Goal: Transaction & Acquisition: Purchase product/service

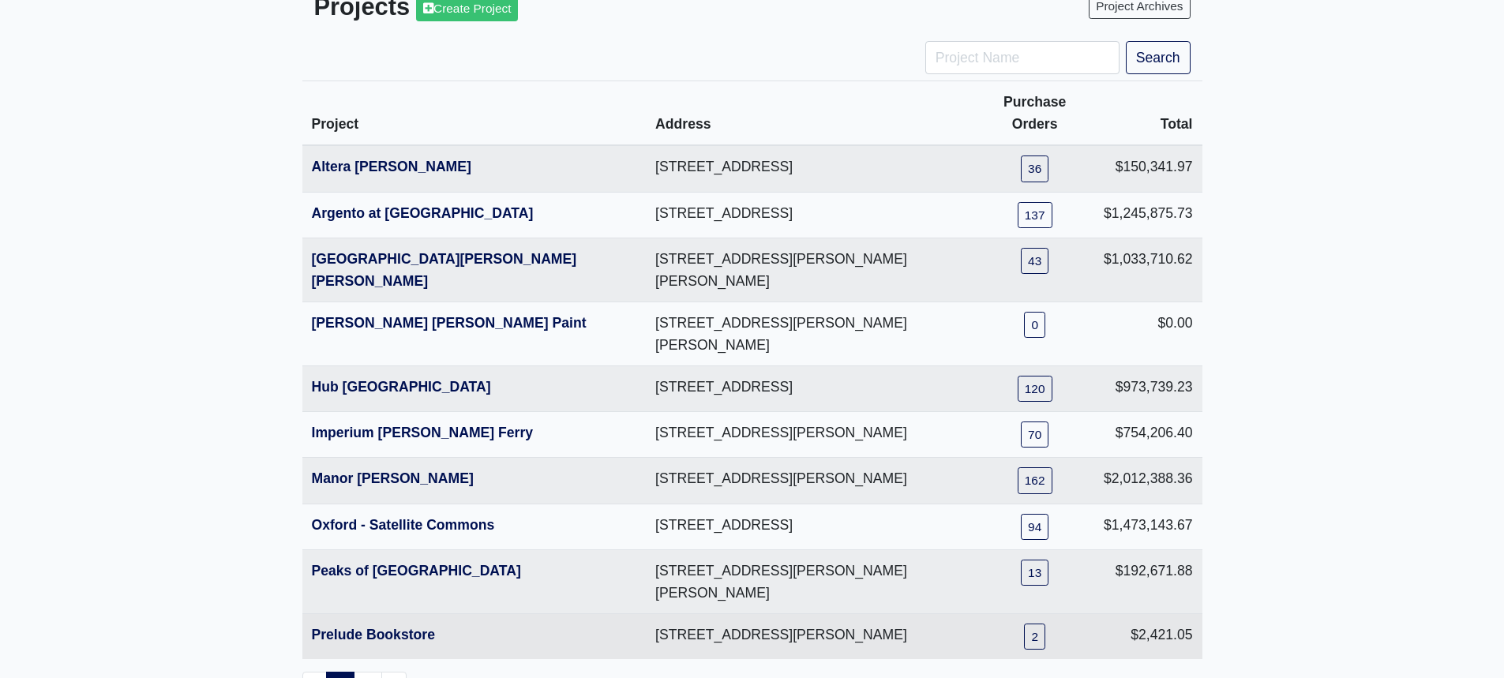
scroll to position [158, 0]
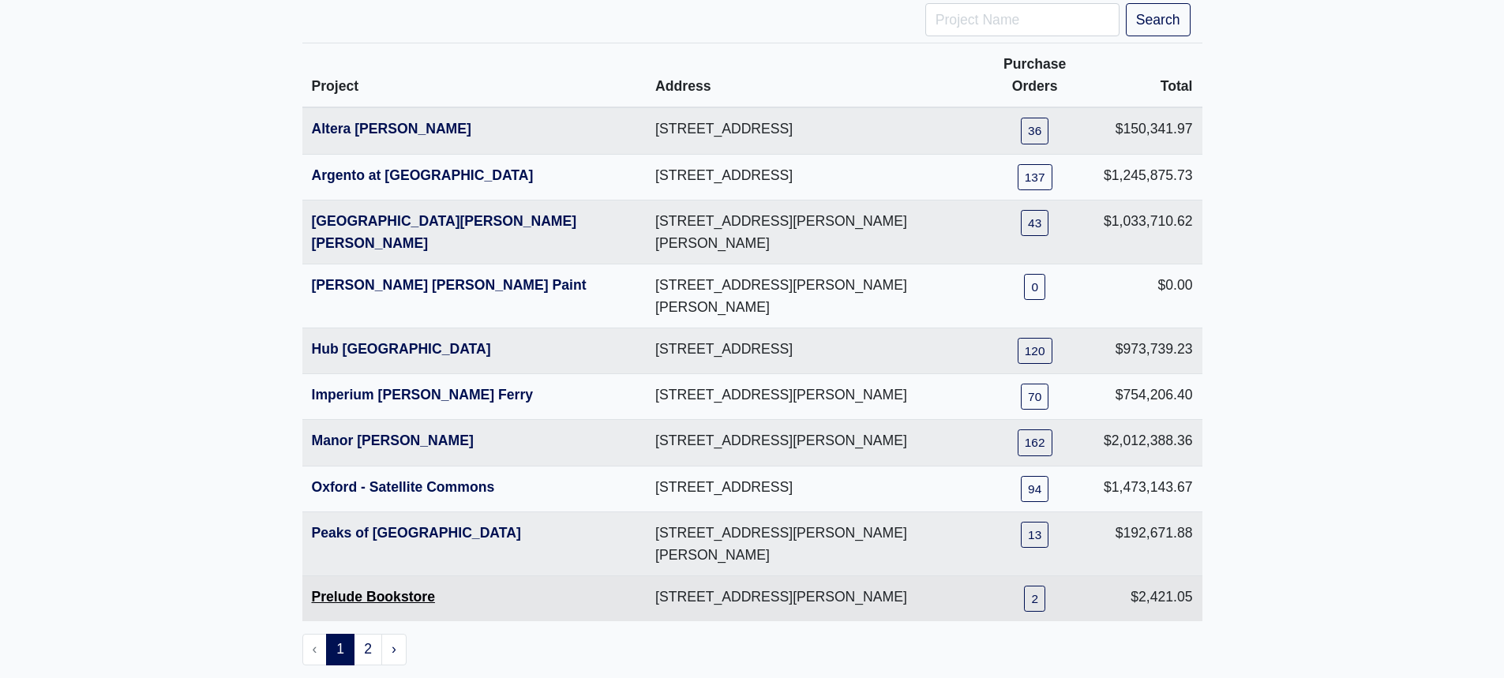
click at [392, 589] on link "Prelude Bookstore" at bounding box center [373, 597] width 123 height 16
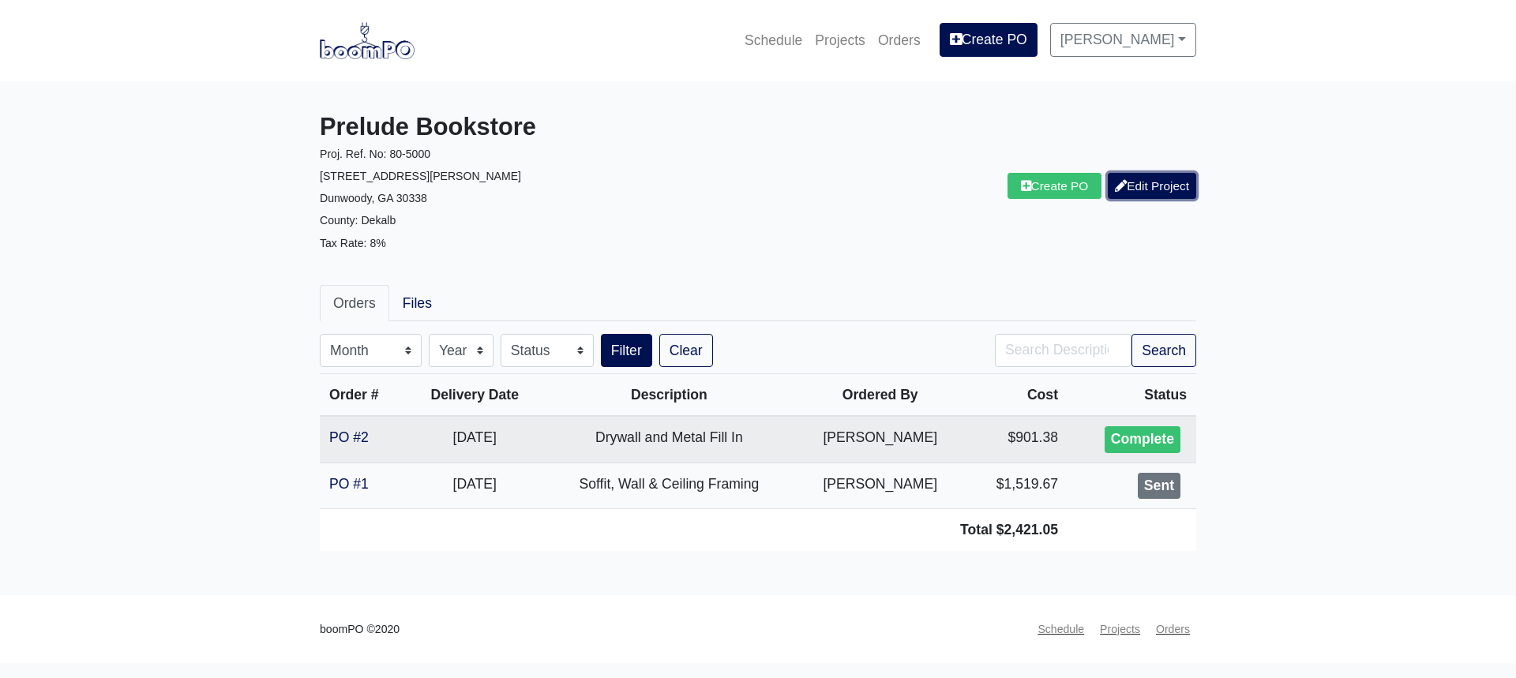
click at [1141, 187] on link "Edit Project" at bounding box center [1152, 186] width 88 height 26
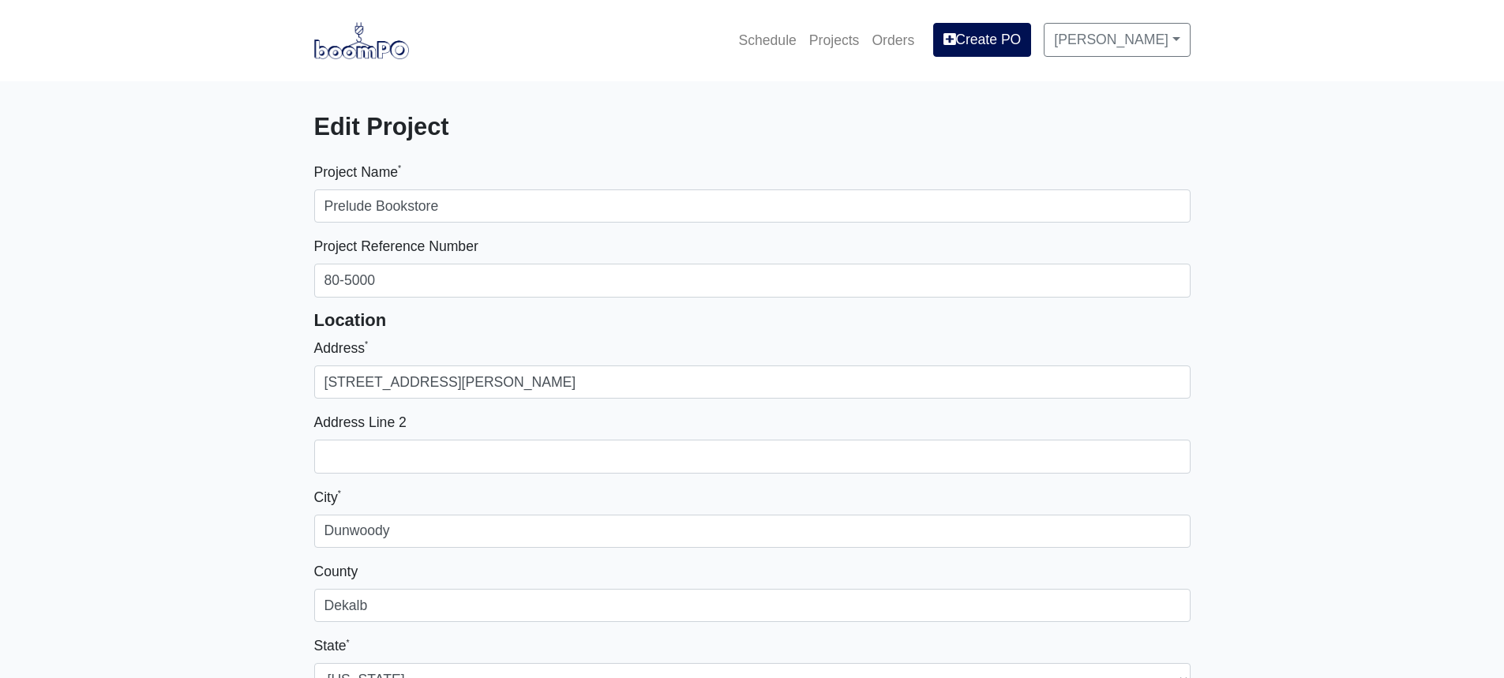
select select
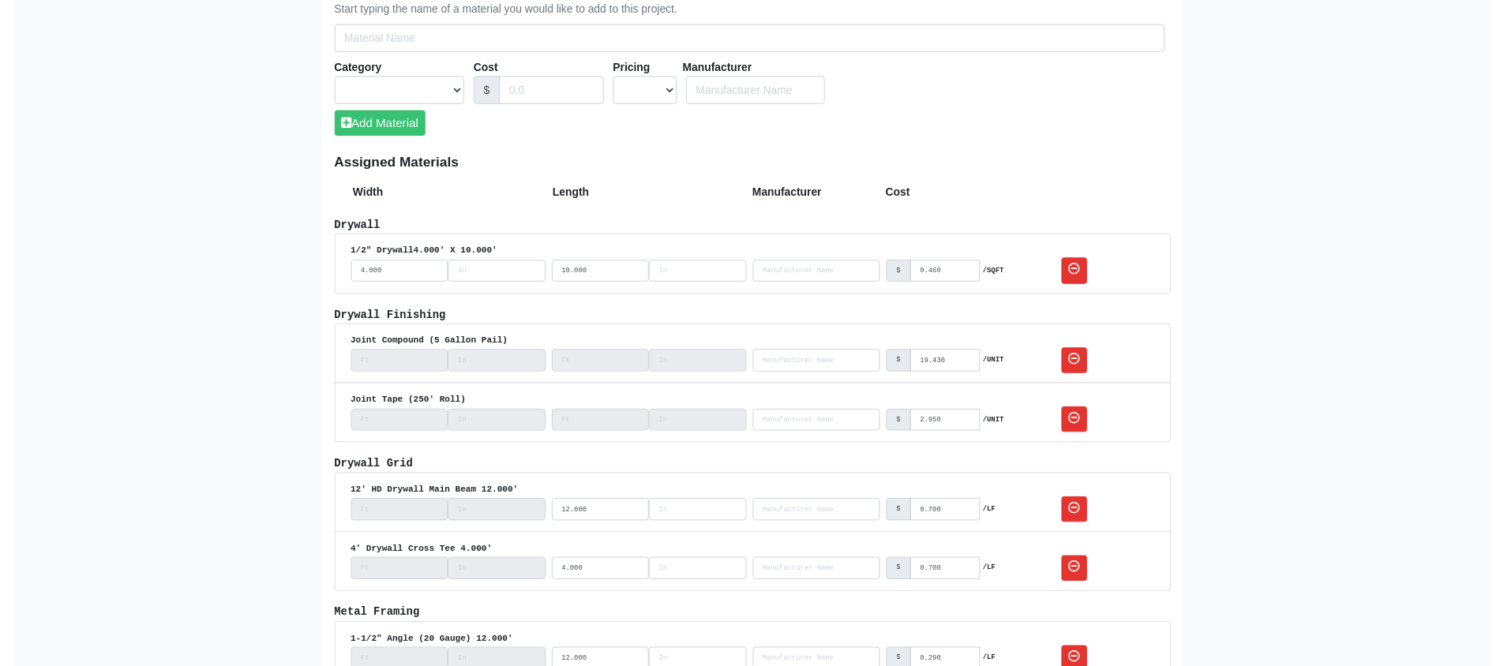
scroll to position [1027, 0]
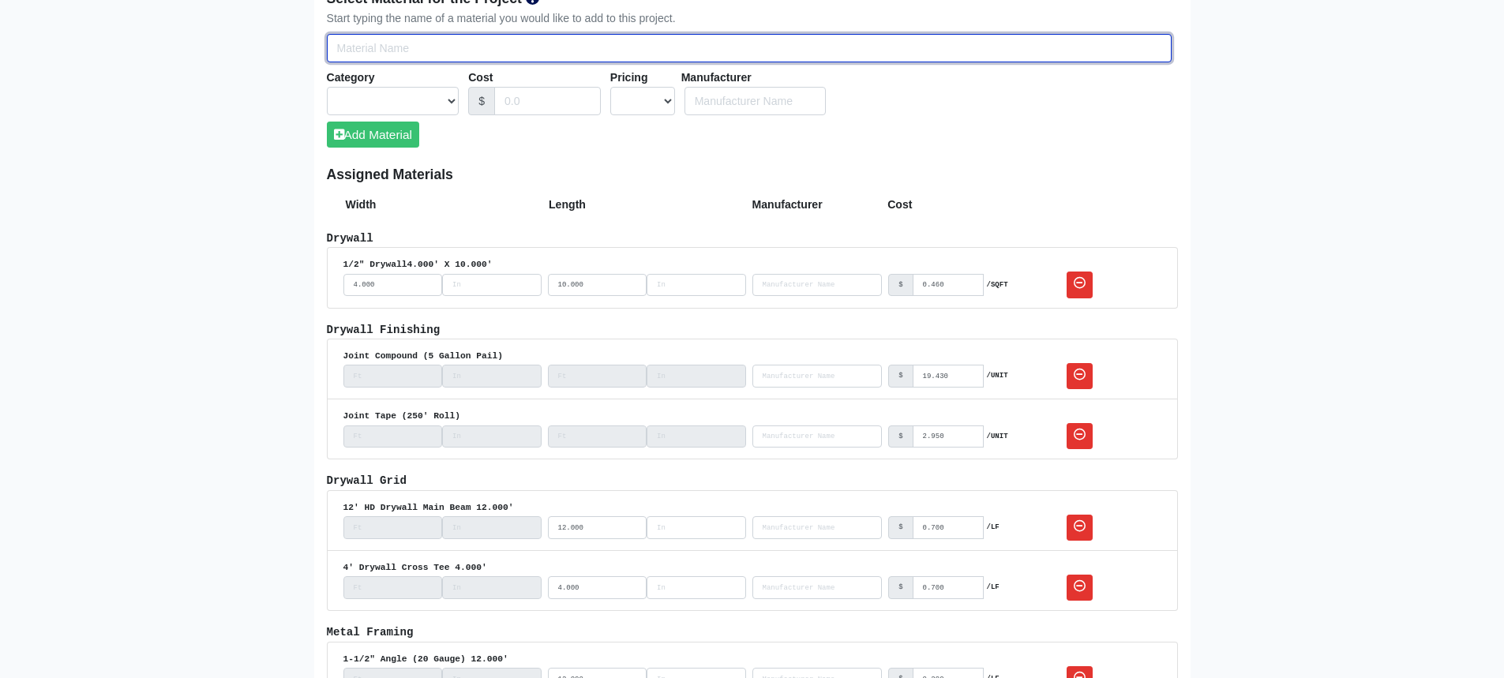
click at [401, 57] on input "Select Team Members for the Project" at bounding box center [749, 48] width 845 height 29
type input "1"
select select
type input "18"
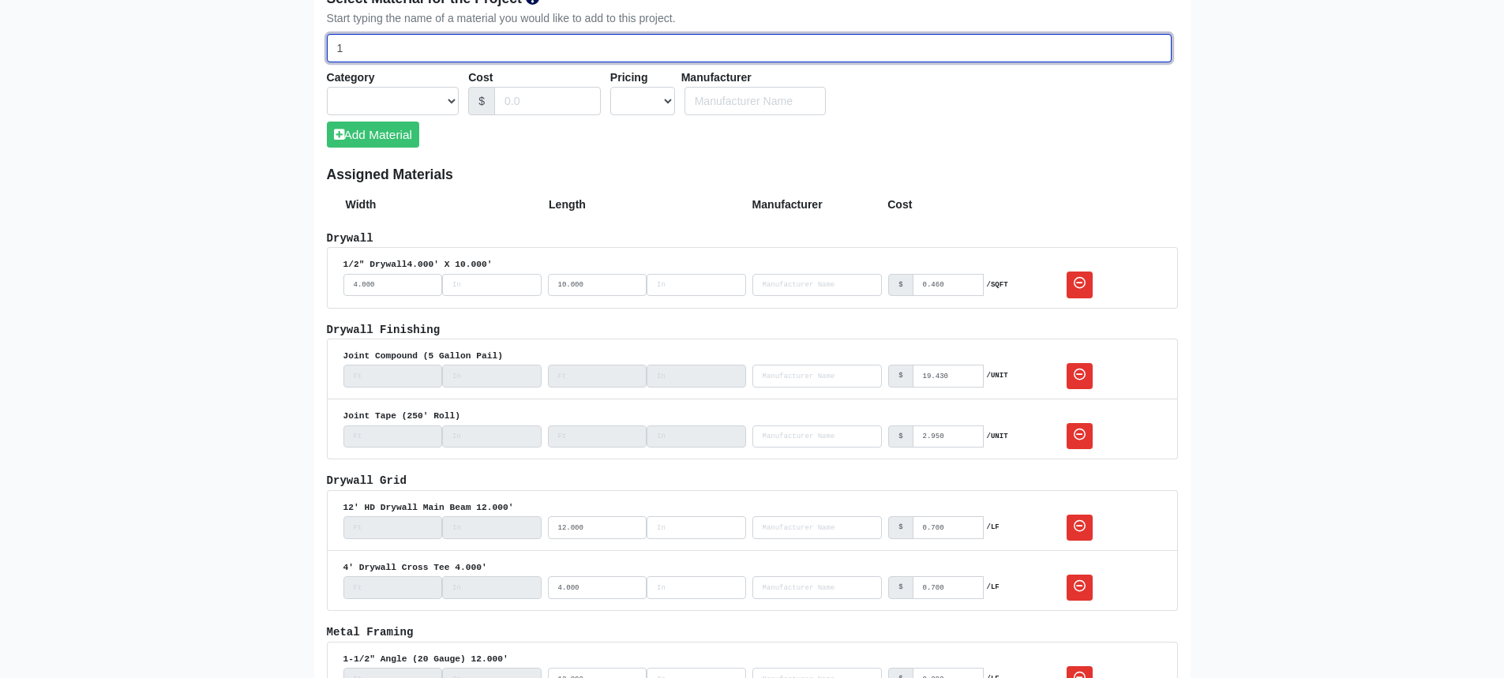
select select
type input "18/"
select select
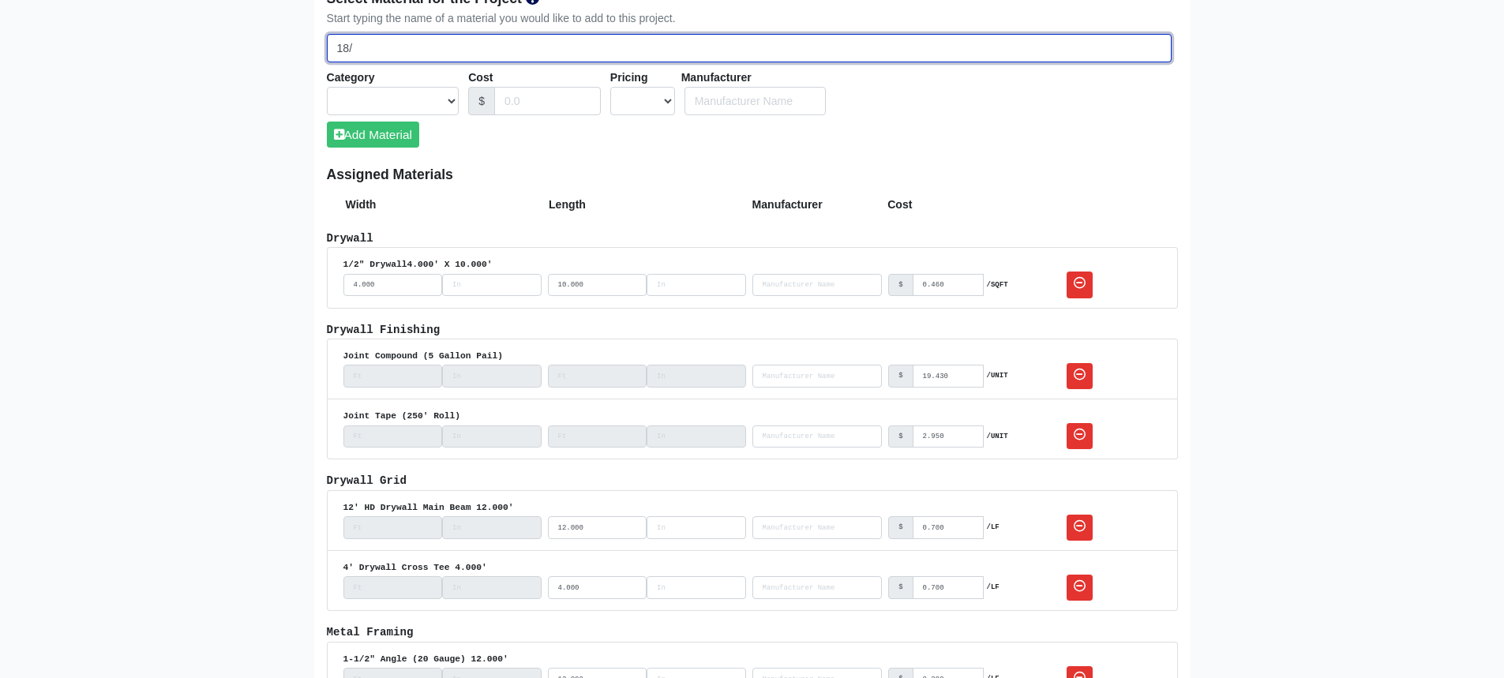
type input "18/8"
select select
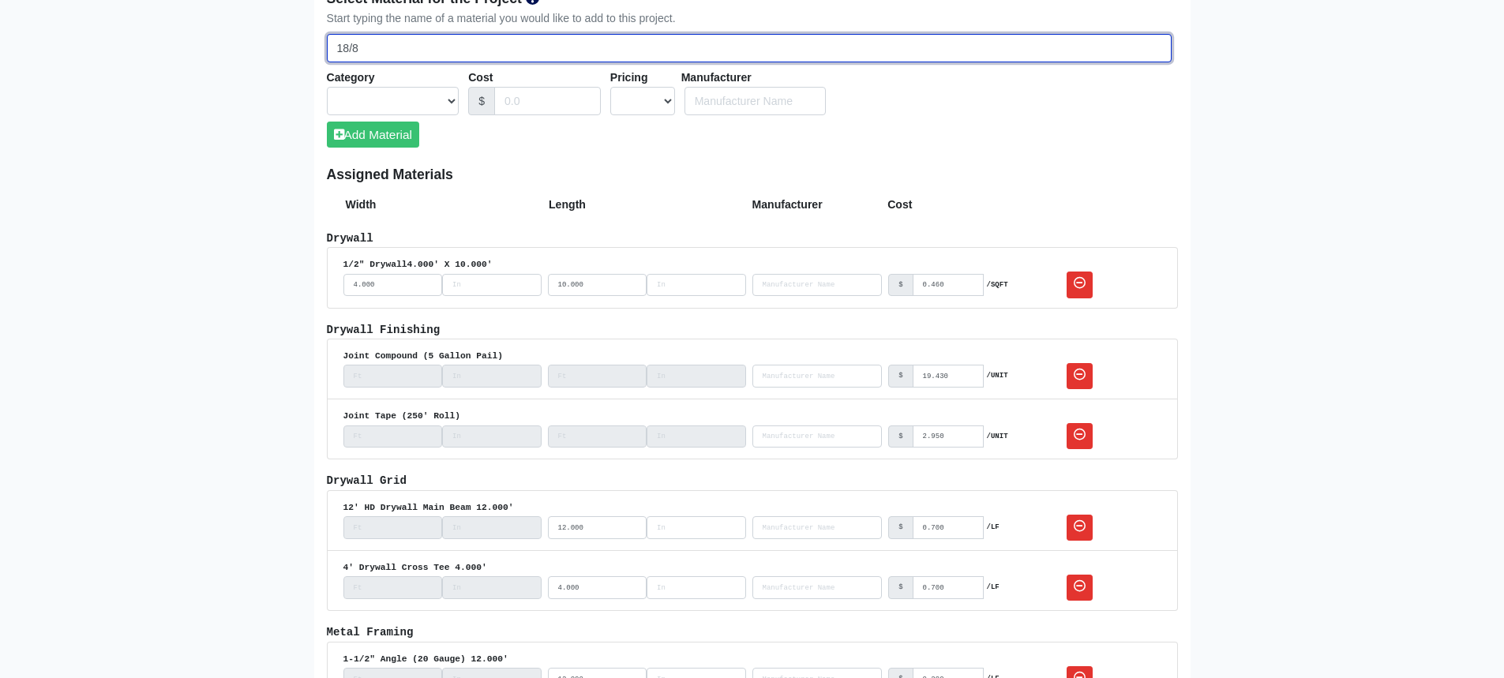
select select
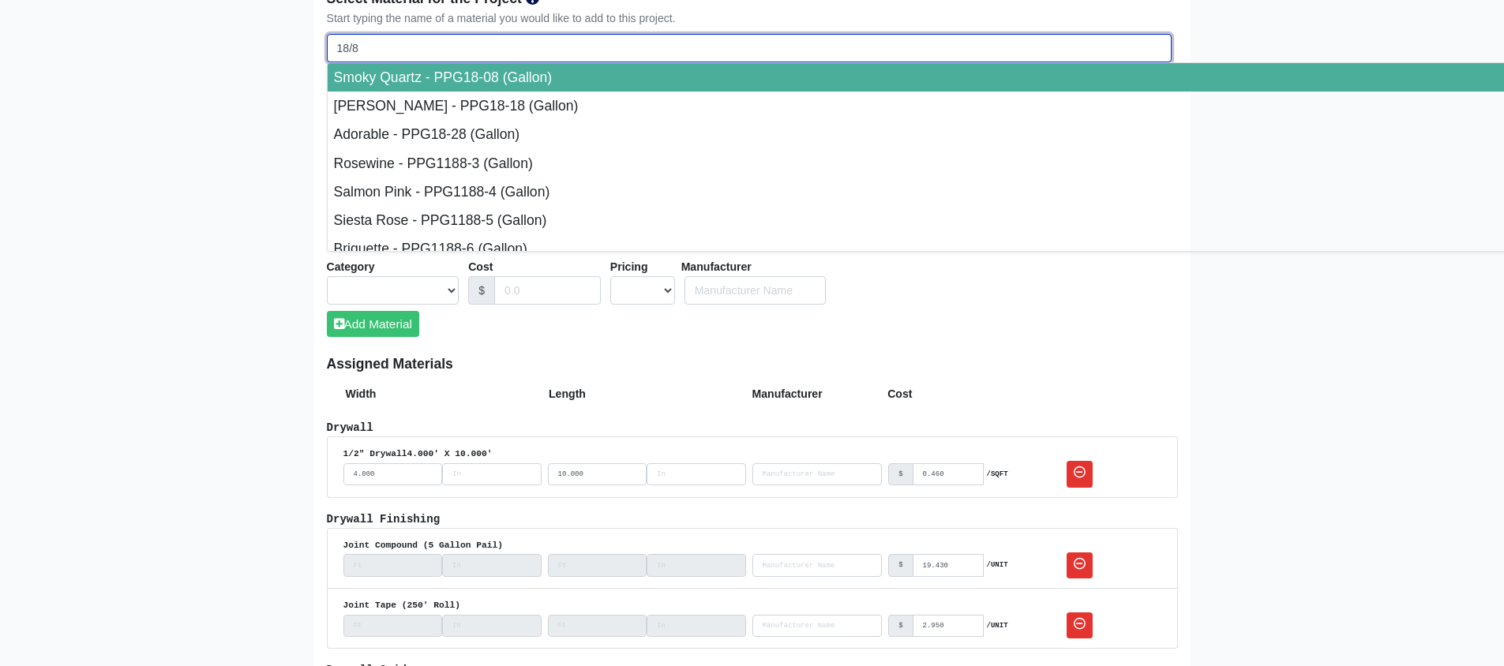
type input "18/"
select select
type input "18"
select select
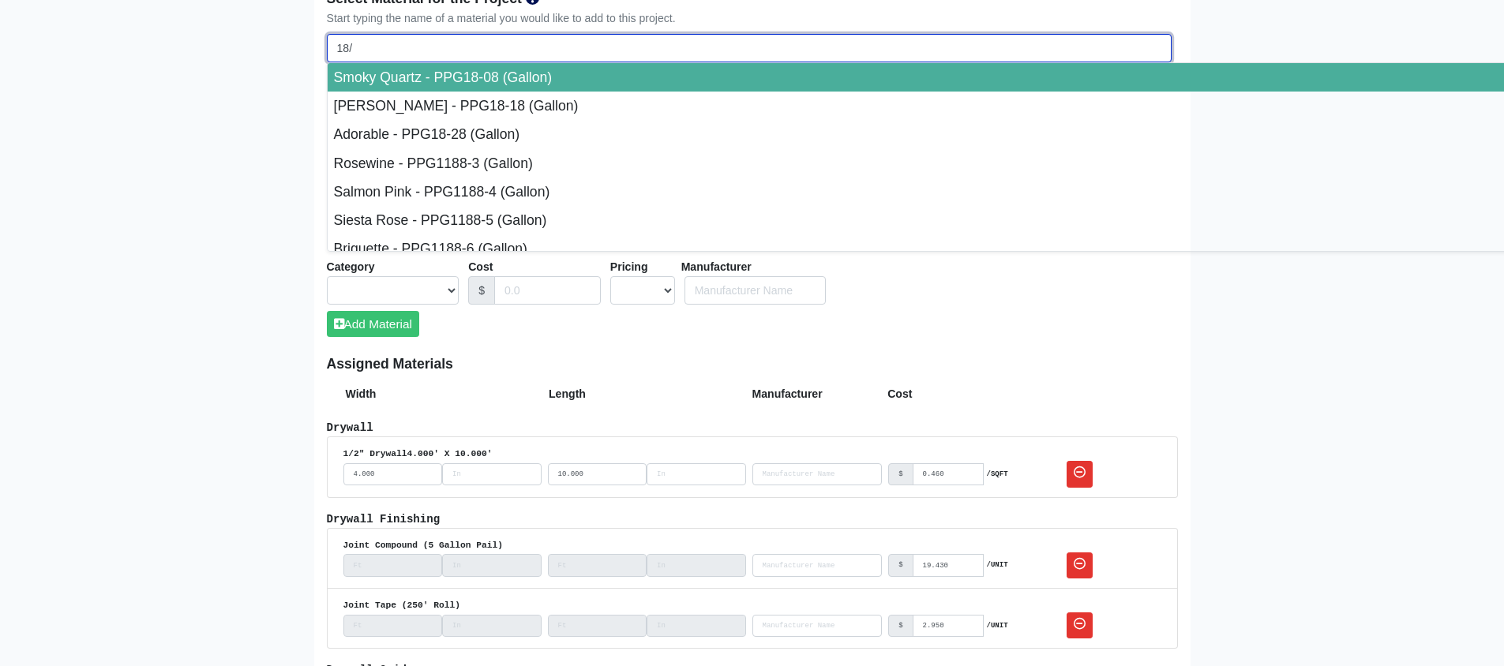
select select
type input "1"
select select
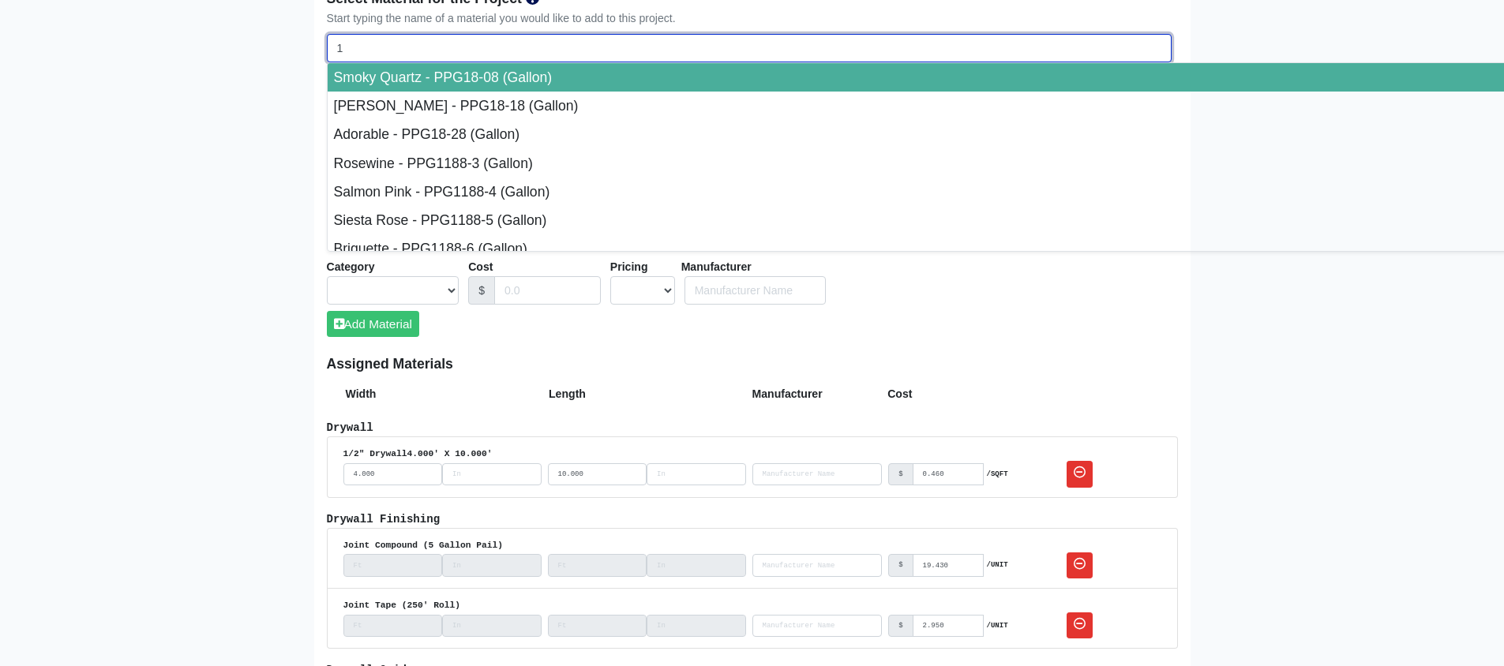
select select
type input "1/"
select select
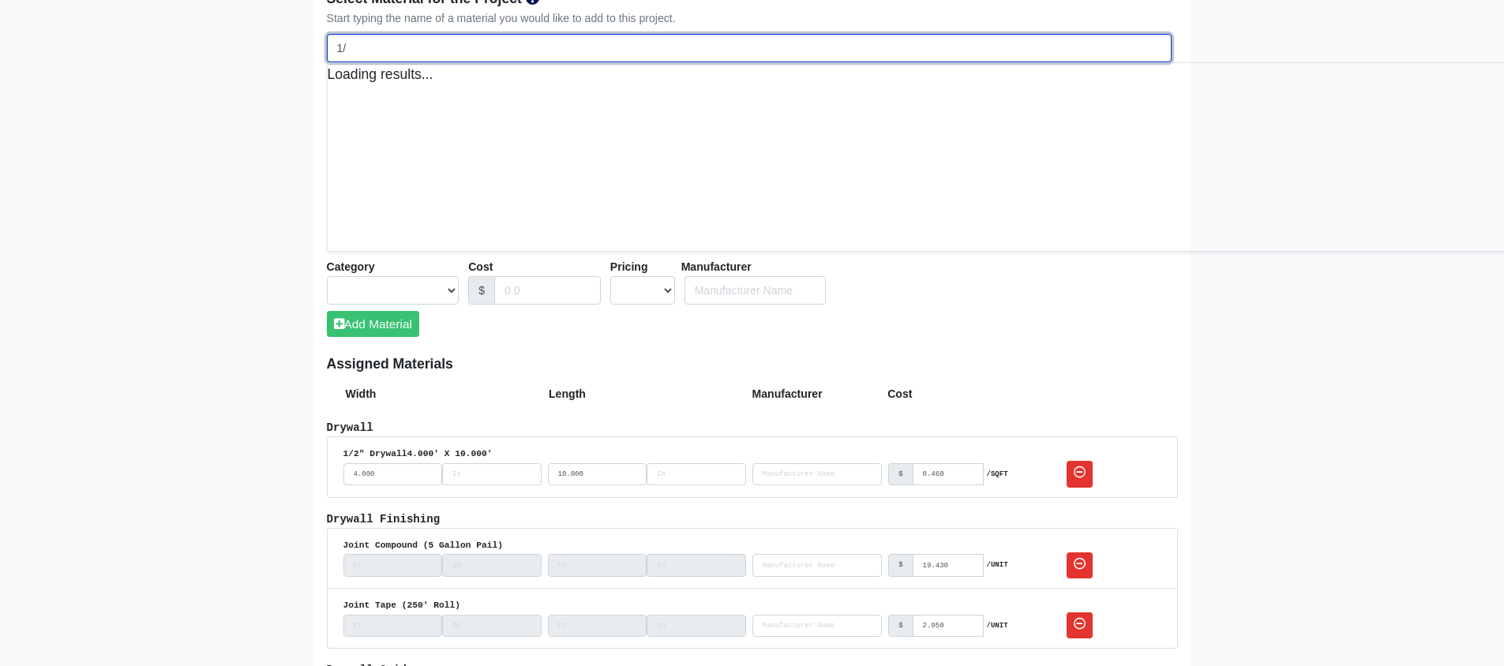
type input "1/2"
select select
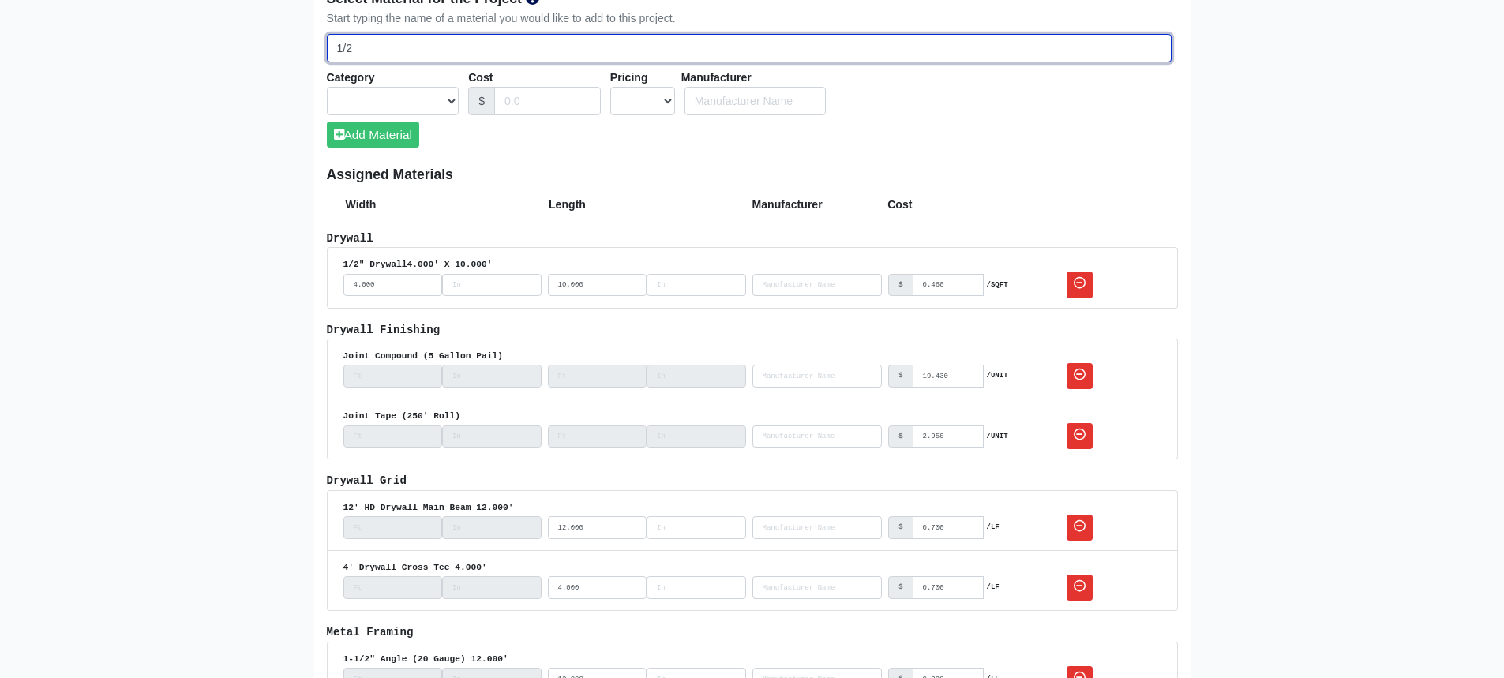
select select
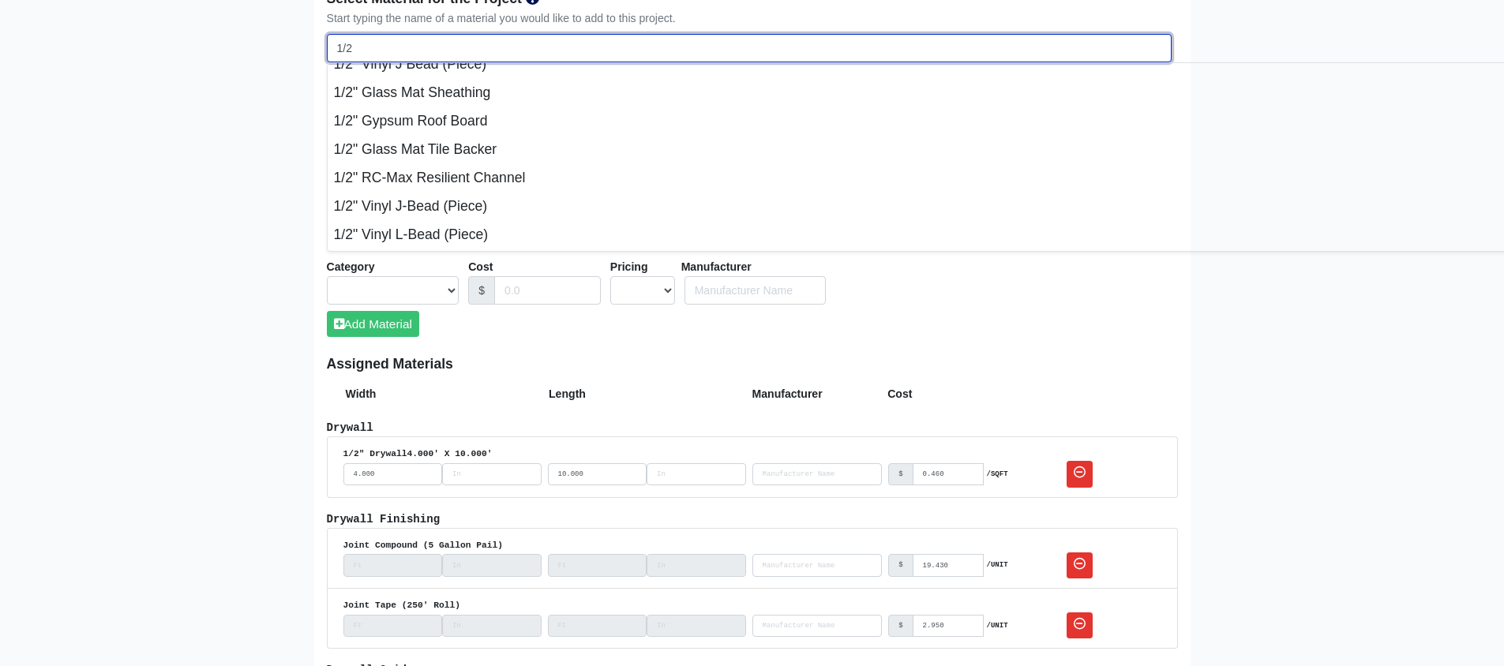
scroll to position [0, 0]
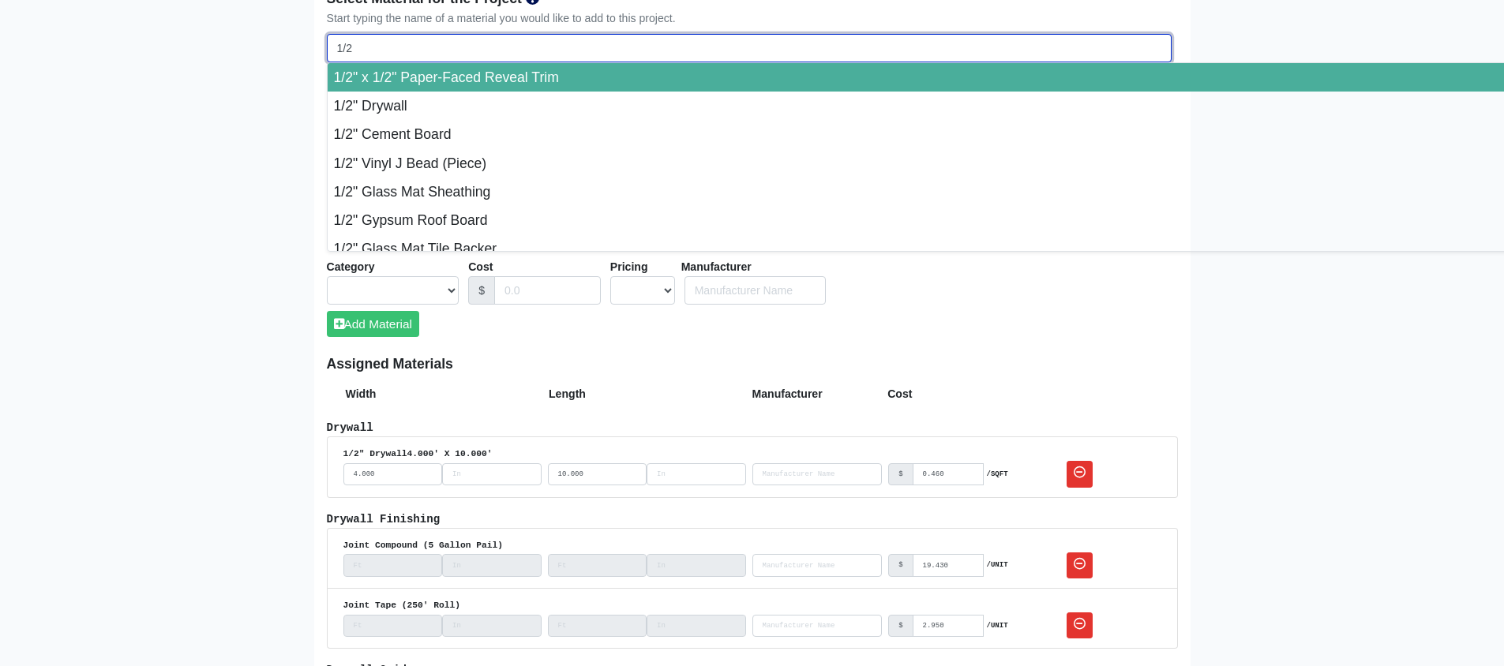
click at [411, 44] on input "1/2" at bounding box center [749, 48] width 845 height 29
type input "1/"
select select
type input "1"
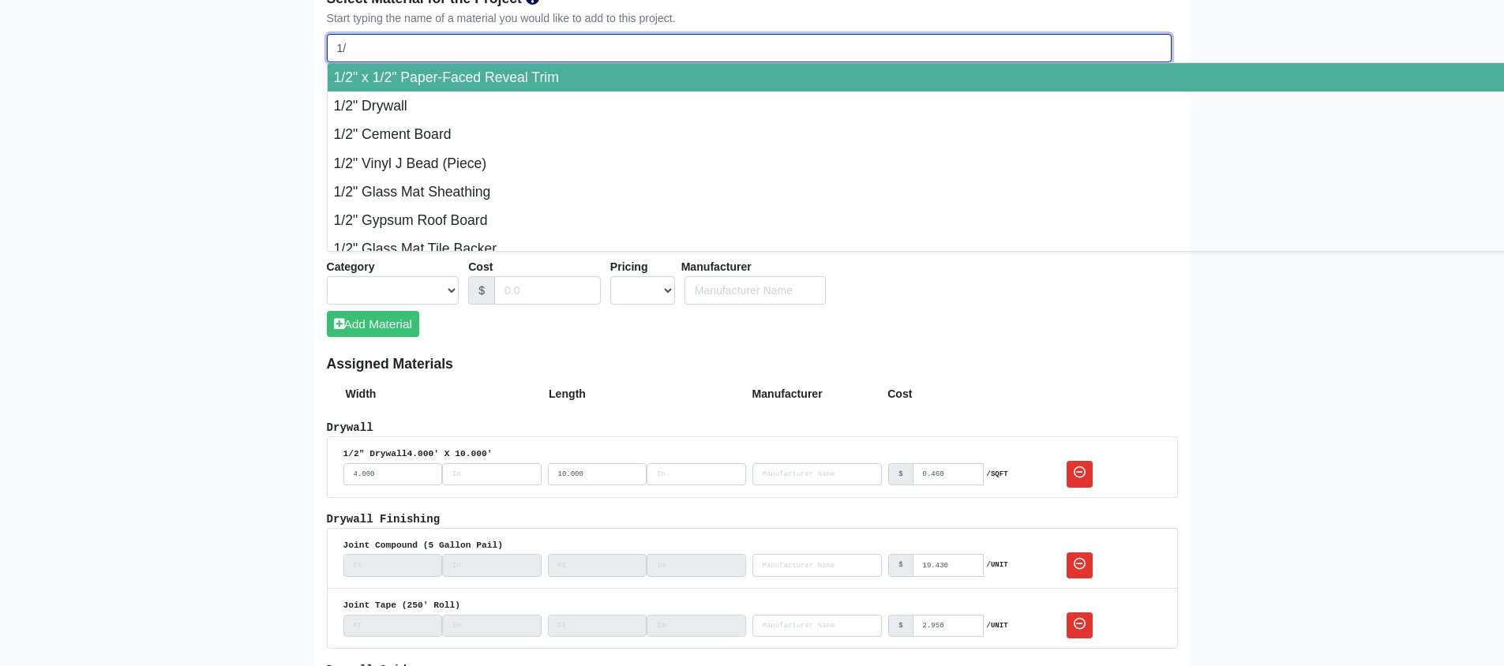
select select
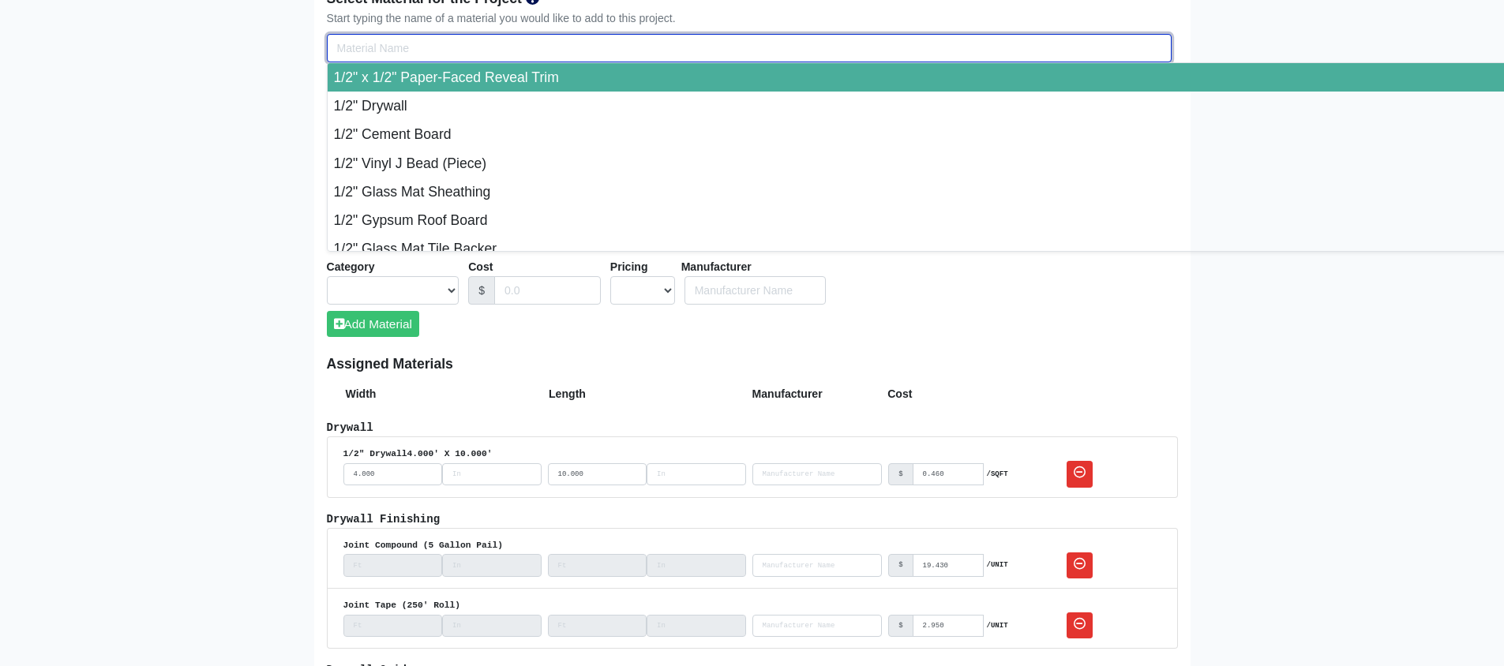
select select
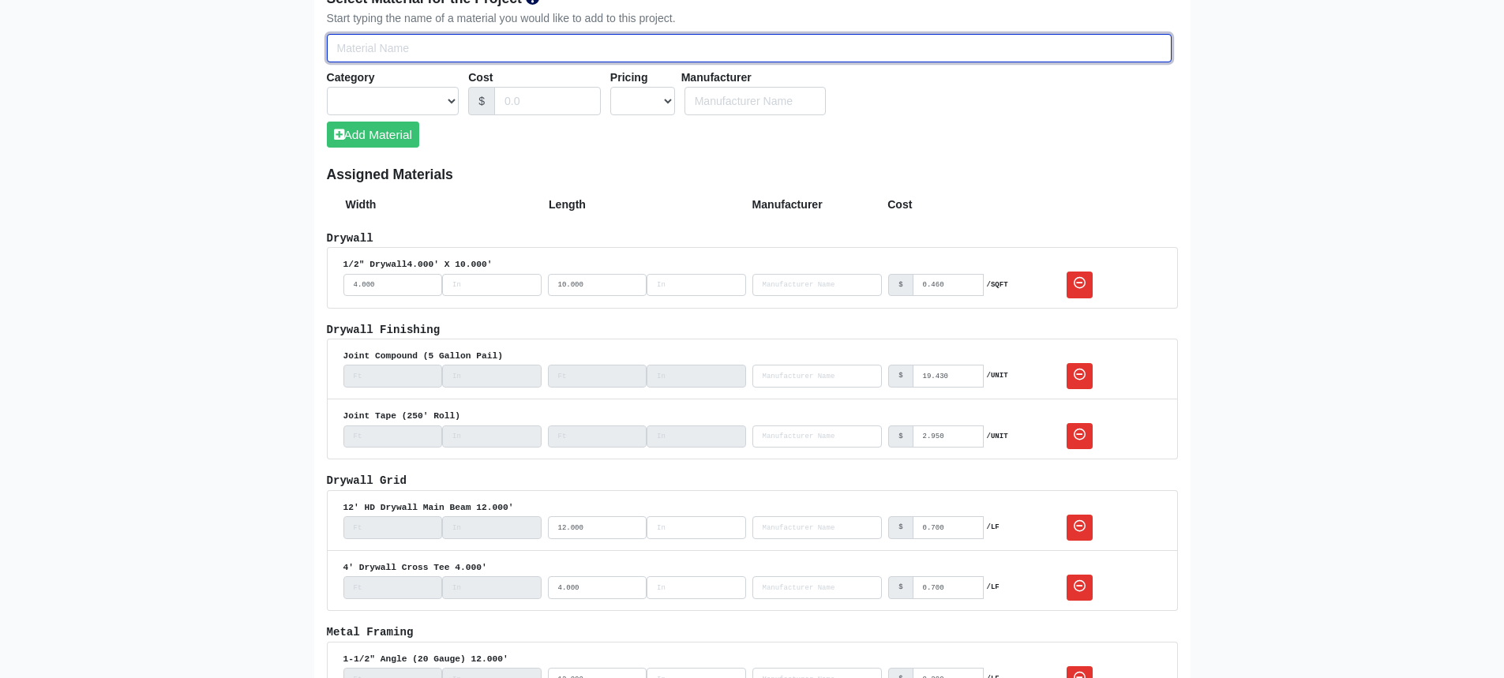
type input "t"
select select
type input "ty"
select select
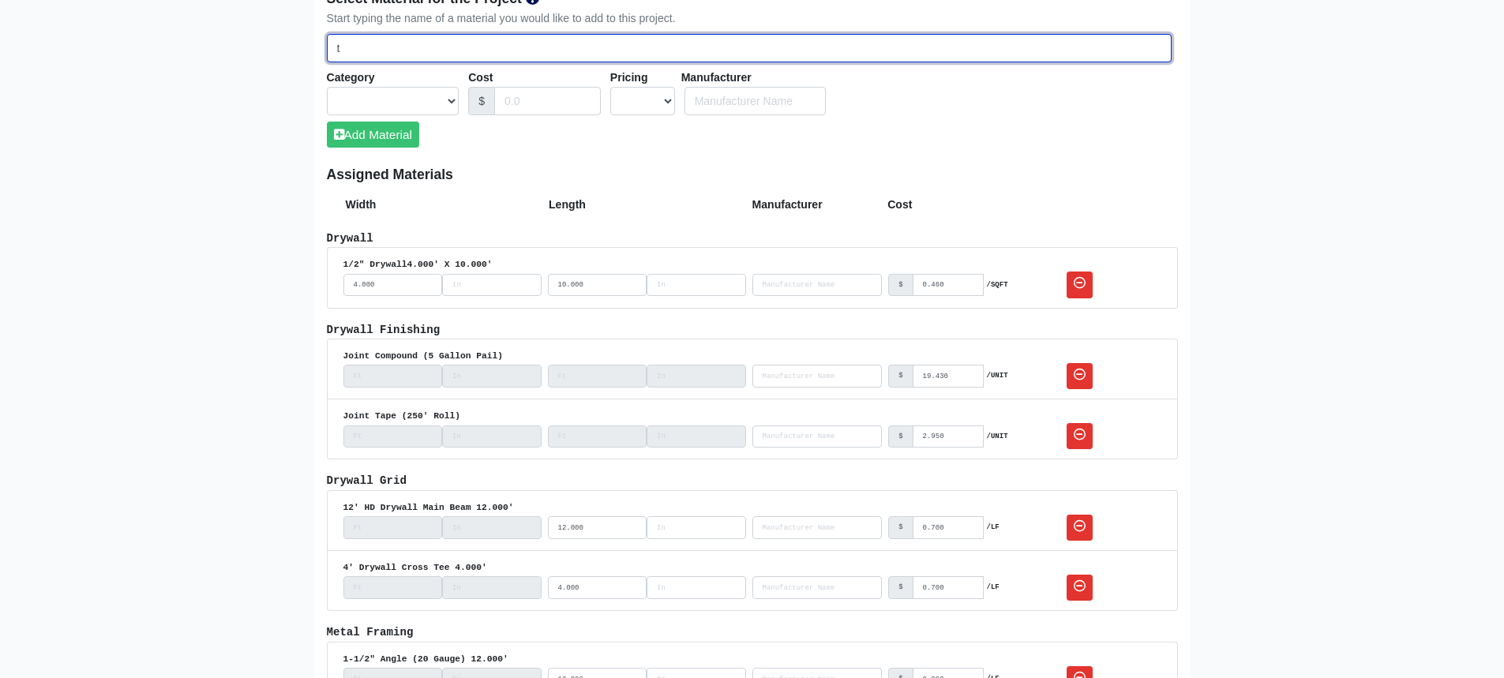
select select
type input "typ"
select select
type input "type"
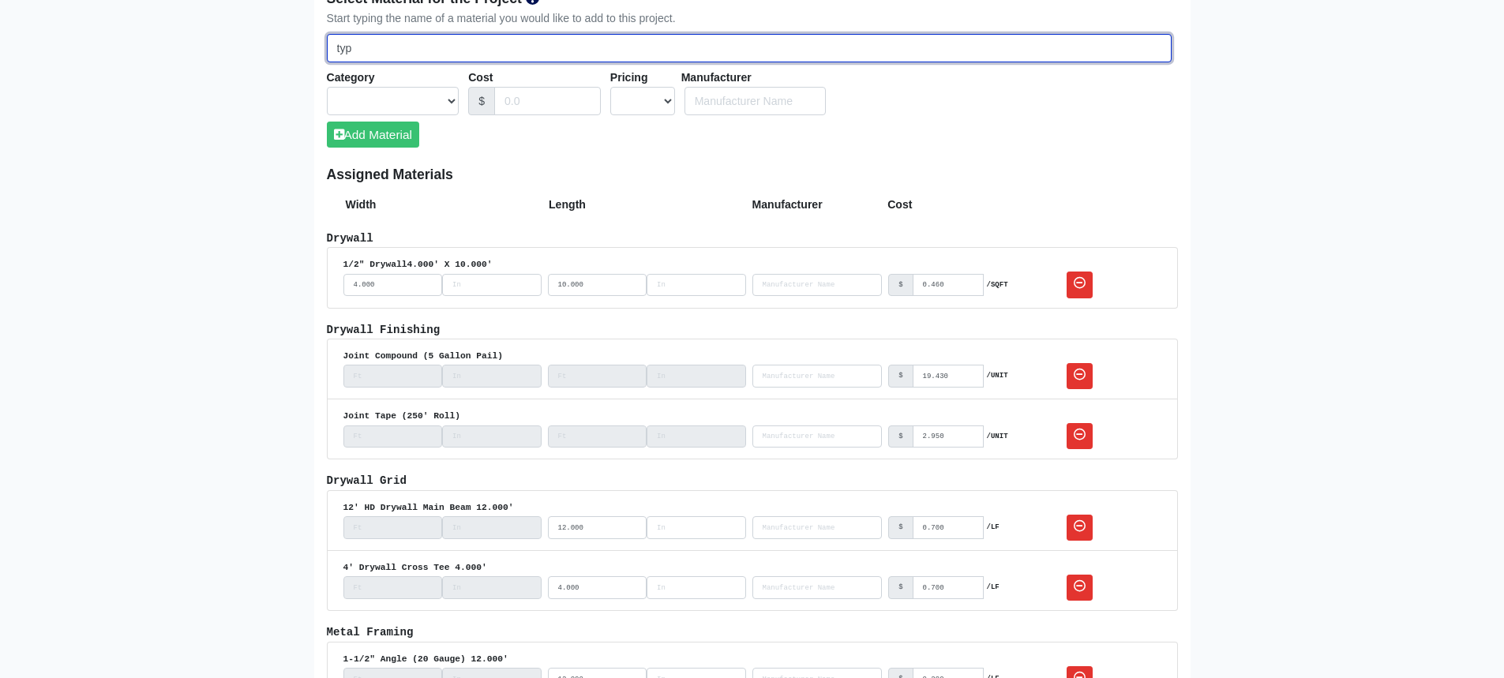
select select
type input "type"
select select
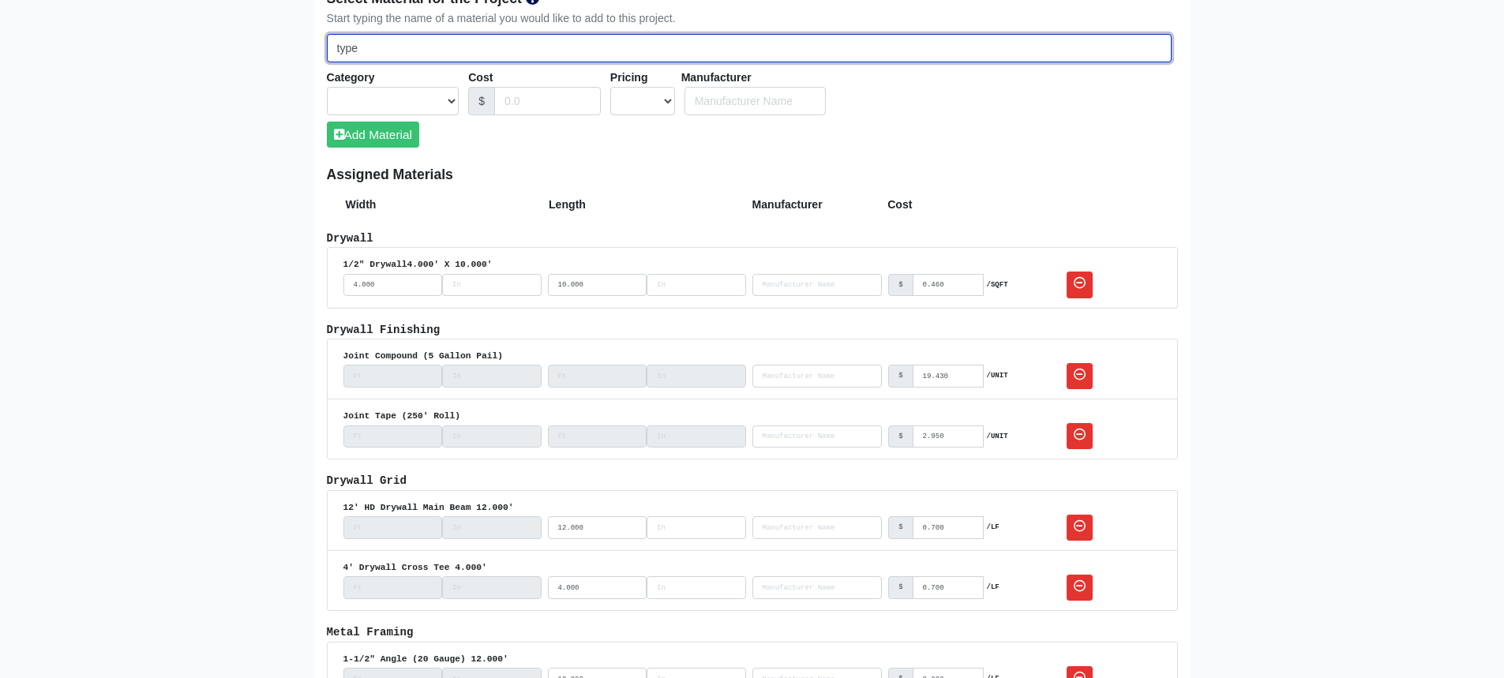
type input "type x"
select select
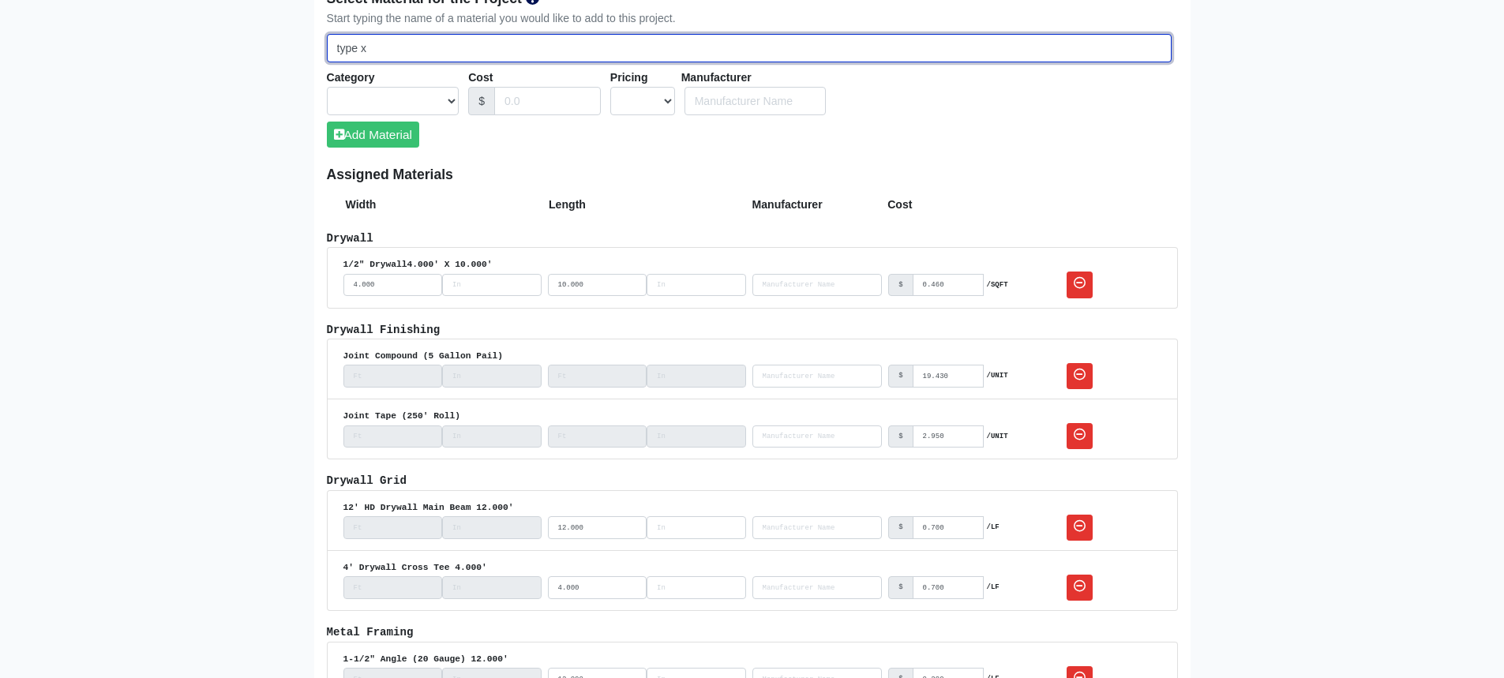
select select
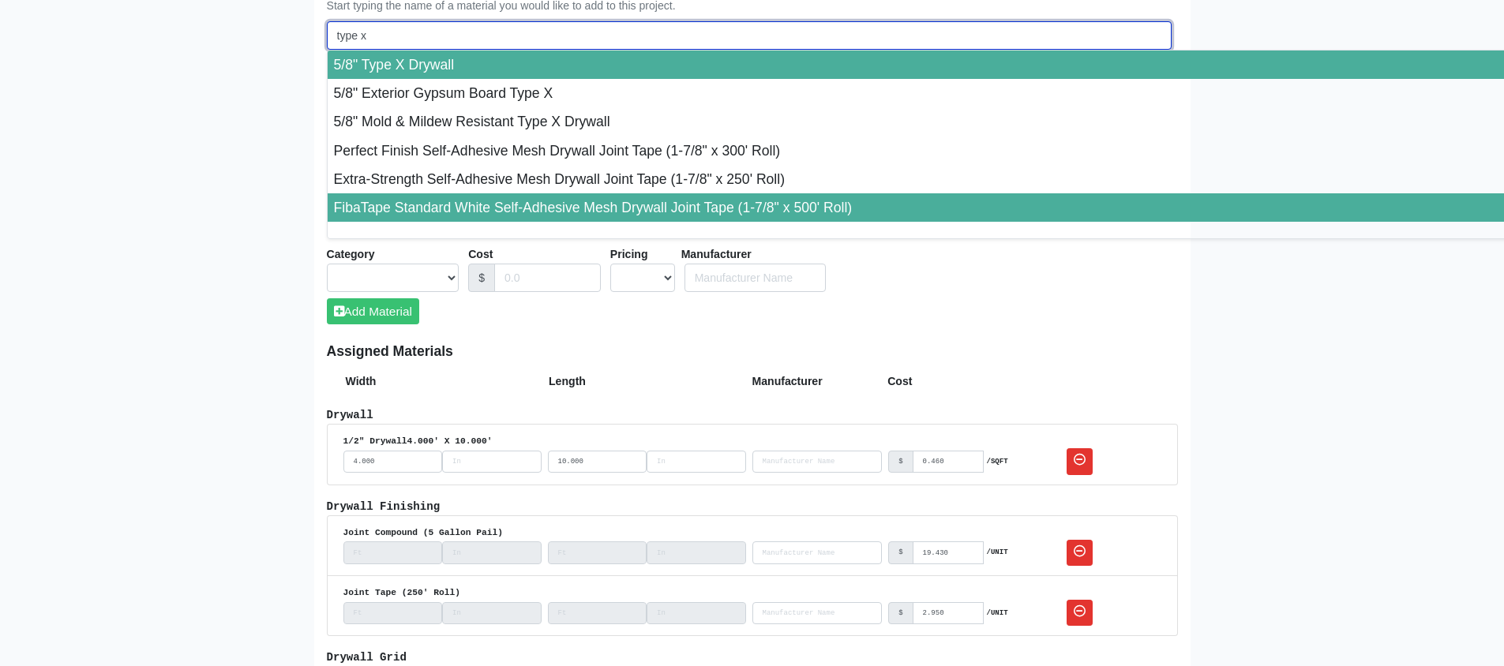
scroll to position [948, 0]
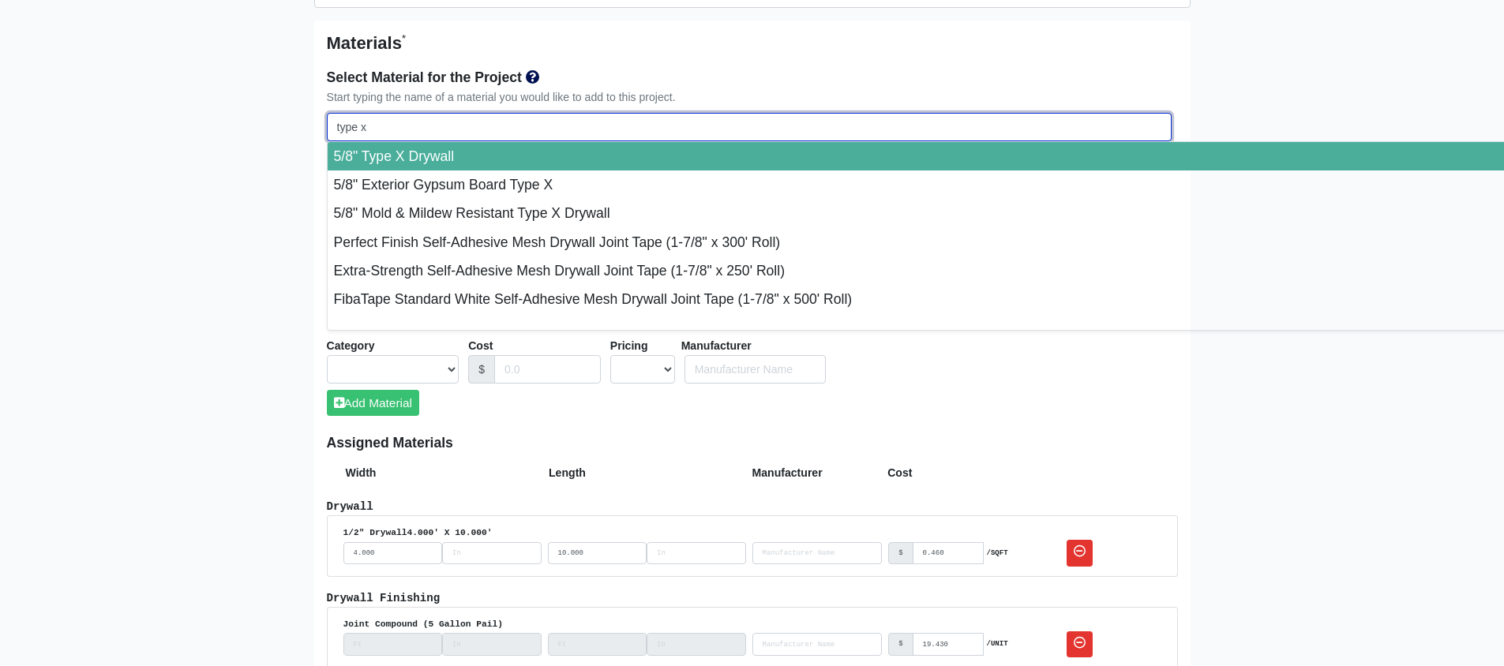
drag, startPoint x: 431, startPoint y: 135, endPoint x: 315, endPoint y: 145, distance: 116.5
click at [315, 145] on div "Materials * Select Material for the Project Start typing the name of a material…" at bounding box center [752, 662] width 877 height 1283
type input "1"
select select
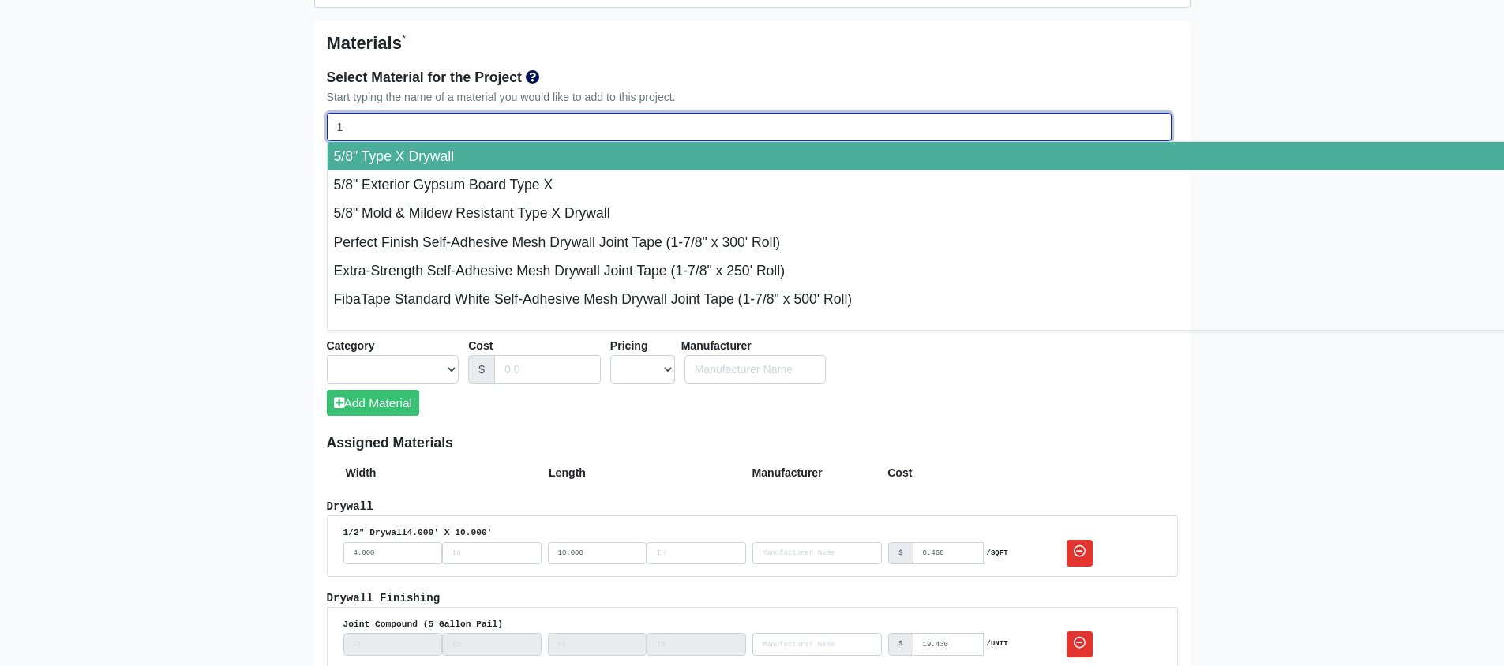
type input "1/"
select select
type input "1/2"
select select
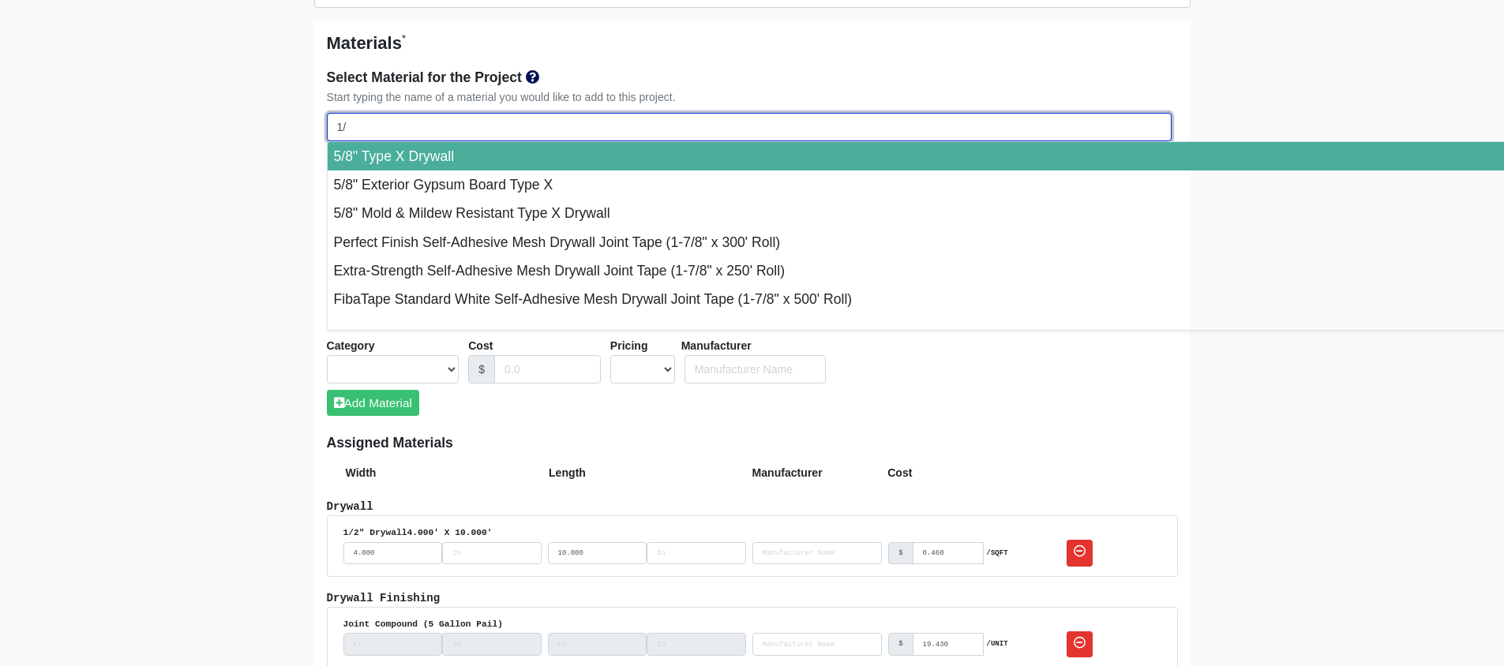
select select
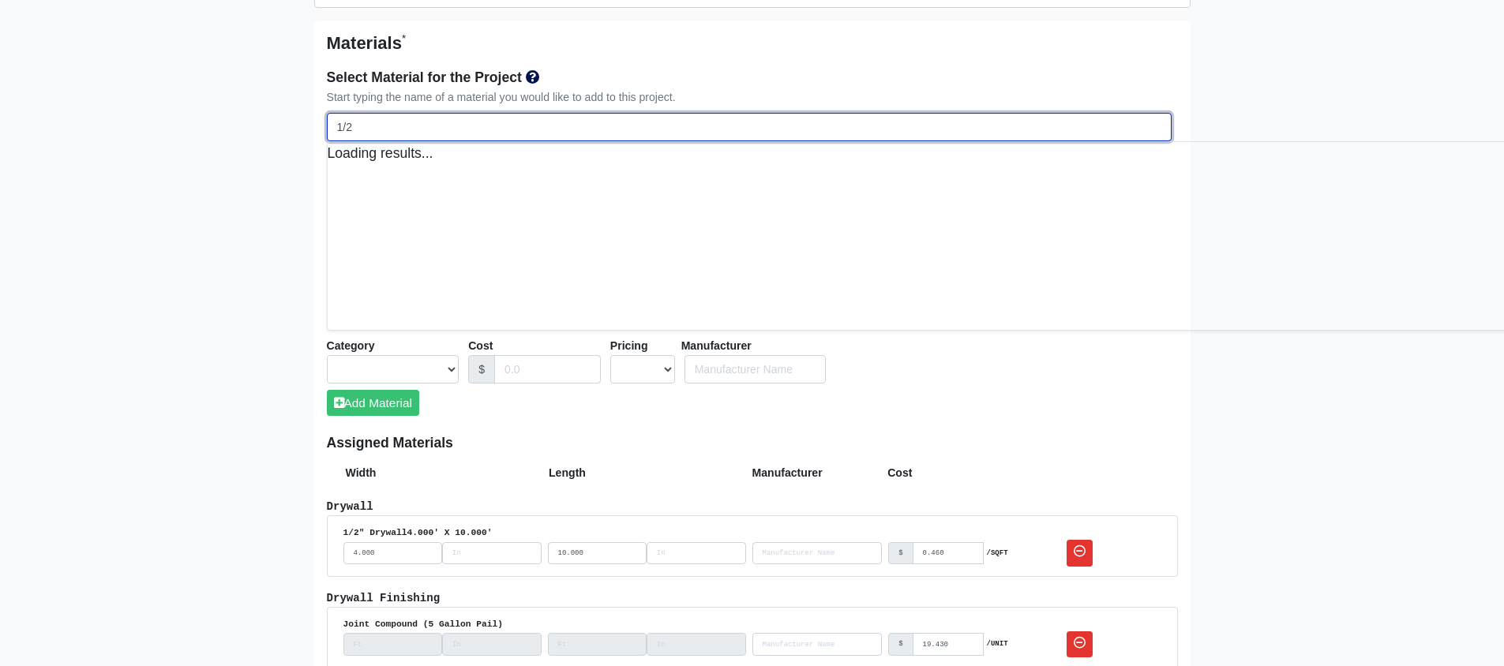
select select
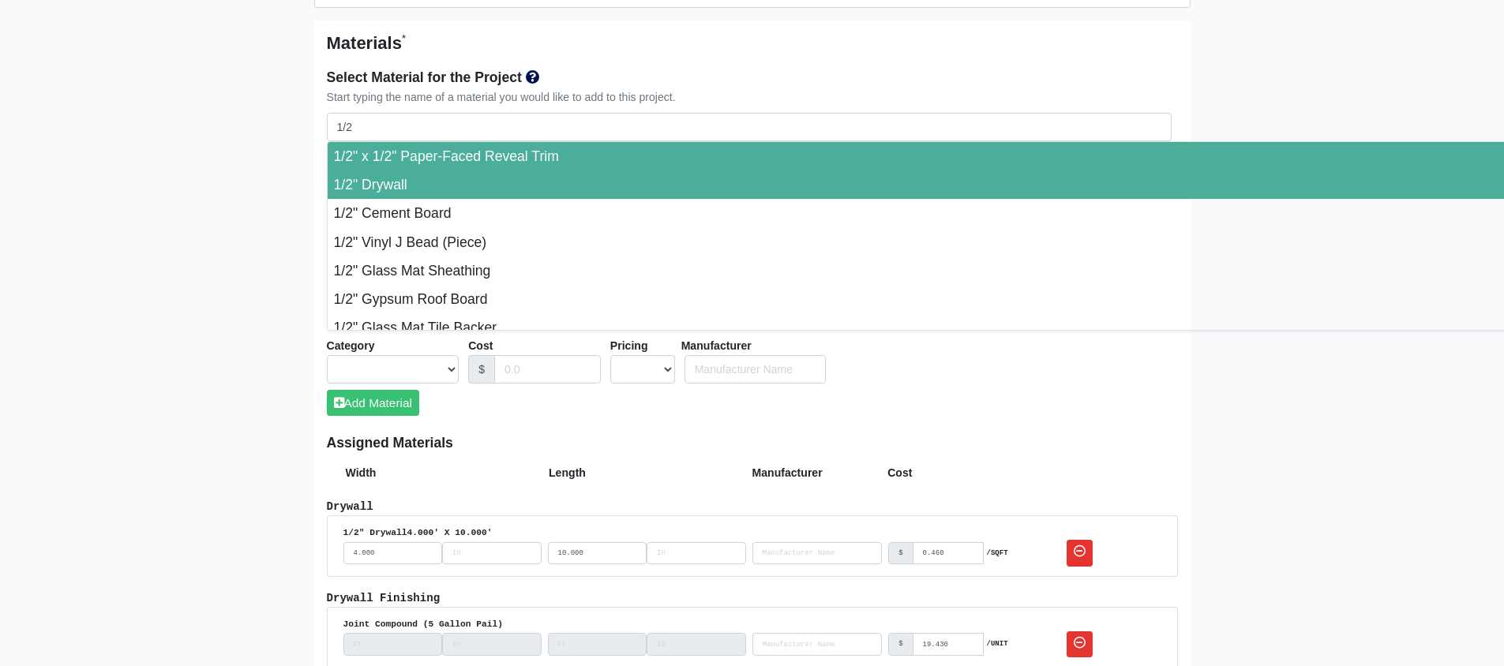
type input "1/2" Drywall"
select select "[object Object]"
select select "0"
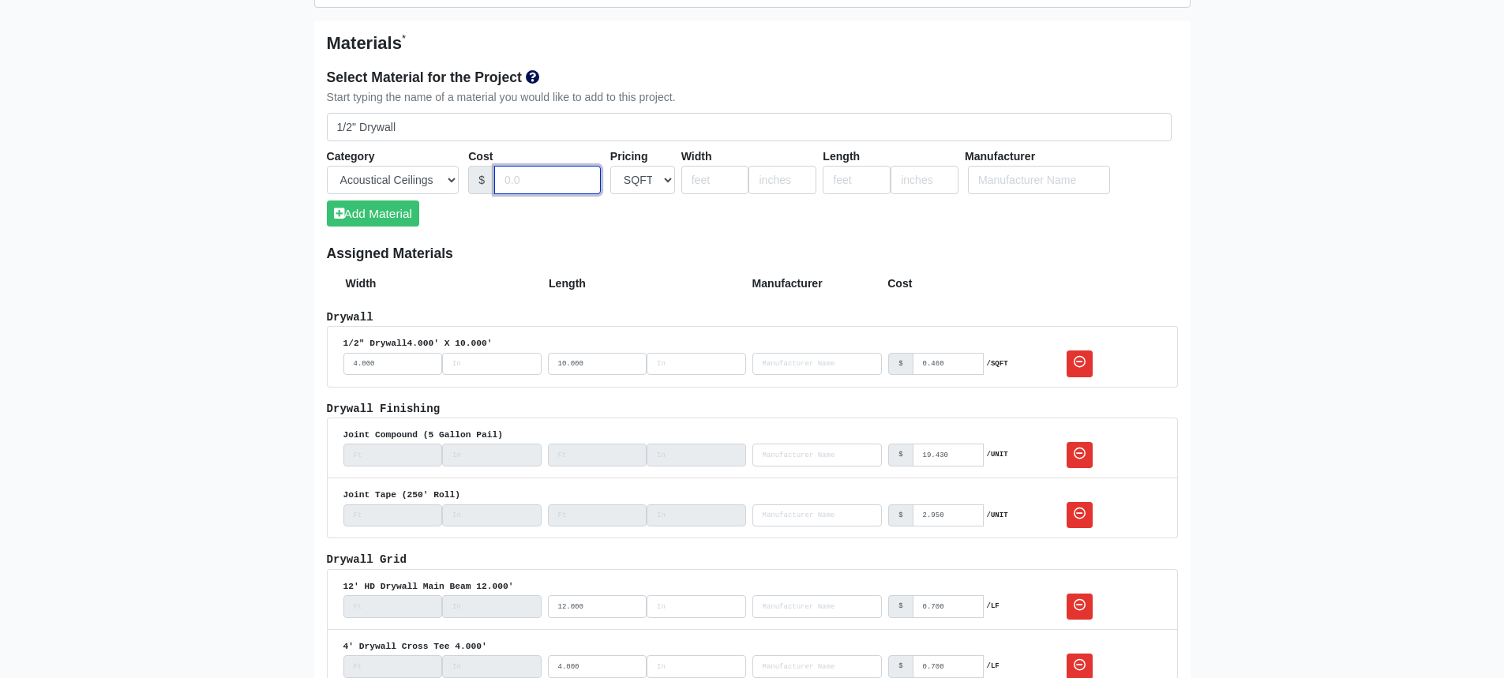
click at [514, 181] on input "Cost" at bounding box center [547, 180] width 107 height 29
type input ".460"
type input "4"
type input "12"
click at [373, 218] on button "Add Material" at bounding box center [373, 214] width 92 height 26
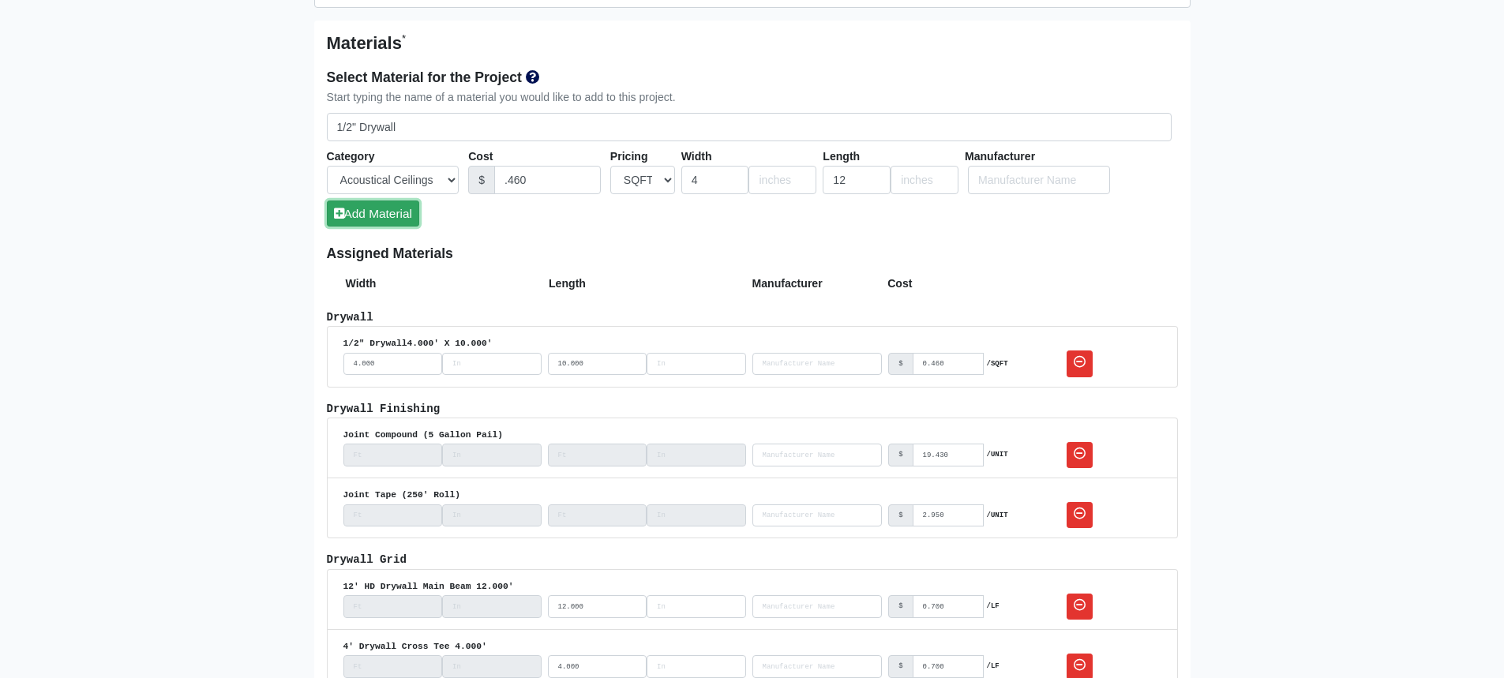
select select
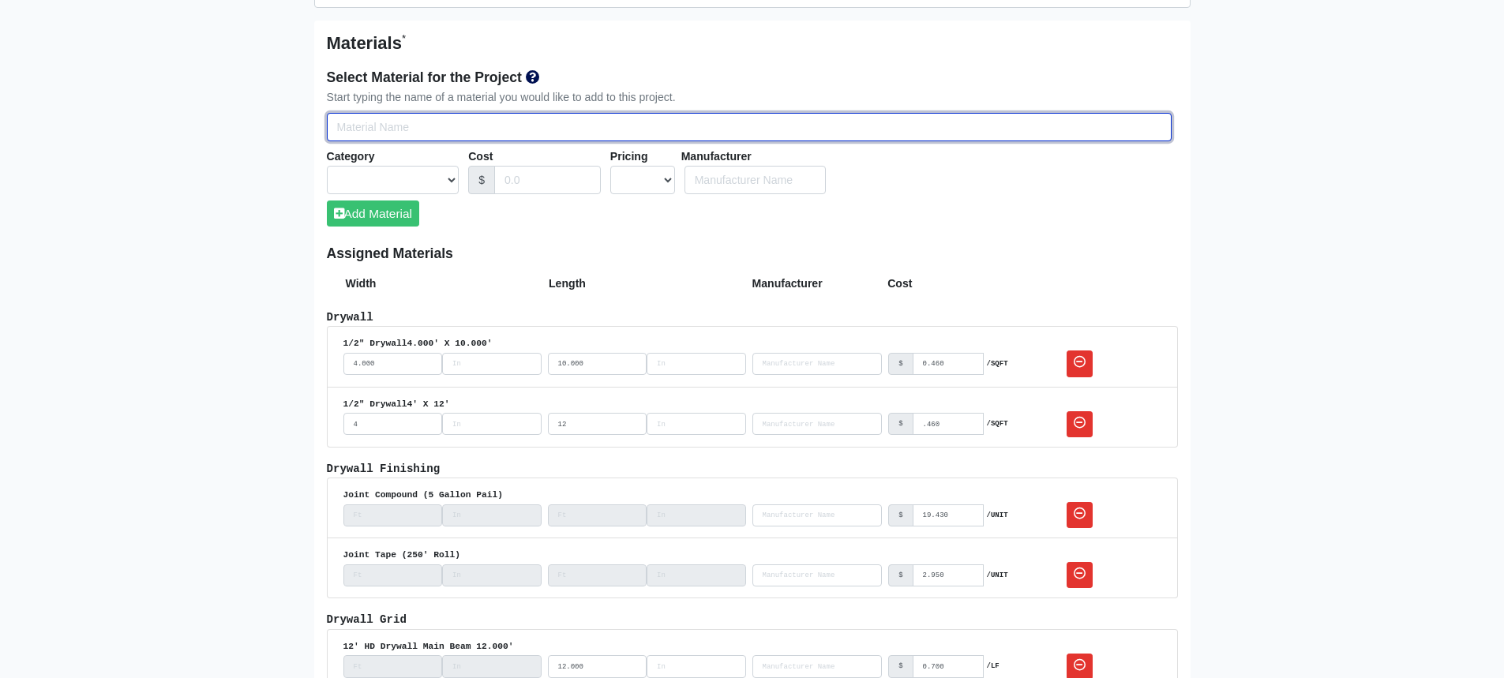
click at [382, 125] on input "Select Team Members for the Project" at bounding box center [749, 127] width 845 height 29
type input "1"
select select
type input "1/"
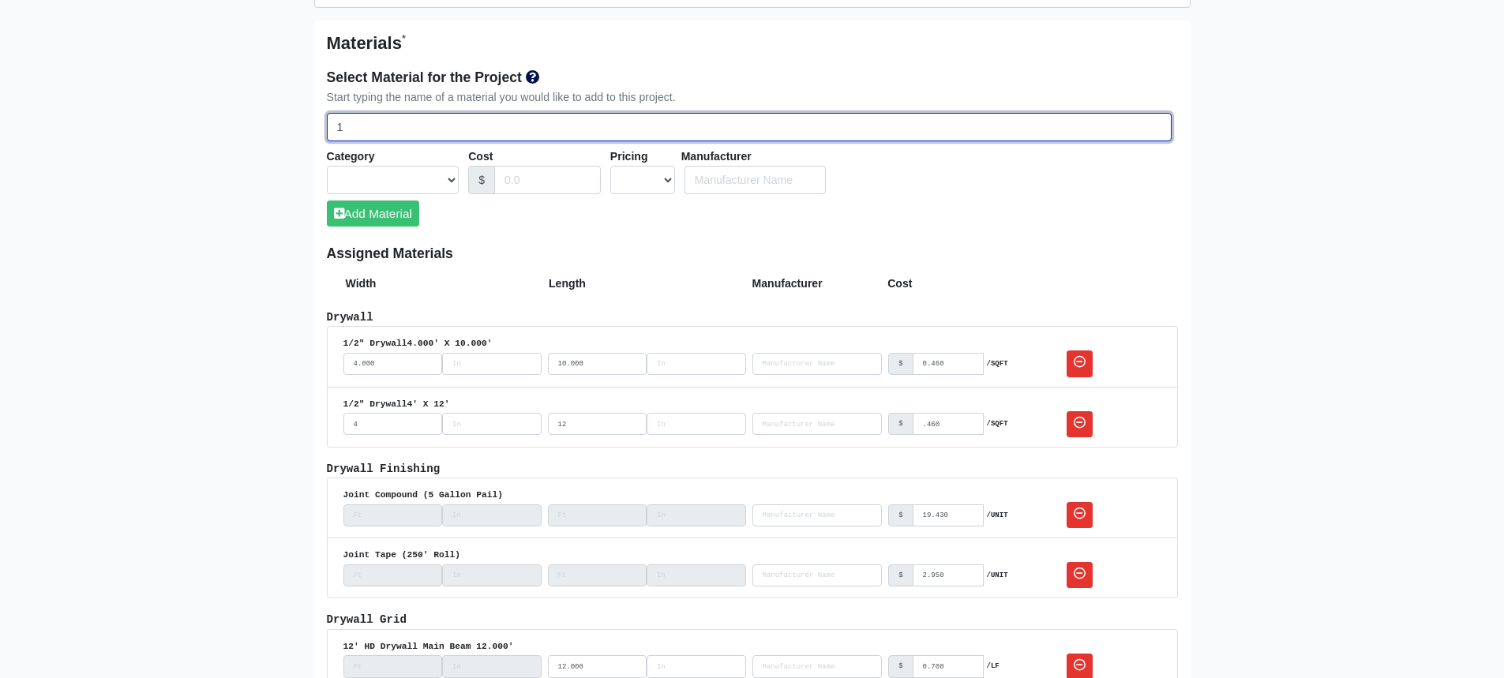
select select
type input "1/2"
select select
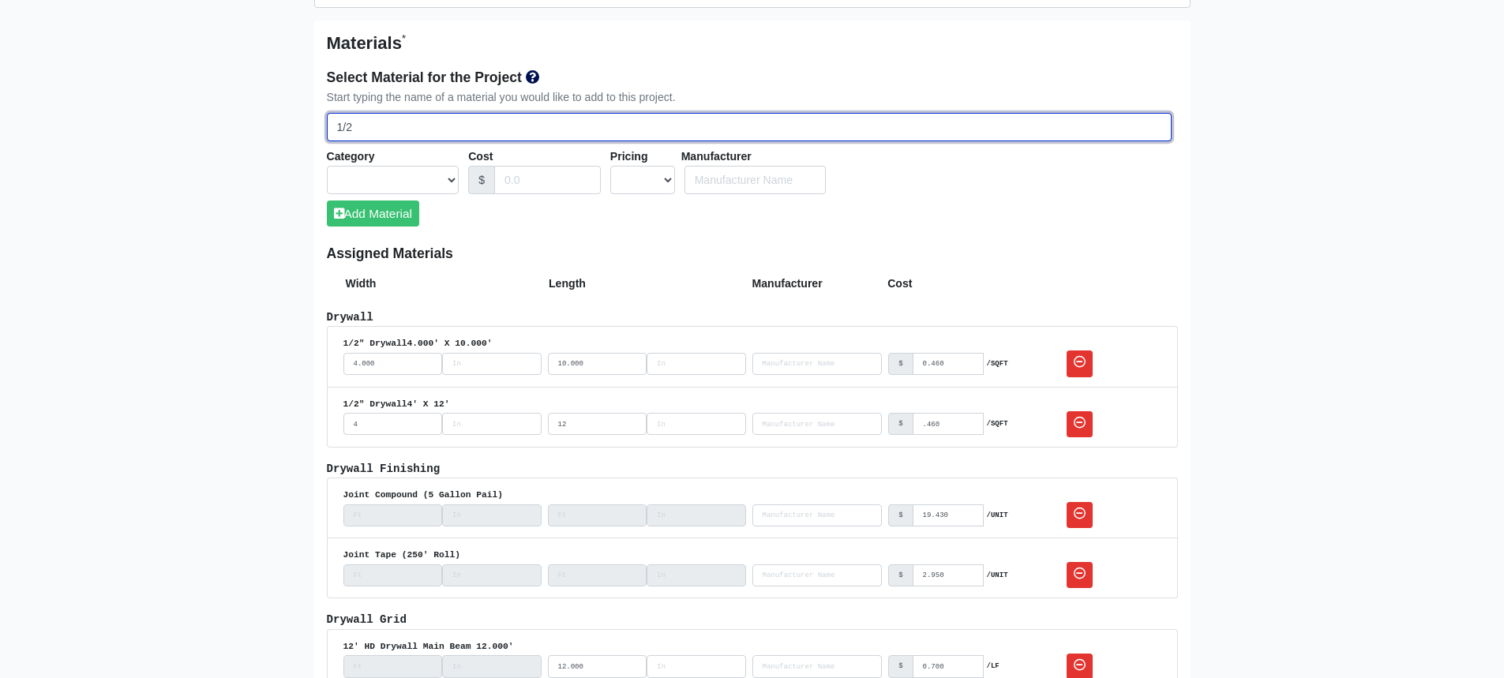
select select
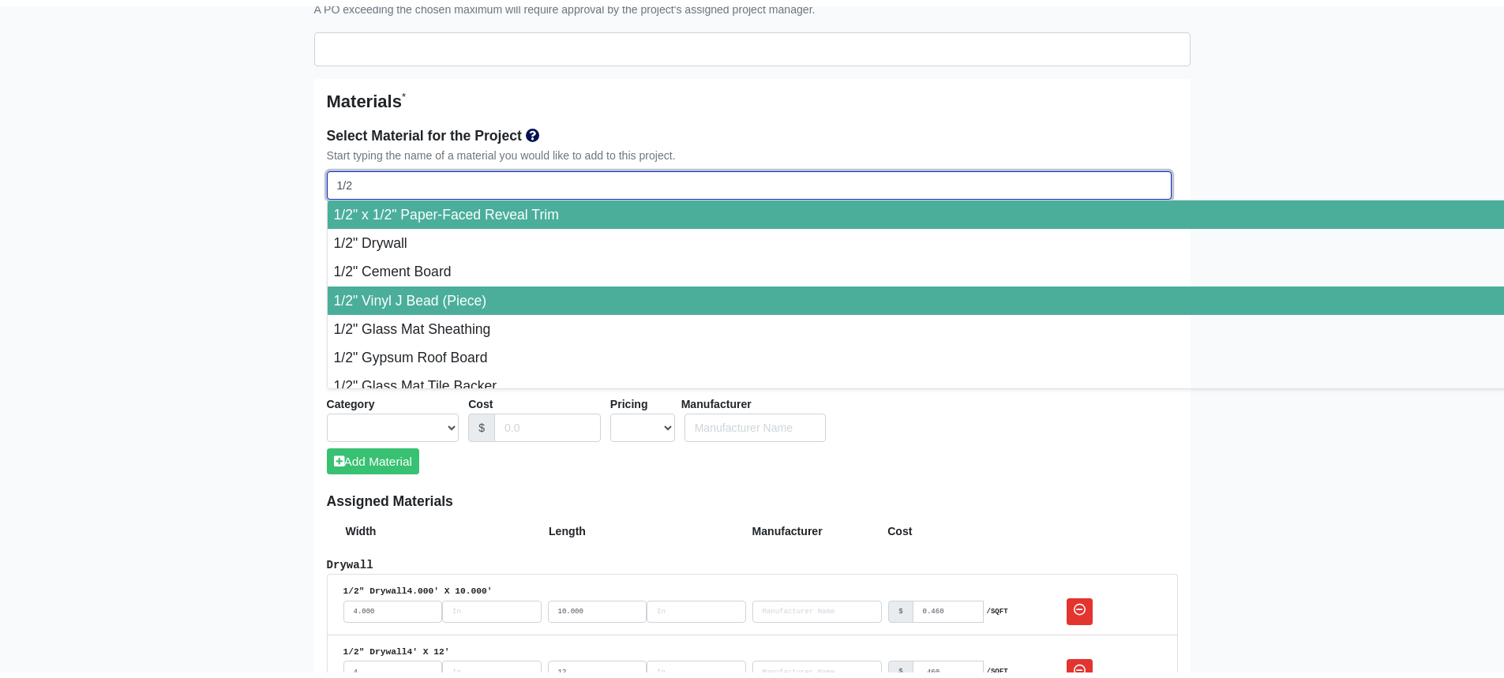
scroll to position [869, 0]
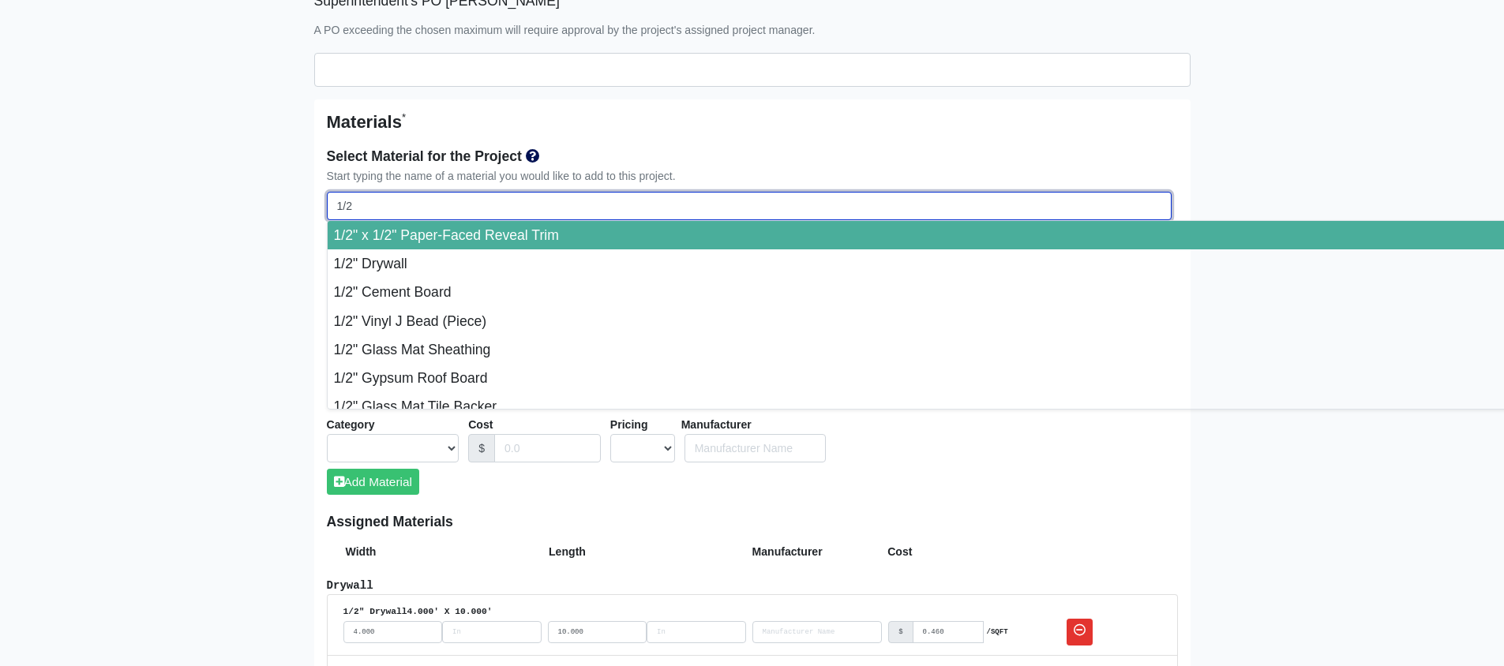
click at [428, 209] on input "1/2" at bounding box center [749, 206] width 845 height 29
type input "1/"
select select
type input "1"
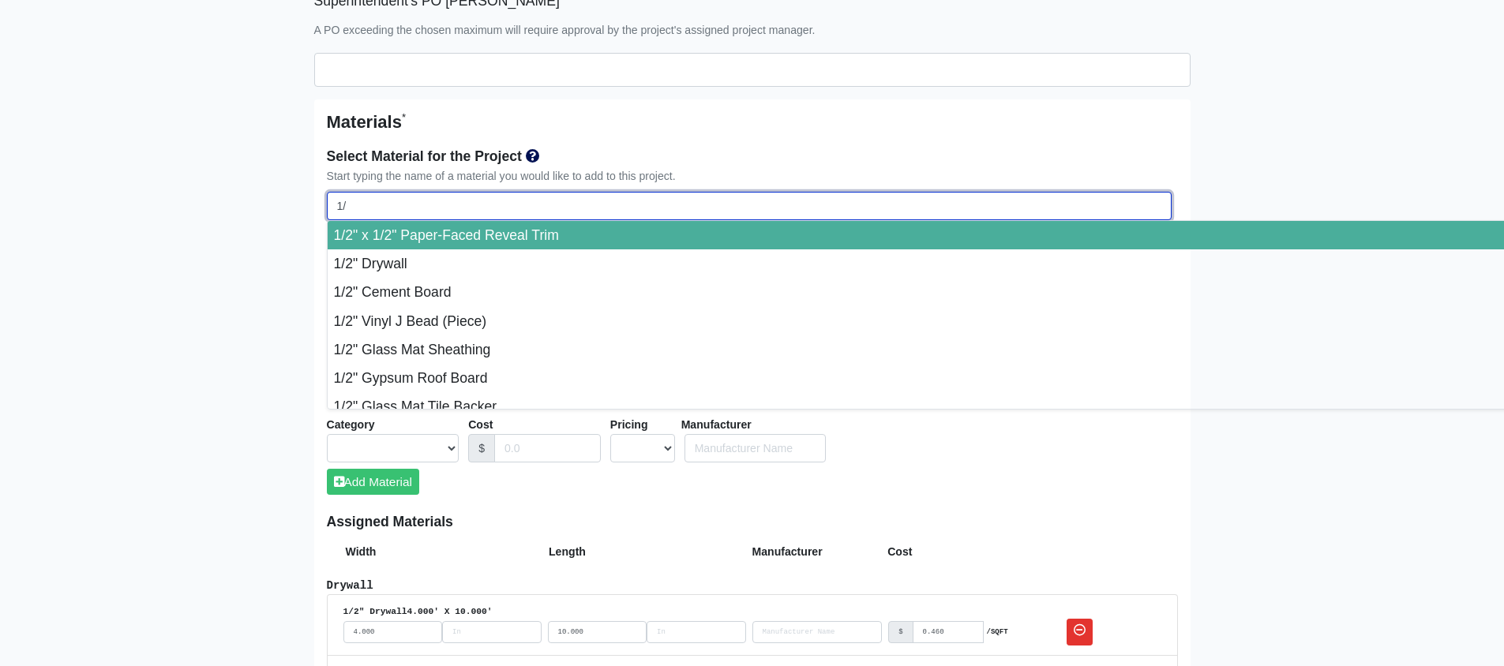
select select
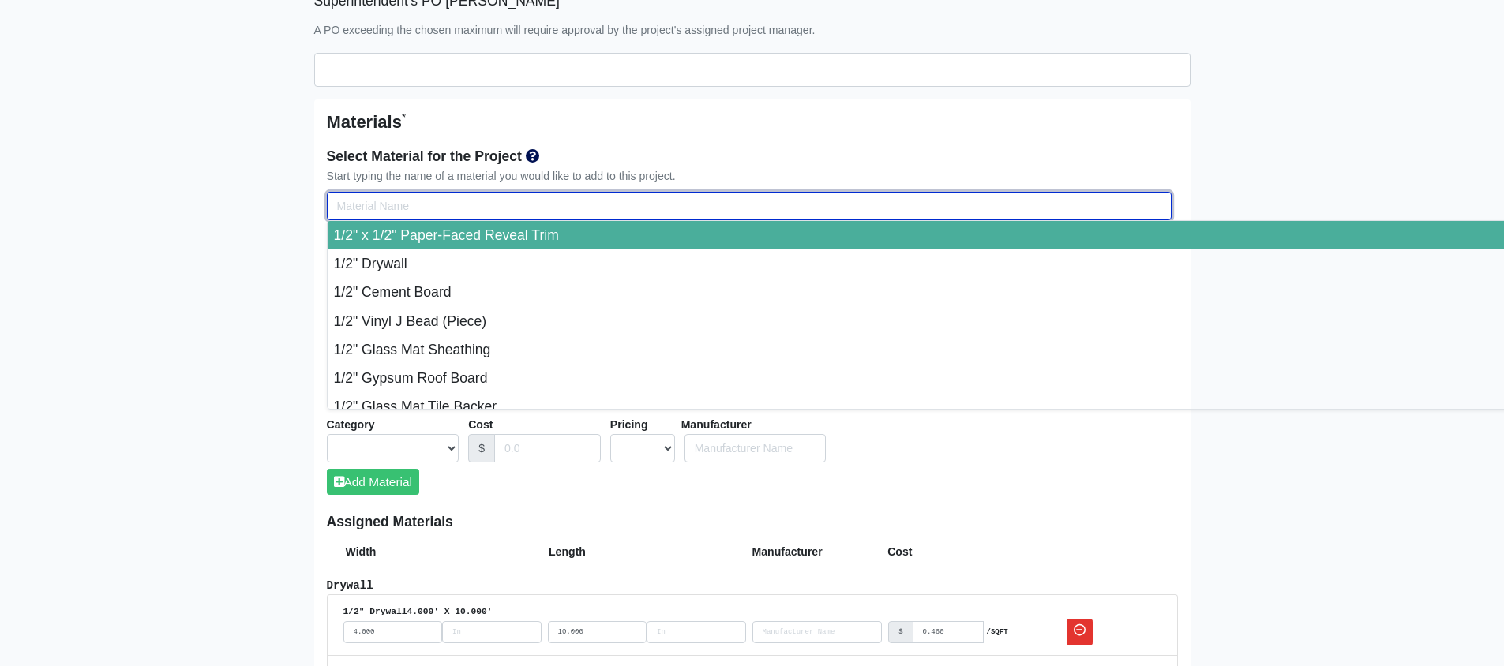
select select
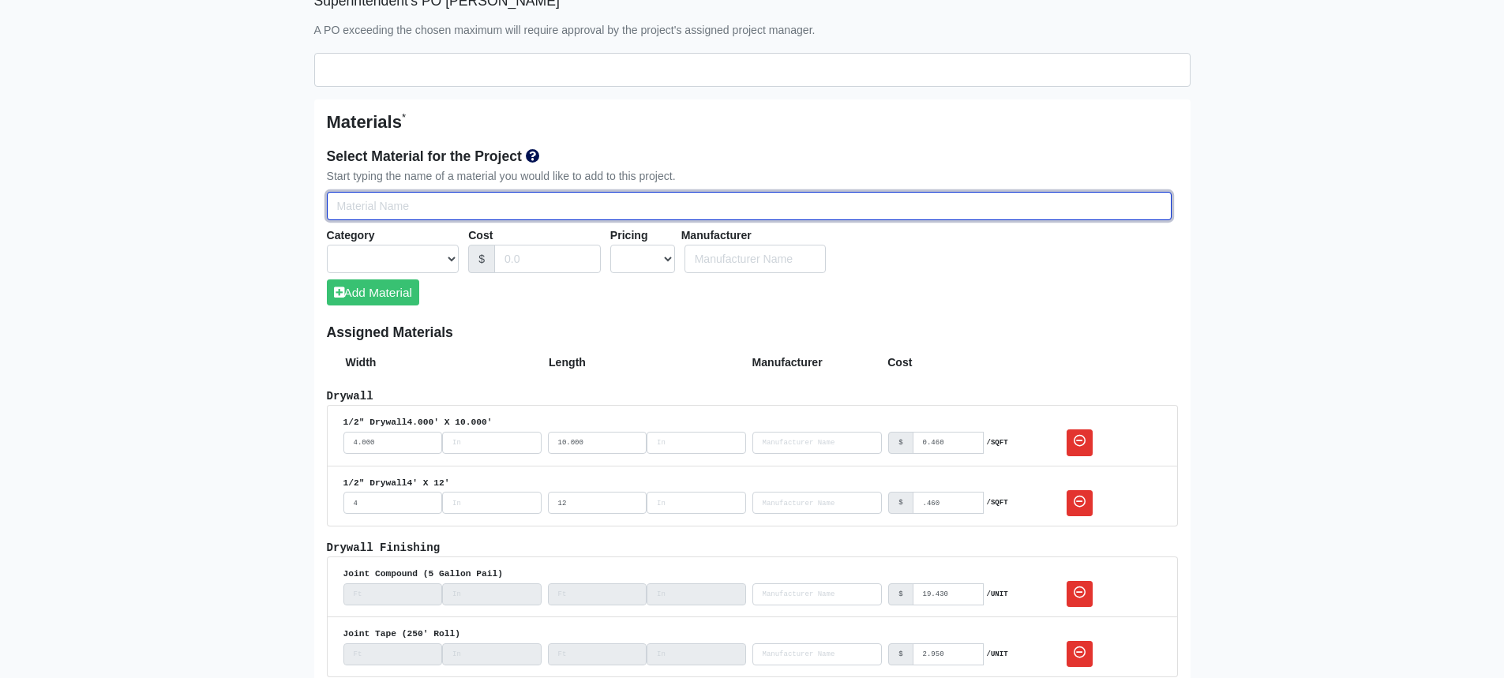
type input "m"
select select
type input "mo"
select select
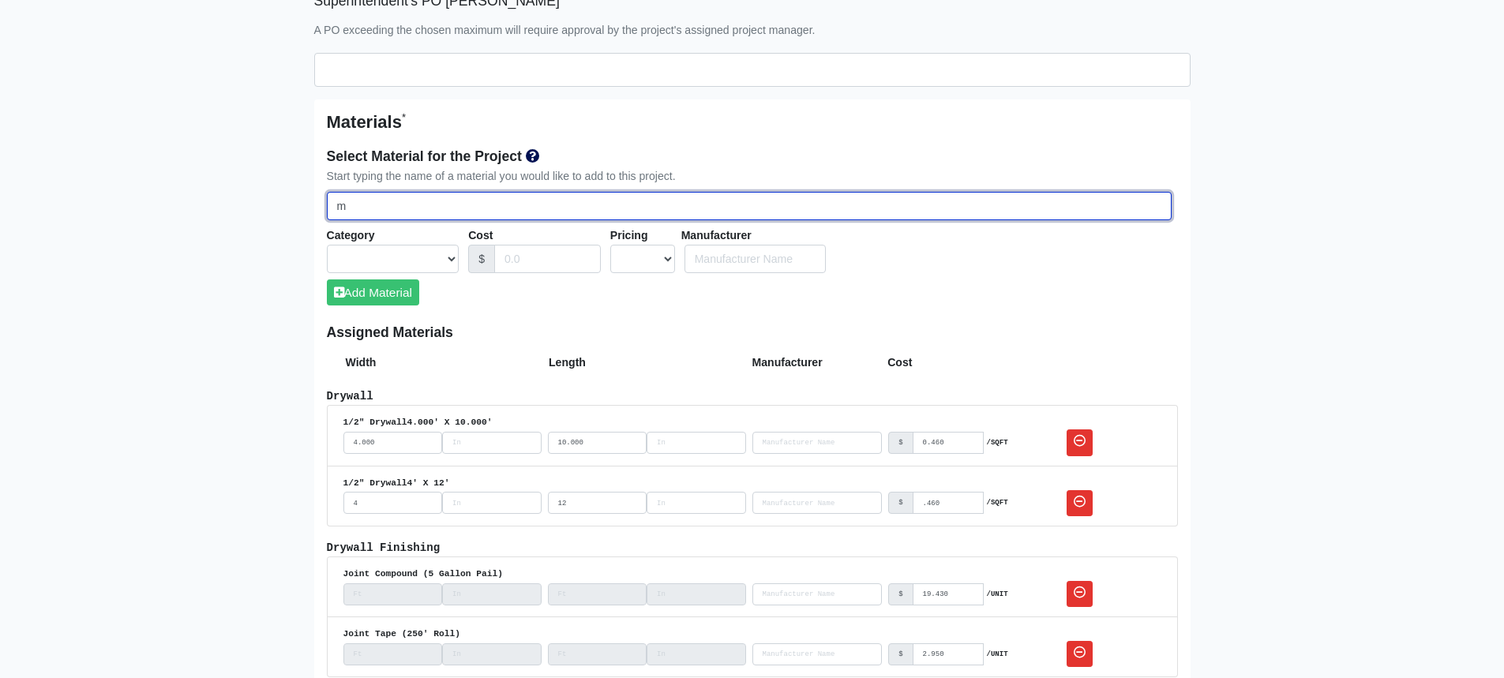
select select
type input "moi"
select select
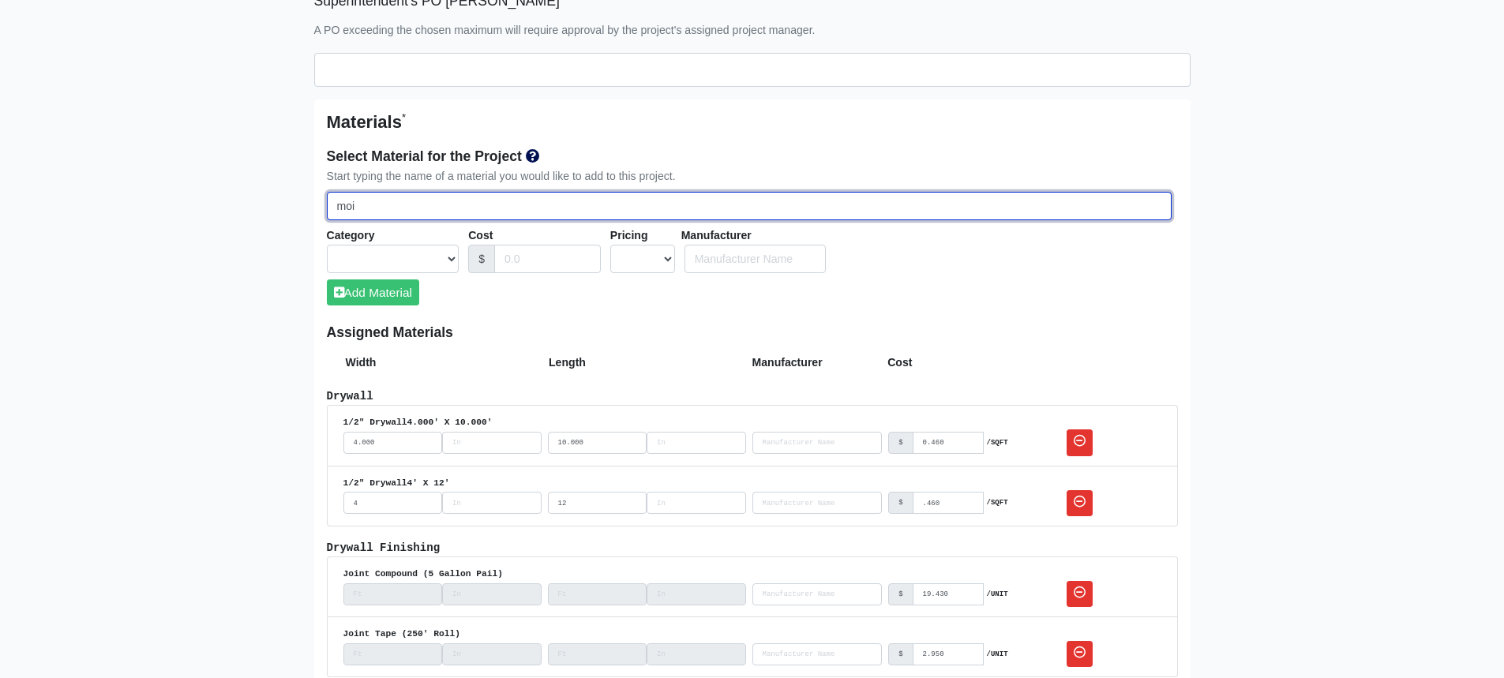
select select
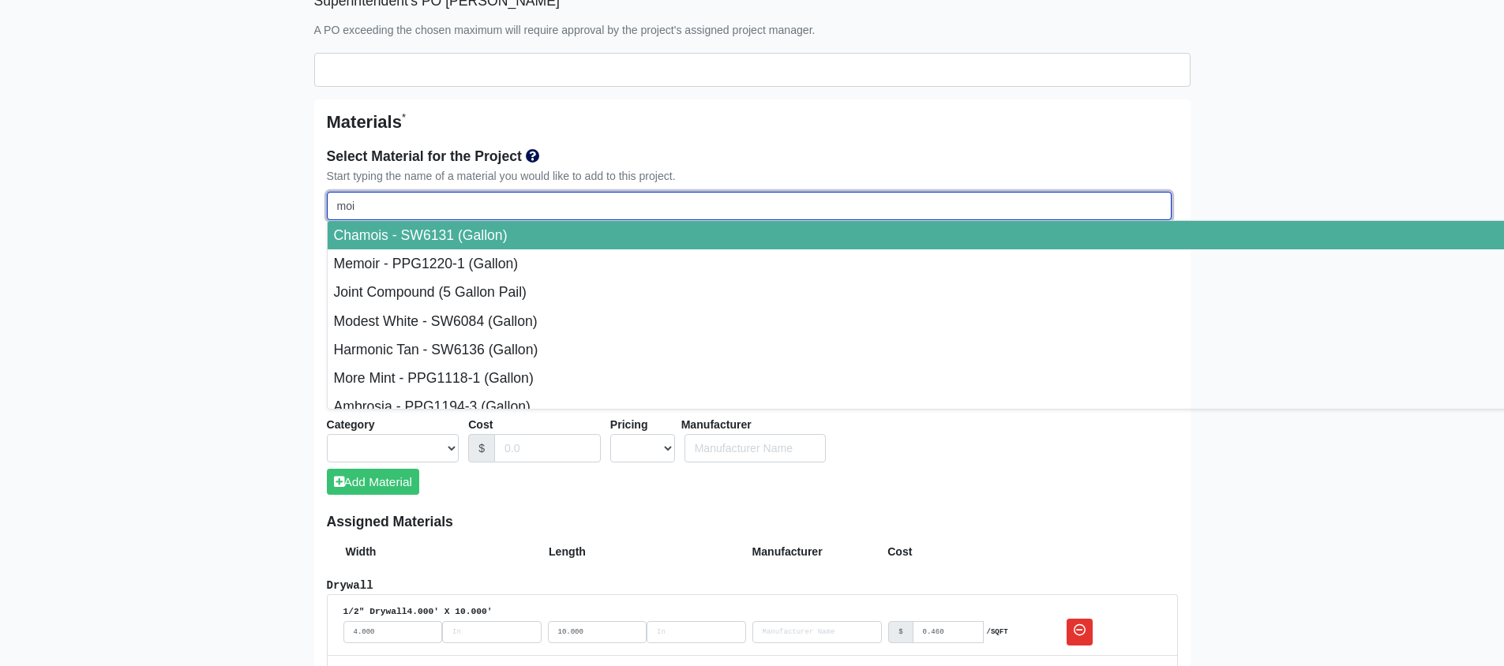
type input "mois"
select select
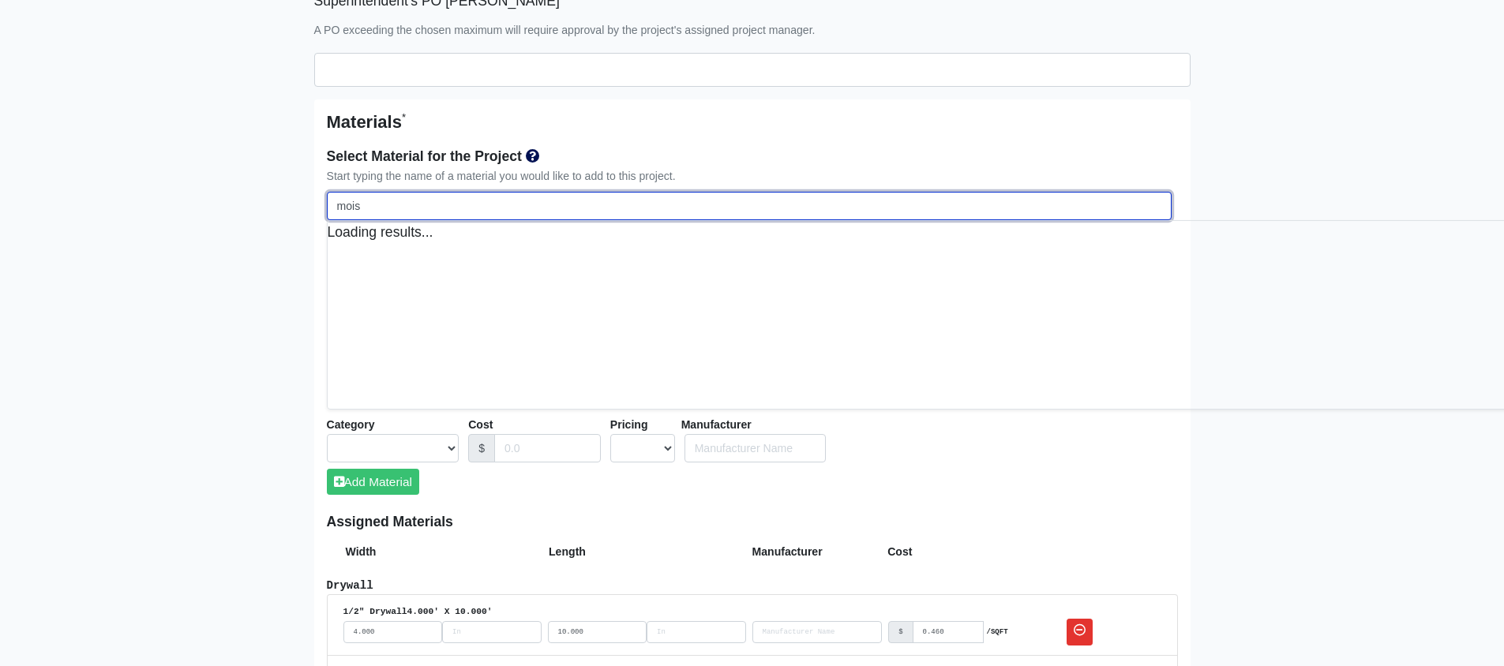
select select
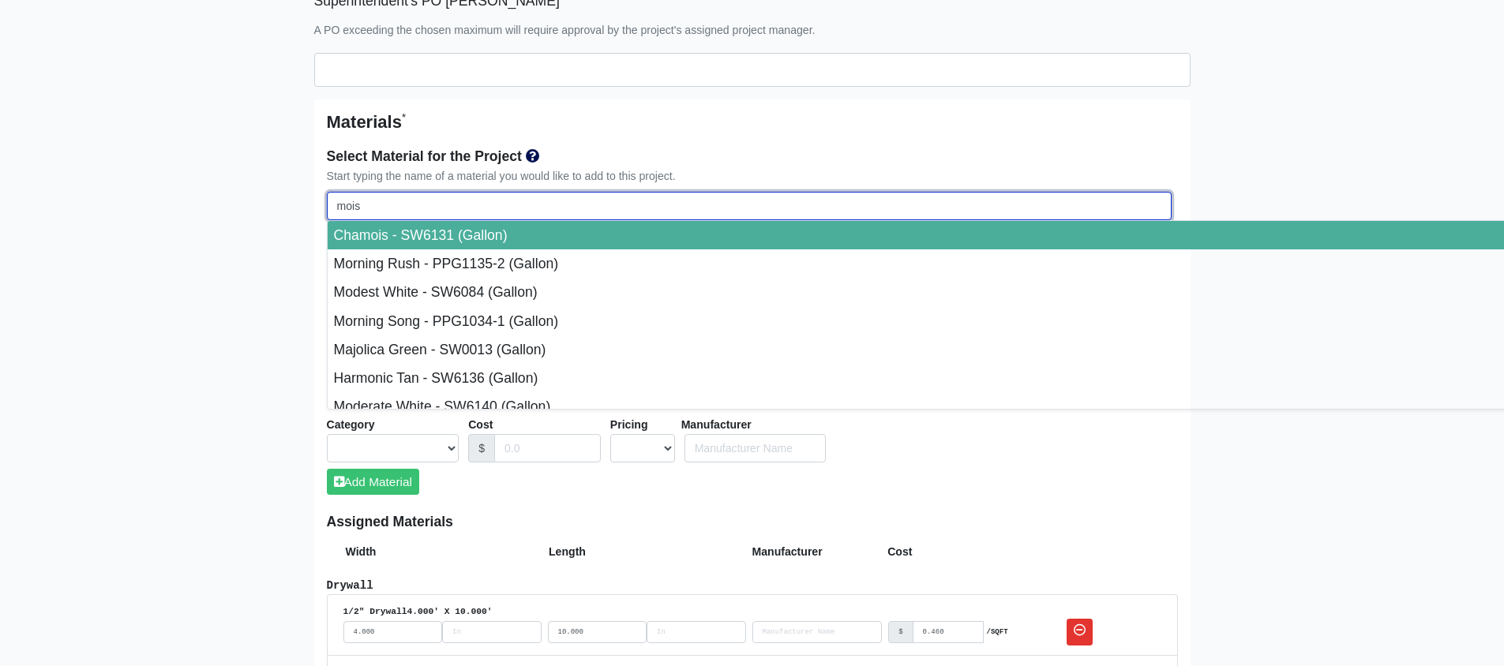
type input "moist"
select select
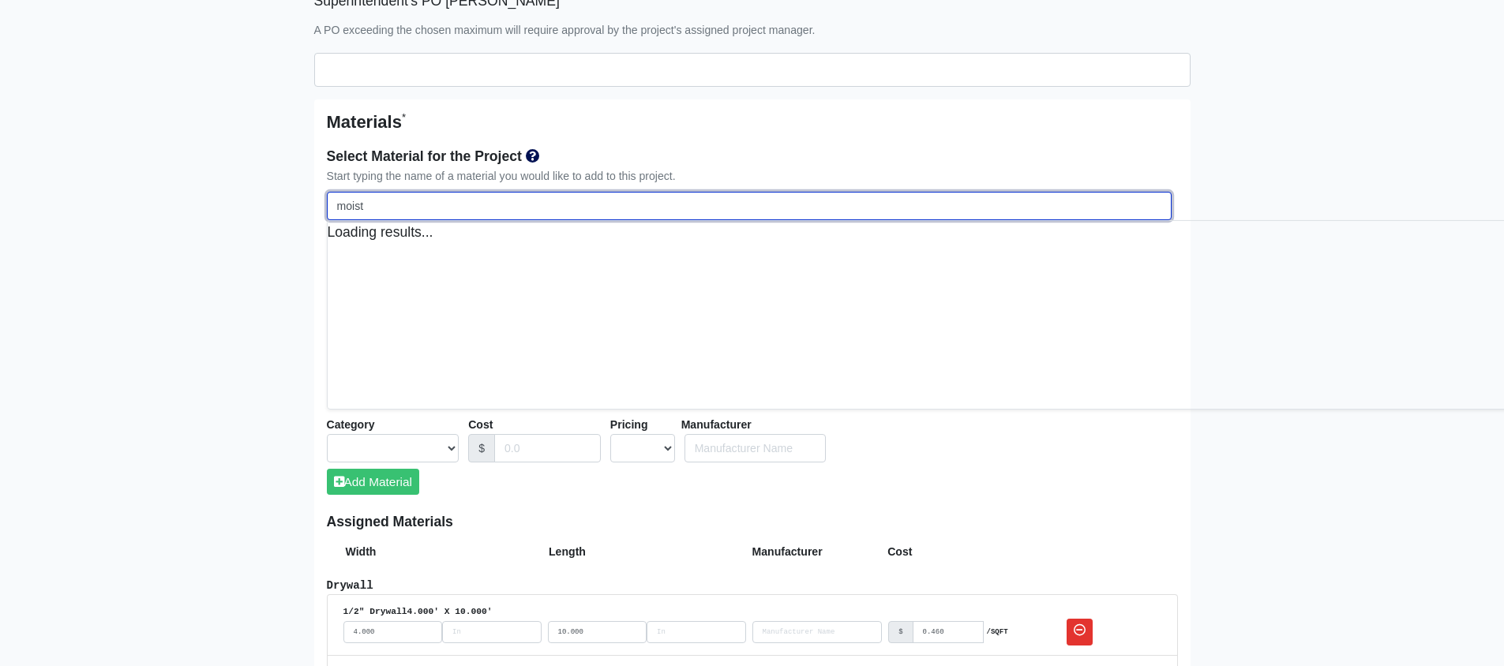
select select
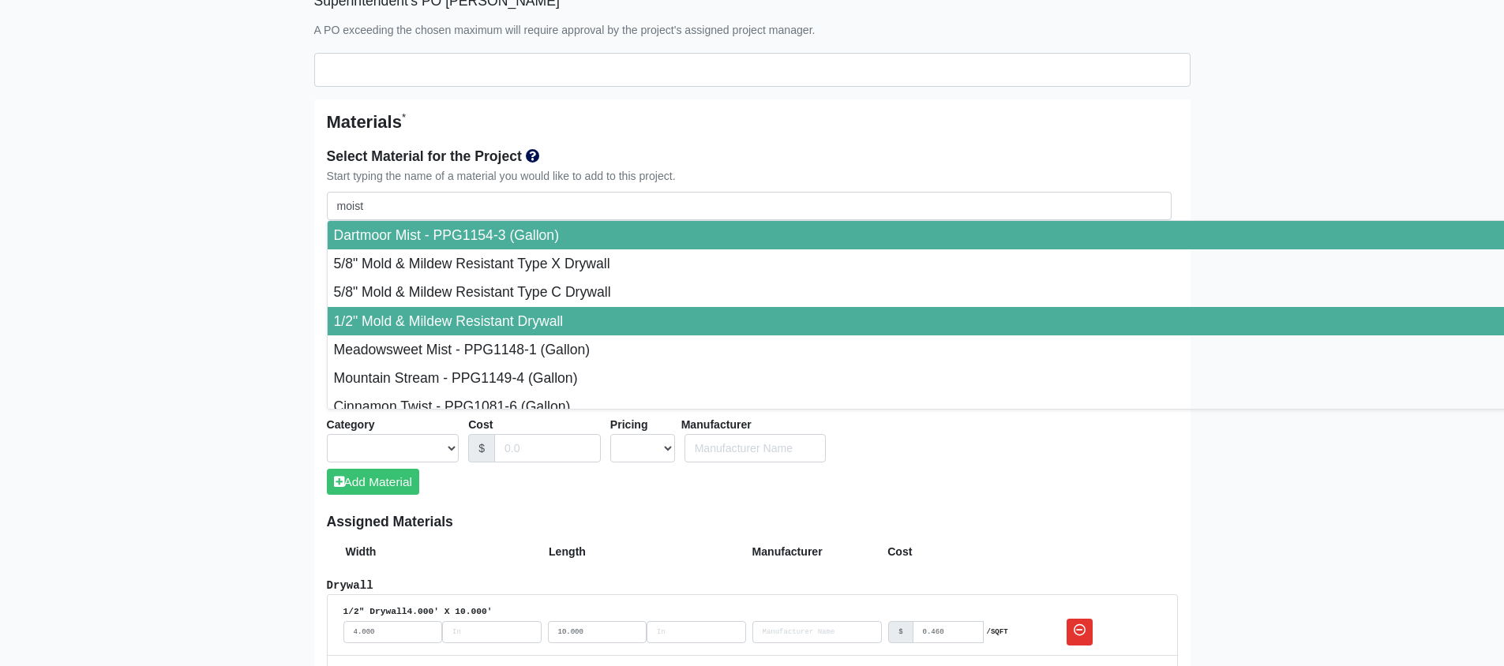
type input "1/2" Mold & Mildew Resistant Drywall"
select select "[object Object]"
select select "0"
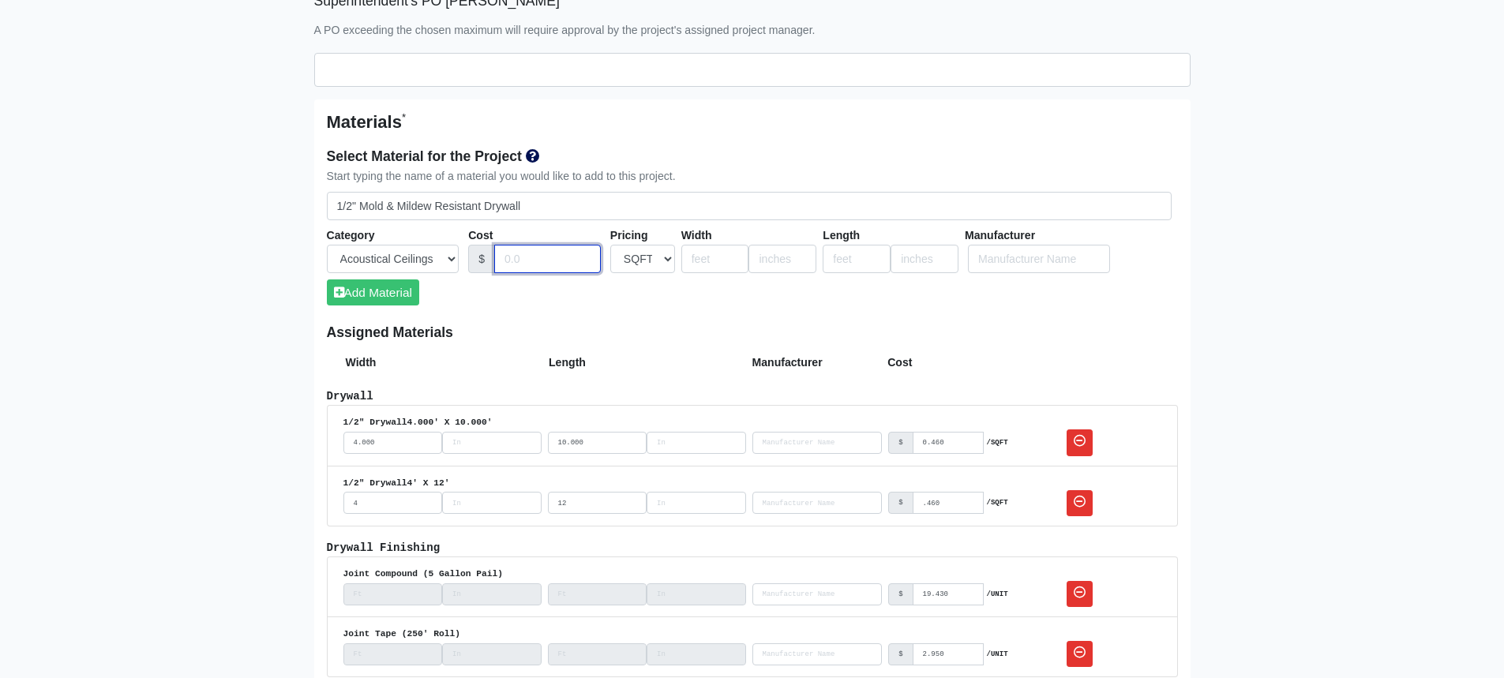
click at [539, 272] on input "Cost" at bounding box center [547, 259] width 107 height 29
click at [542, 259] on input "Cost" at bounding box center [547, 259] width 107 height 29
type input ".540"
type input "4"
type input "9"
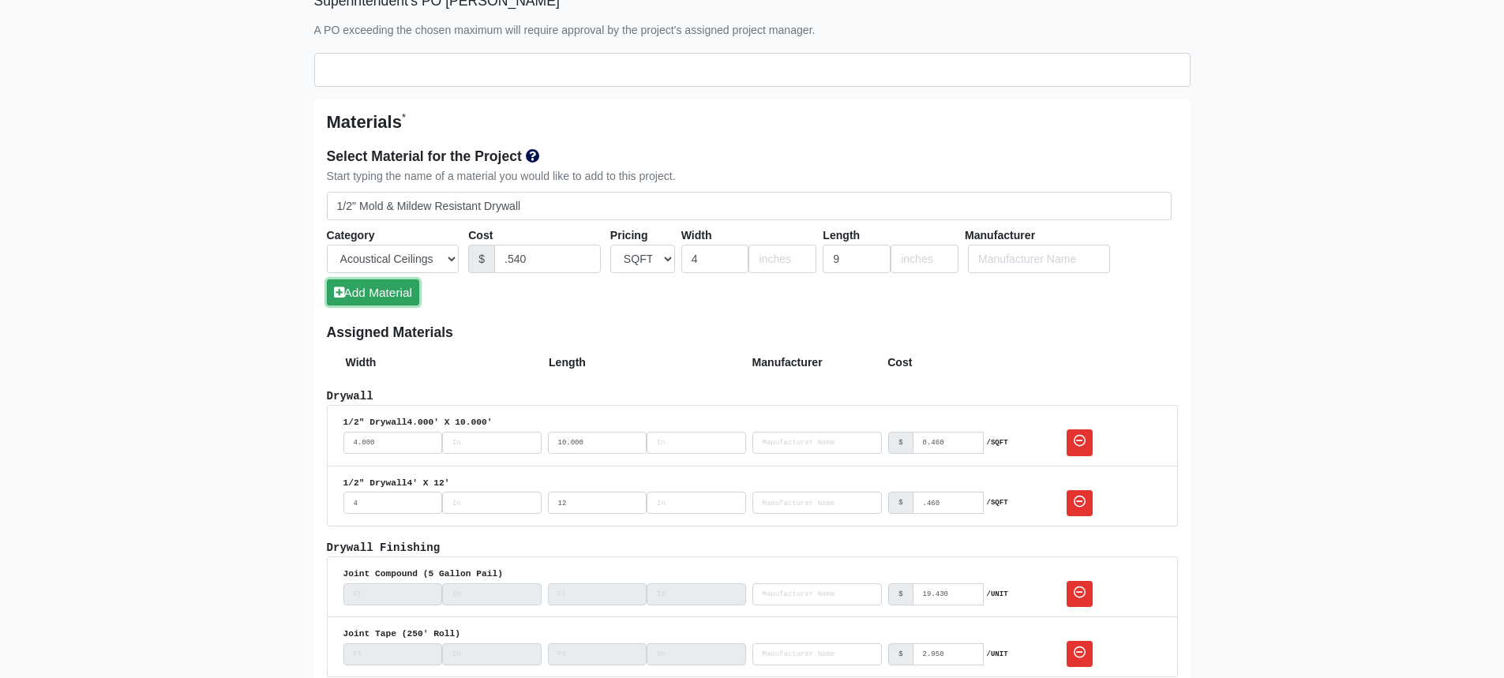
click at [380, 295] on button "Add Material" at bounding box center [373, 293] width 92 height 26
select select
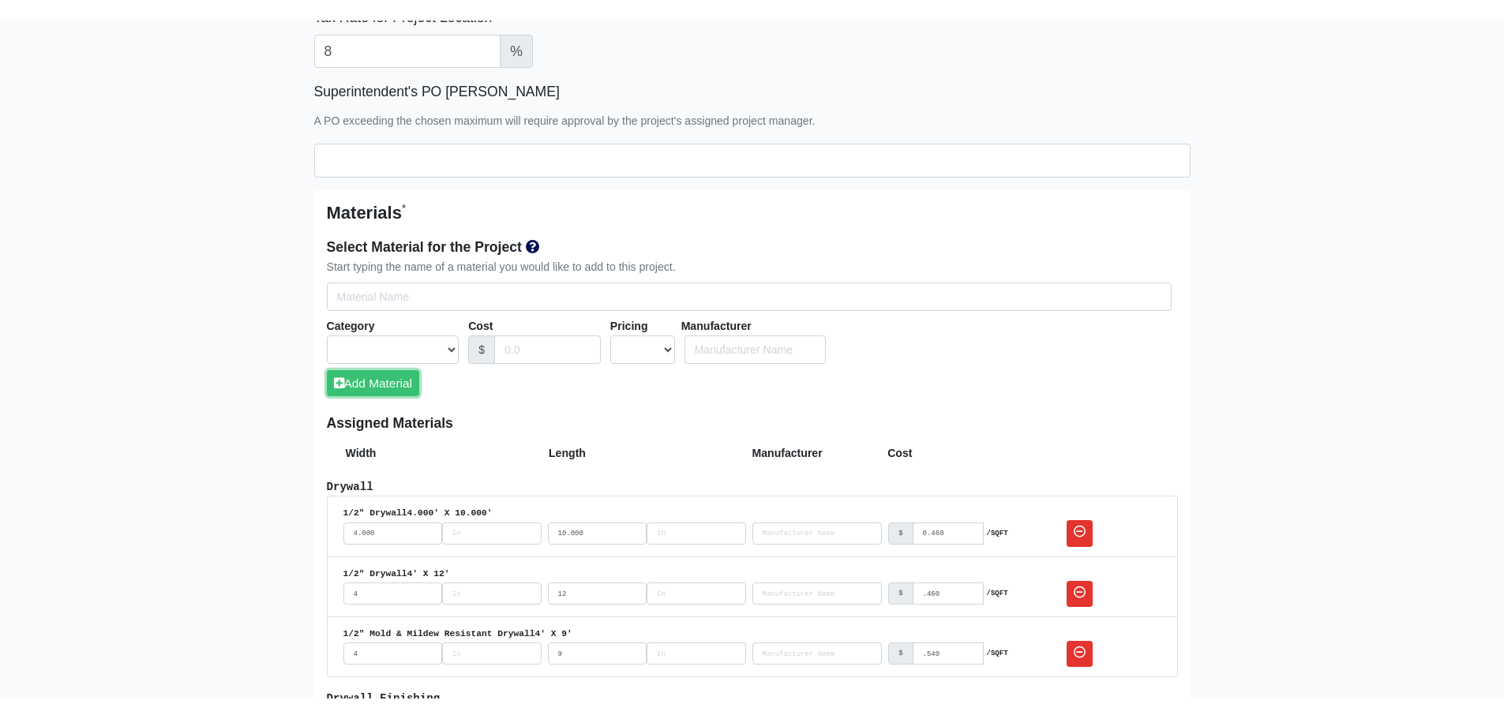
scroll to position [790, 0]
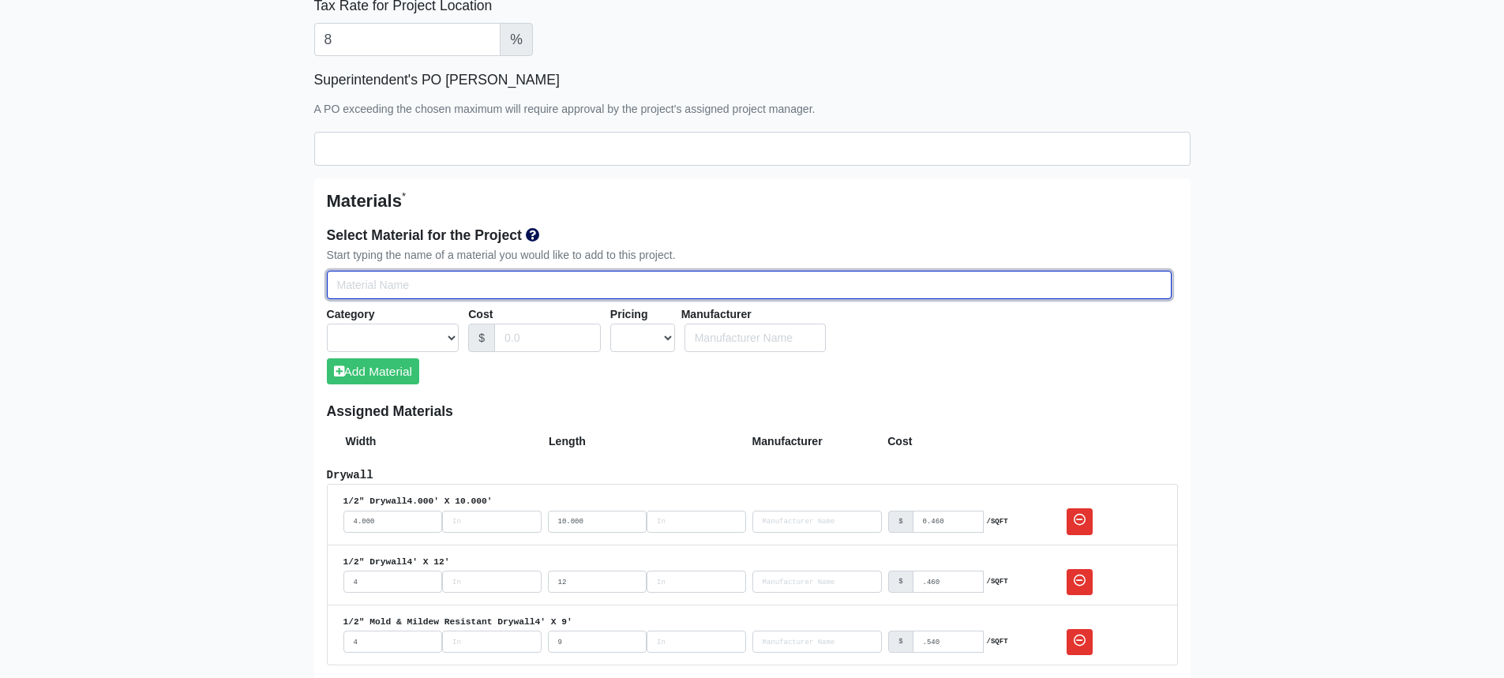
click at [493, 283] on input "Select Team Members for the Project" at bounding box center [749, 285] width 845 height 29
type input "m"
select select
type input "me"
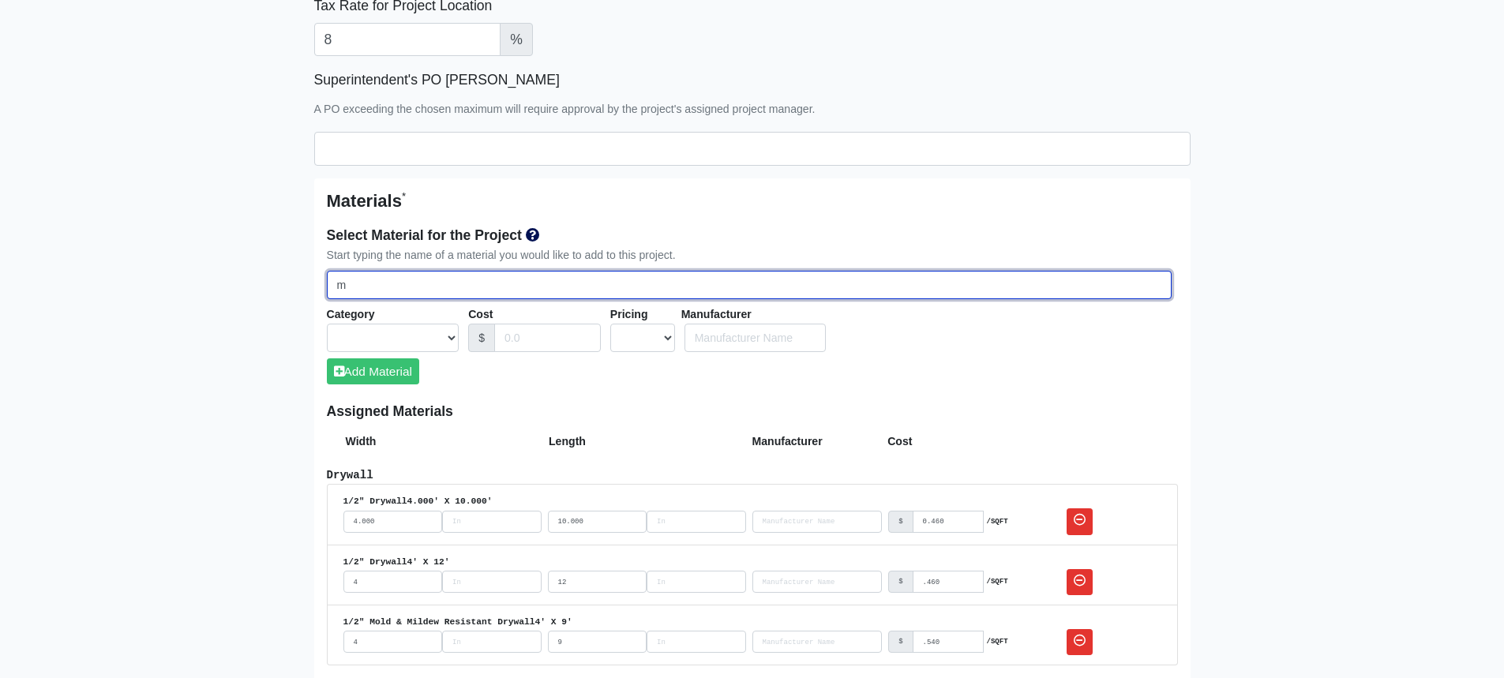
select select
type input "met"
select select
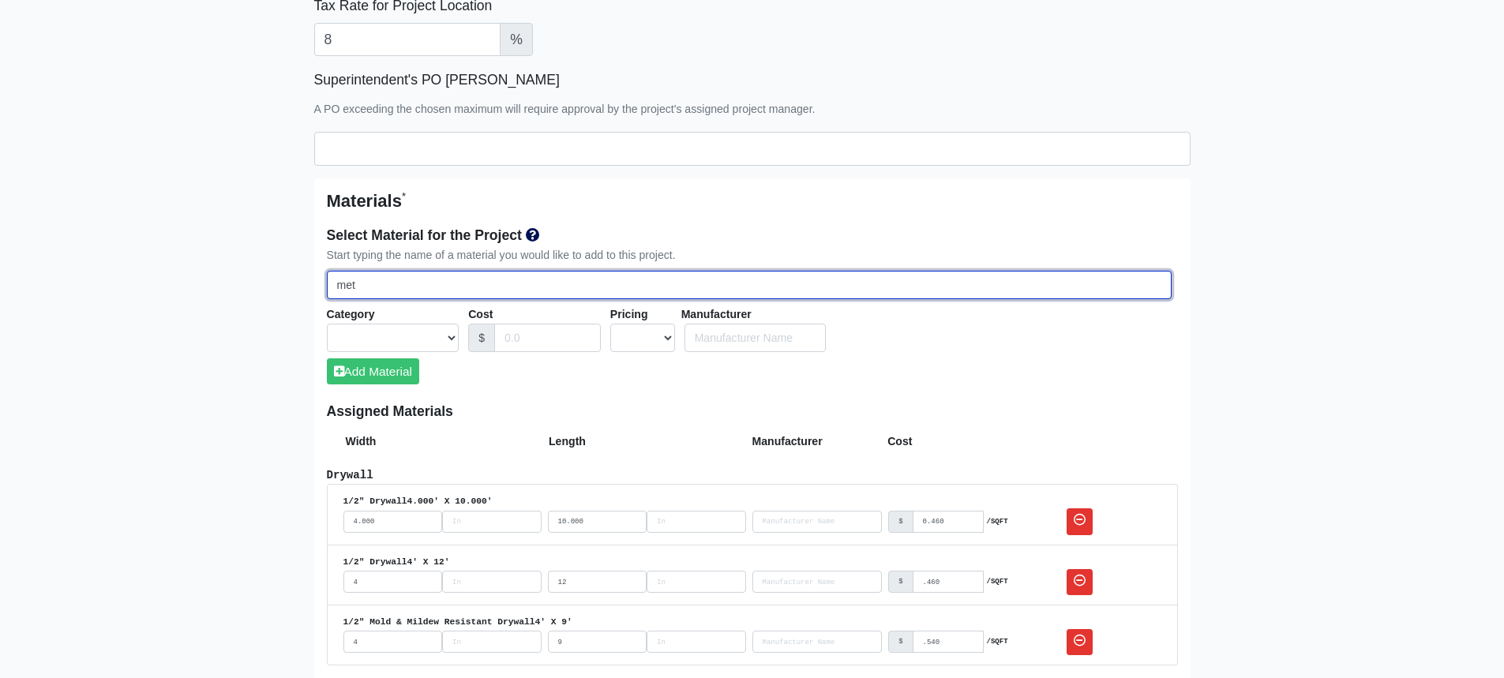
type input "meta"
select select
type input "metal"
select select
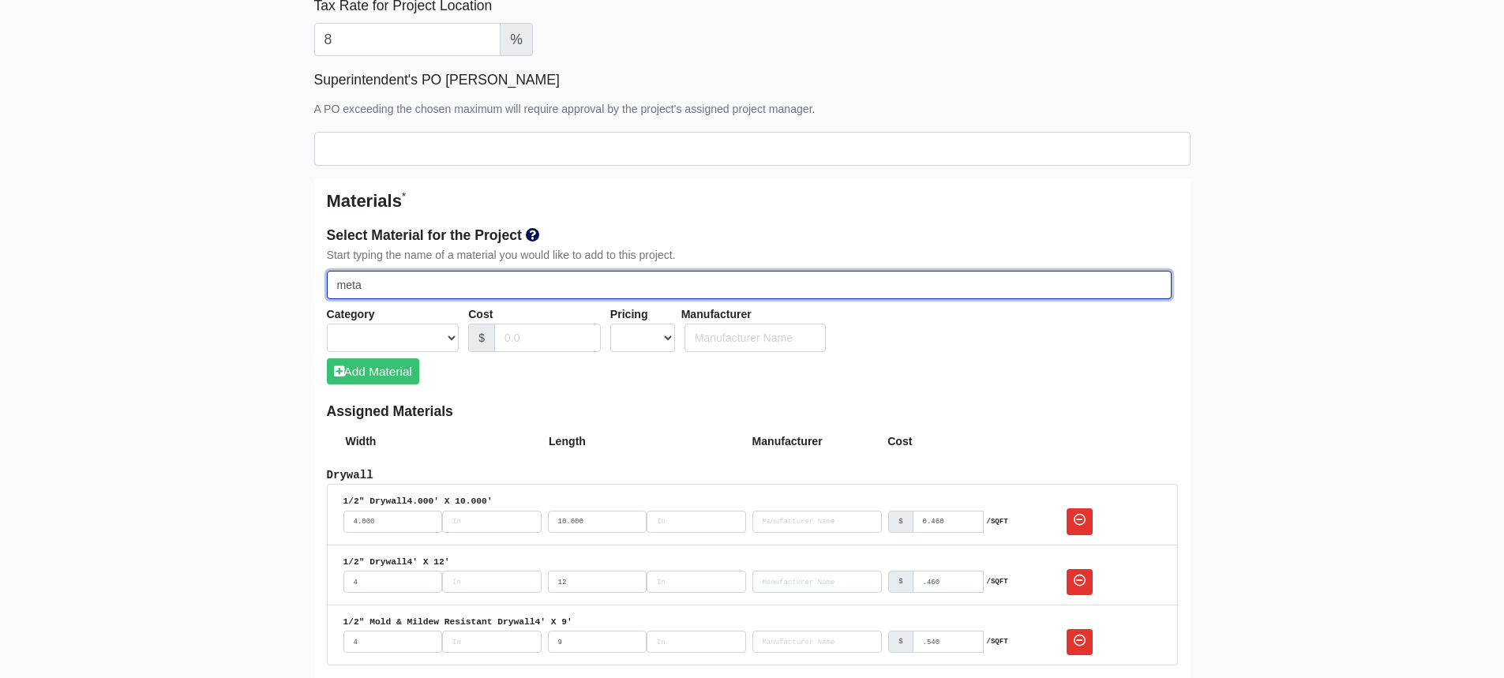
select select
type input "metal"
select select
type input "metal c"
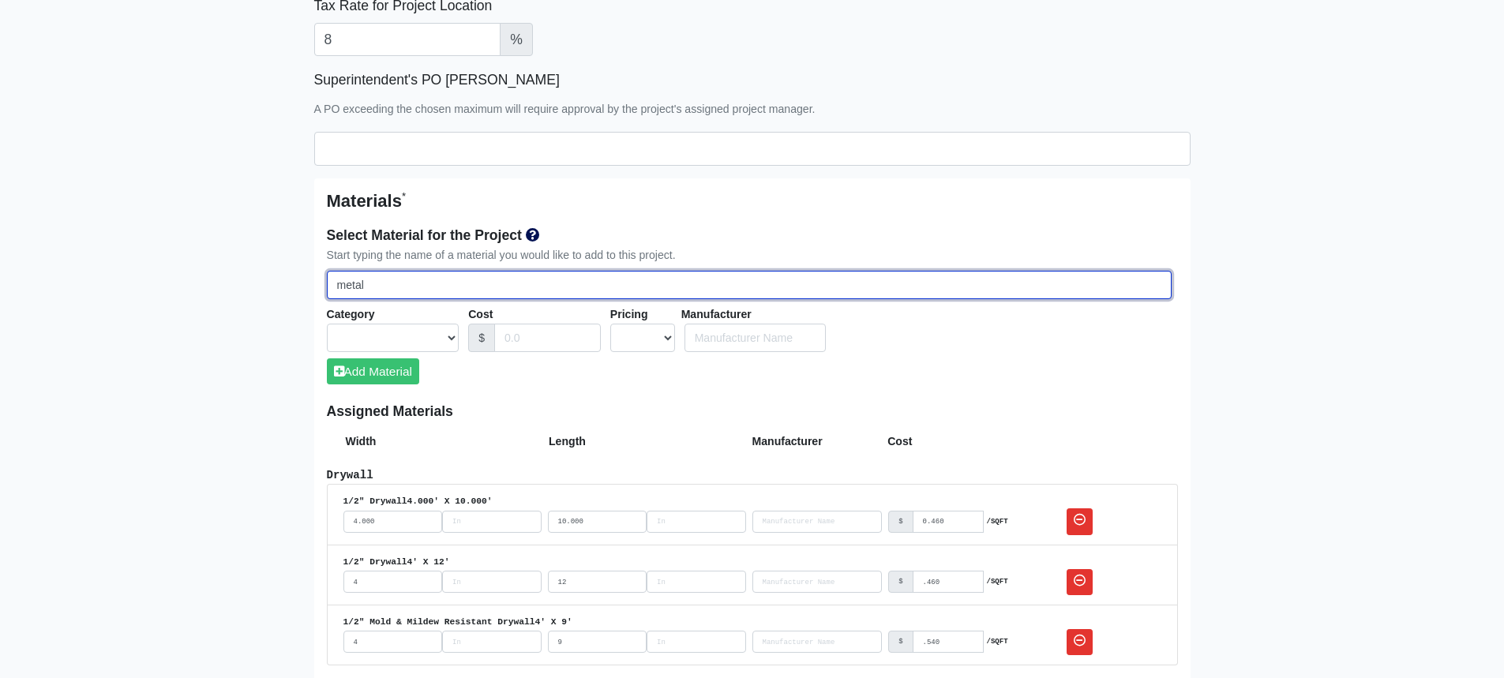
select select
type input "metal co"
select select
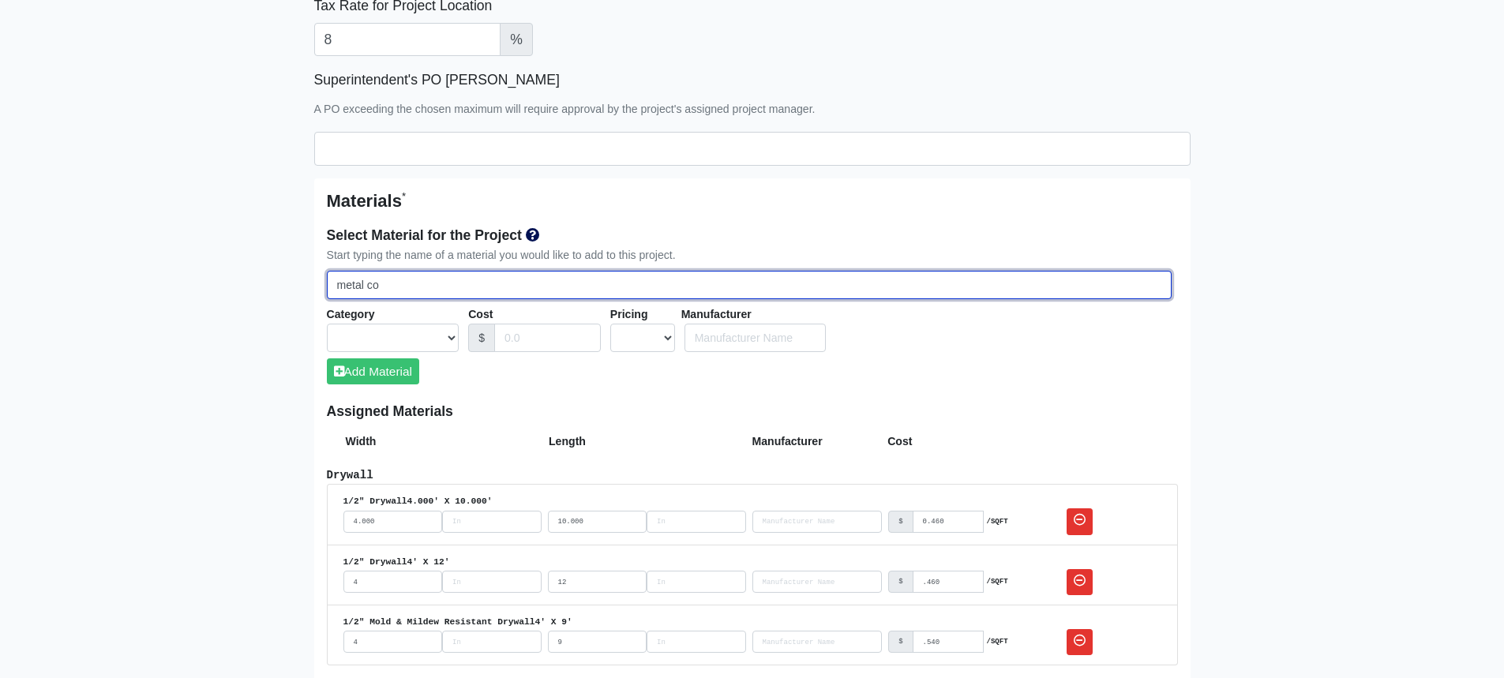
type input "metal cor"
select select
type input "metal corn"
select select
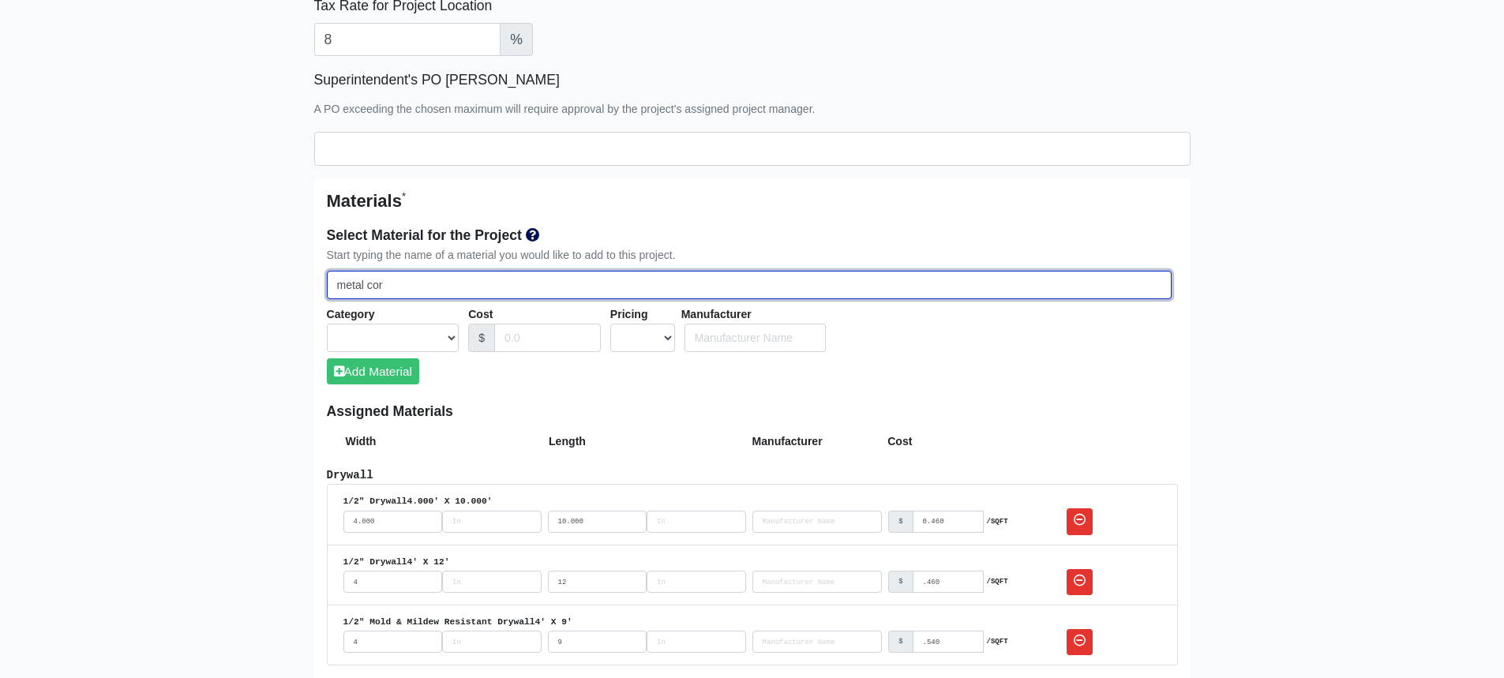
select select
type input "metal corne"
select select
type input "metal corner"
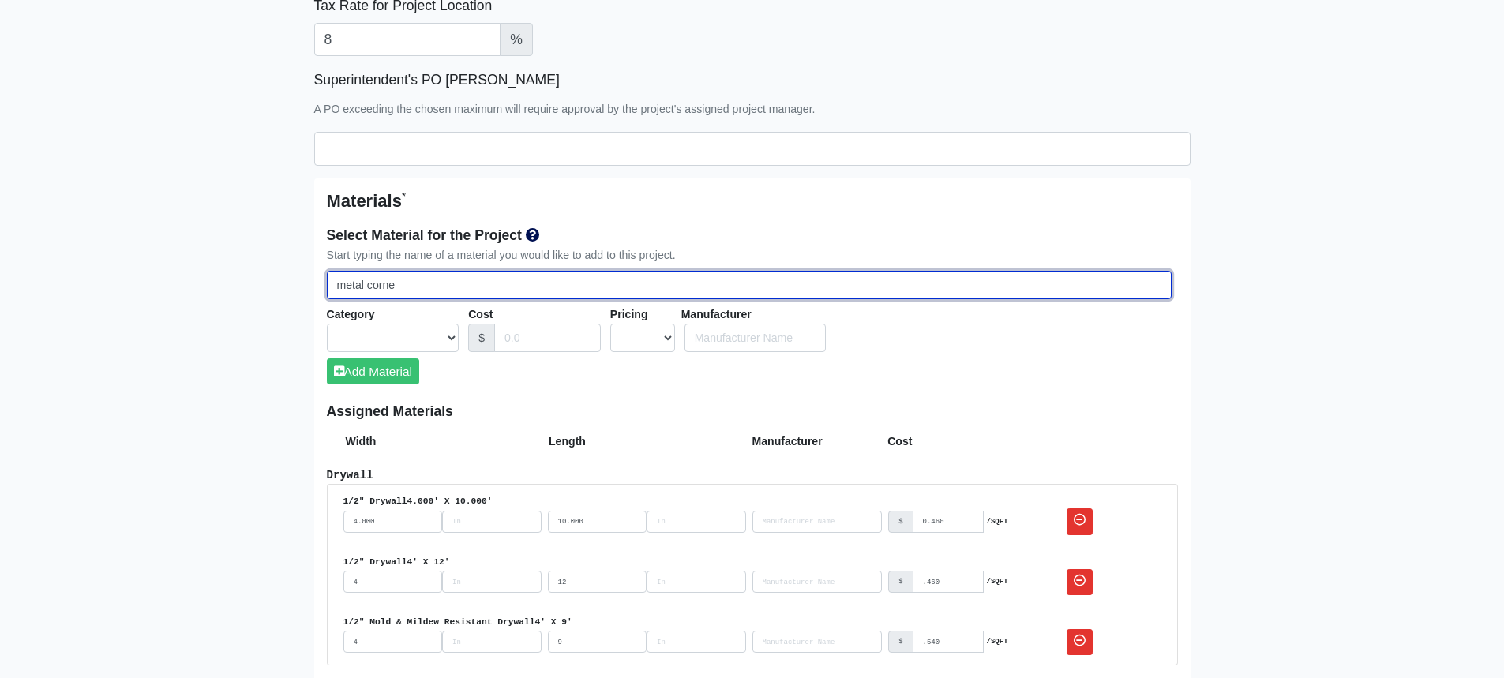
select select
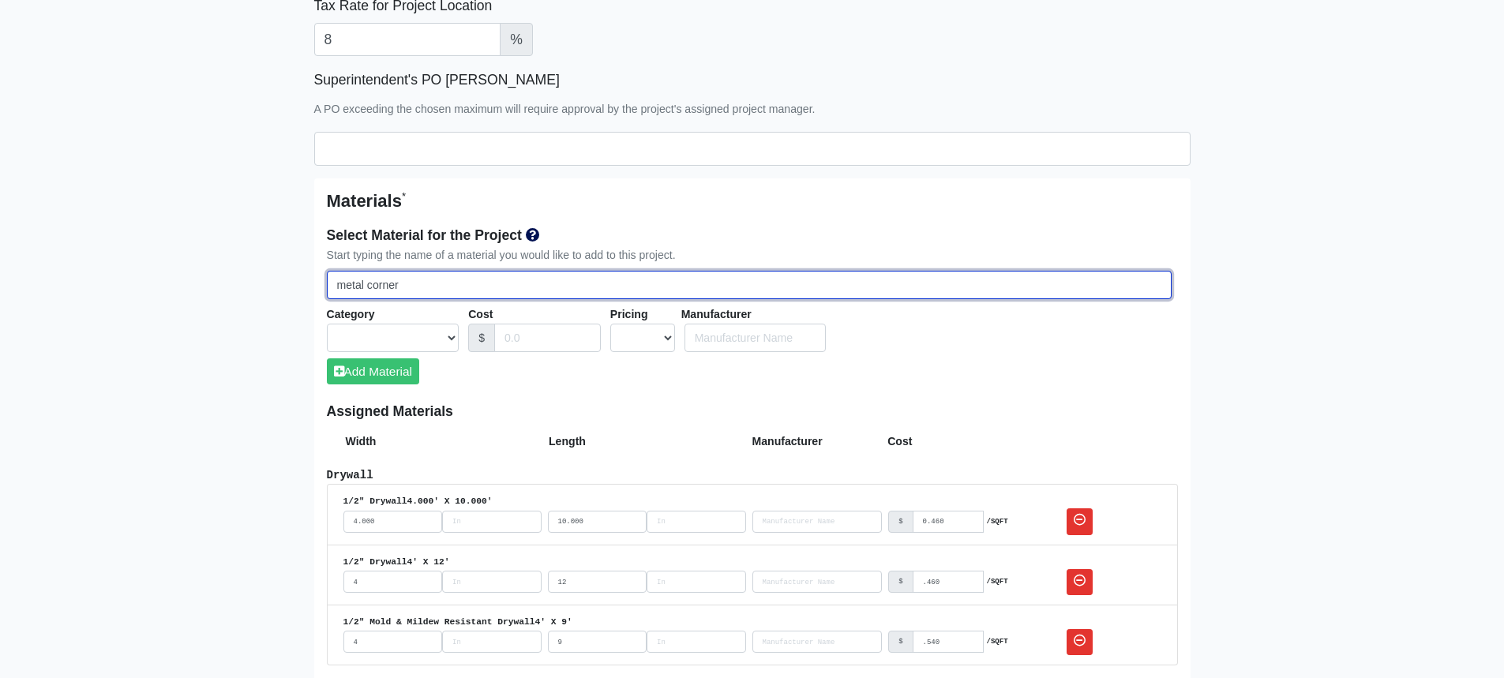
select select
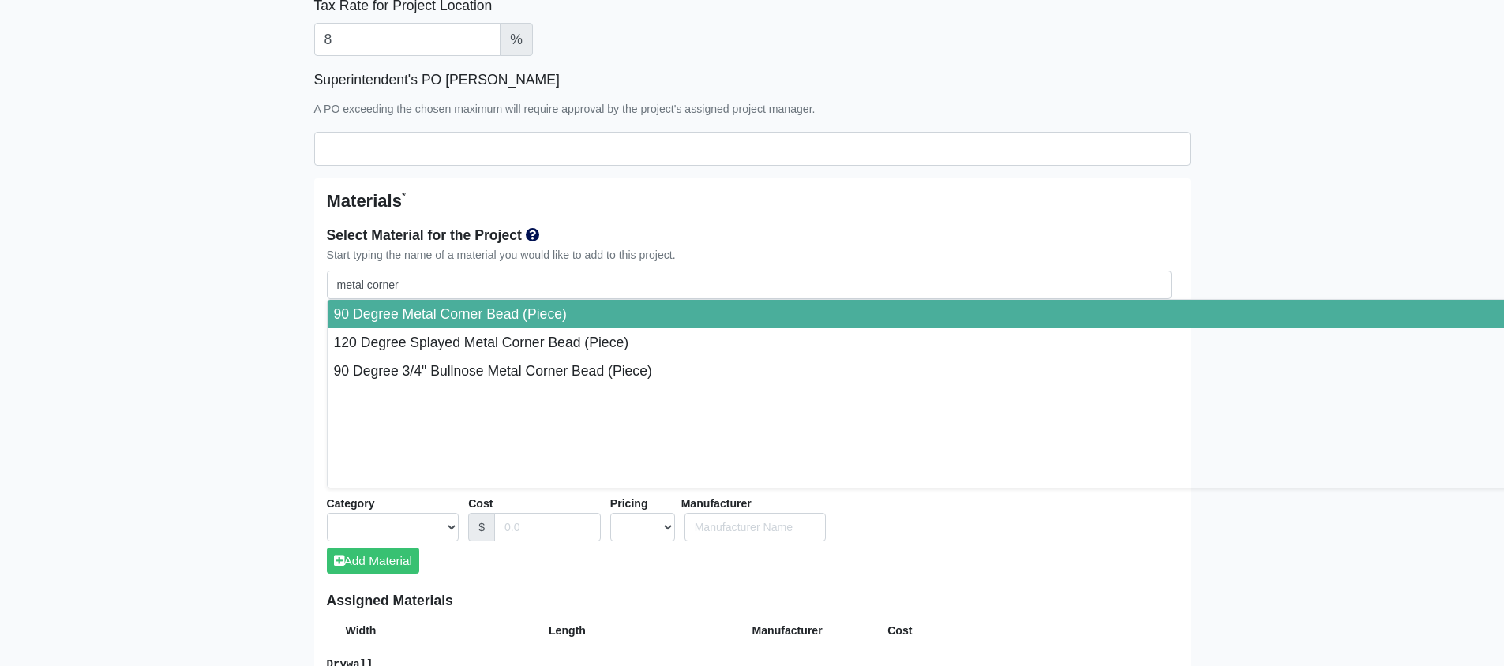
type input "90 Degree Metal Corner Bead (Piece)"
select select "[object Object]"
select select "1"
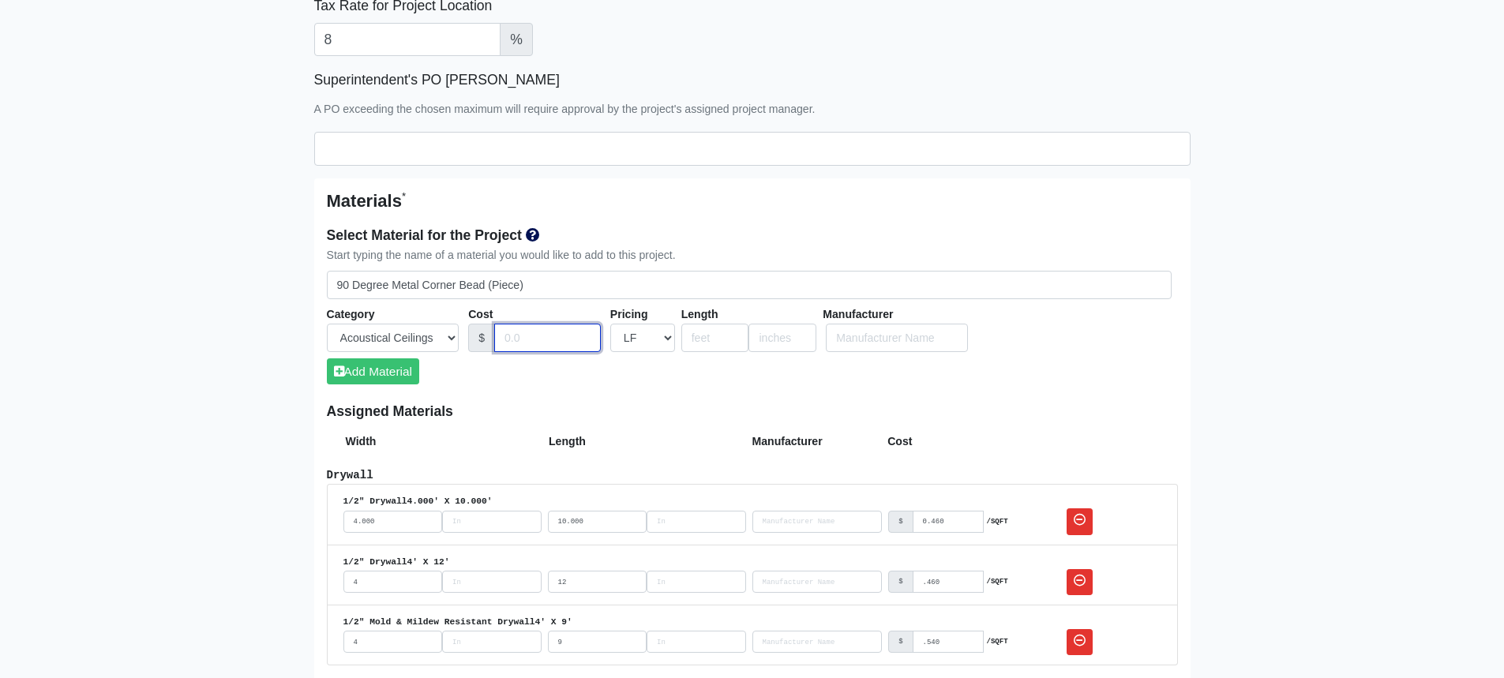
click at [552, 341] on input "Cost" at bounding box center [547, 338] width 107 height 29
type input ".230"
click at [408, 372] on button "Add Material" at bounding box center [373, 372] width 92 height 26
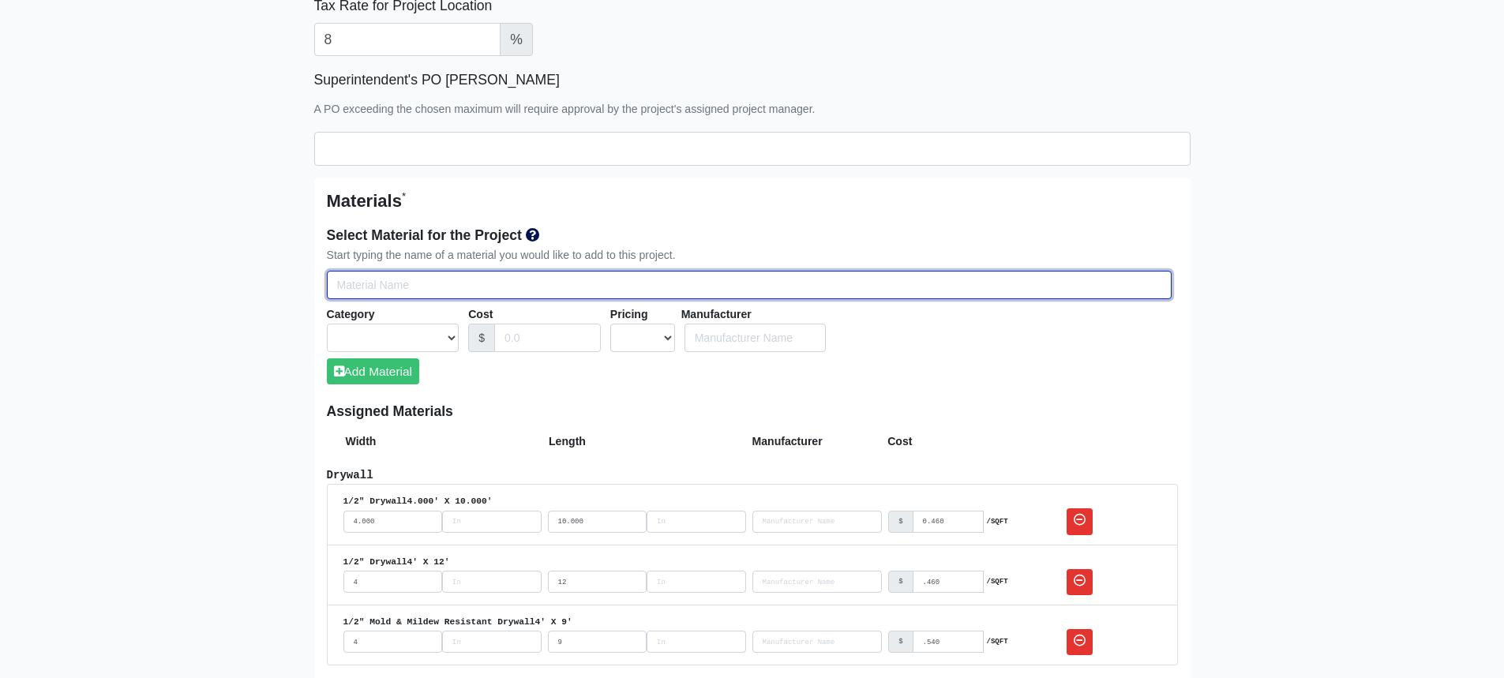
click at [401, 285] on input "Select Team Members for the Project" at bounding box center [749, 285] width 845 height 29
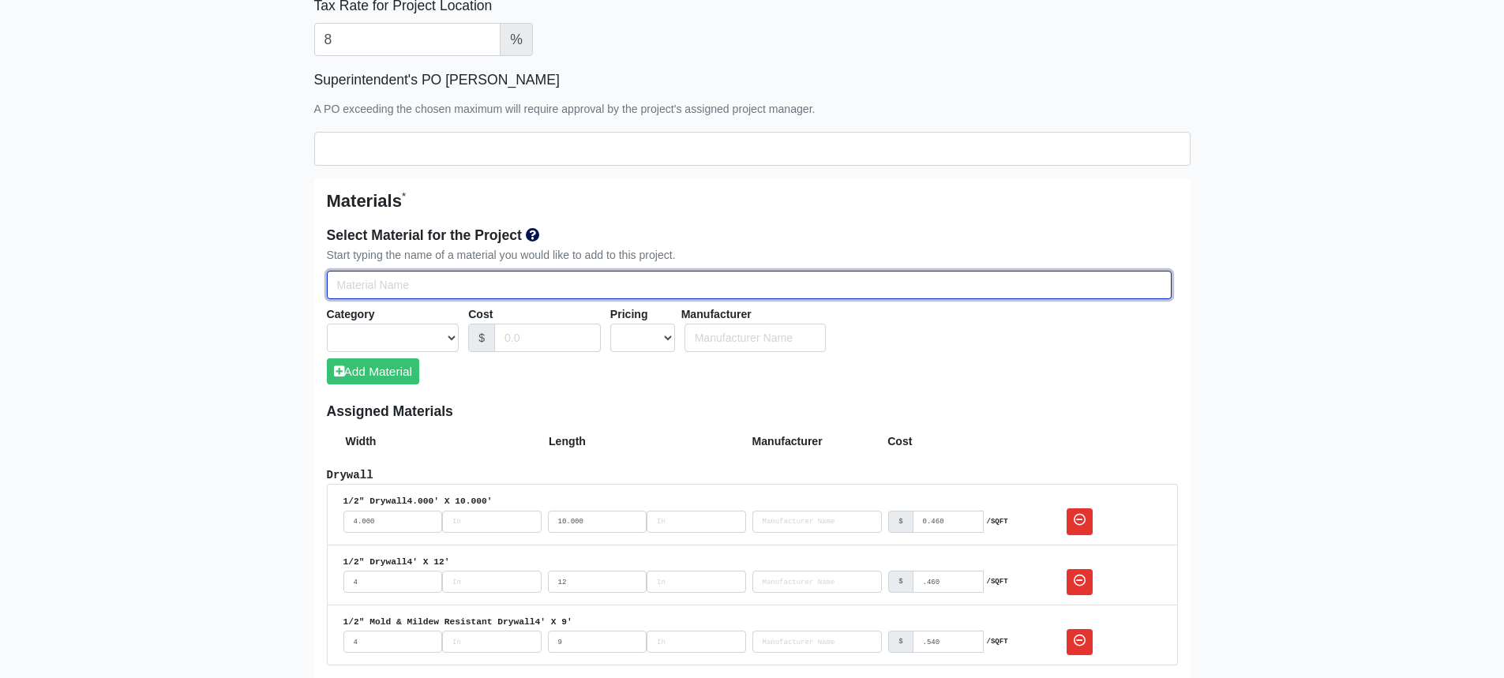
click at [393, 291] on input "Select Team Members for the Project" at bounding box center [749, 285] width 845 height 29
click at [366, 283] on input "3-1/2" Fiberglass" at bounding box center [749, 285] width 845 height 29
click at [474, 283] on input "3-1/2" R-11 Fiberglass" at bounding box center [749, 285] width 845 height 29
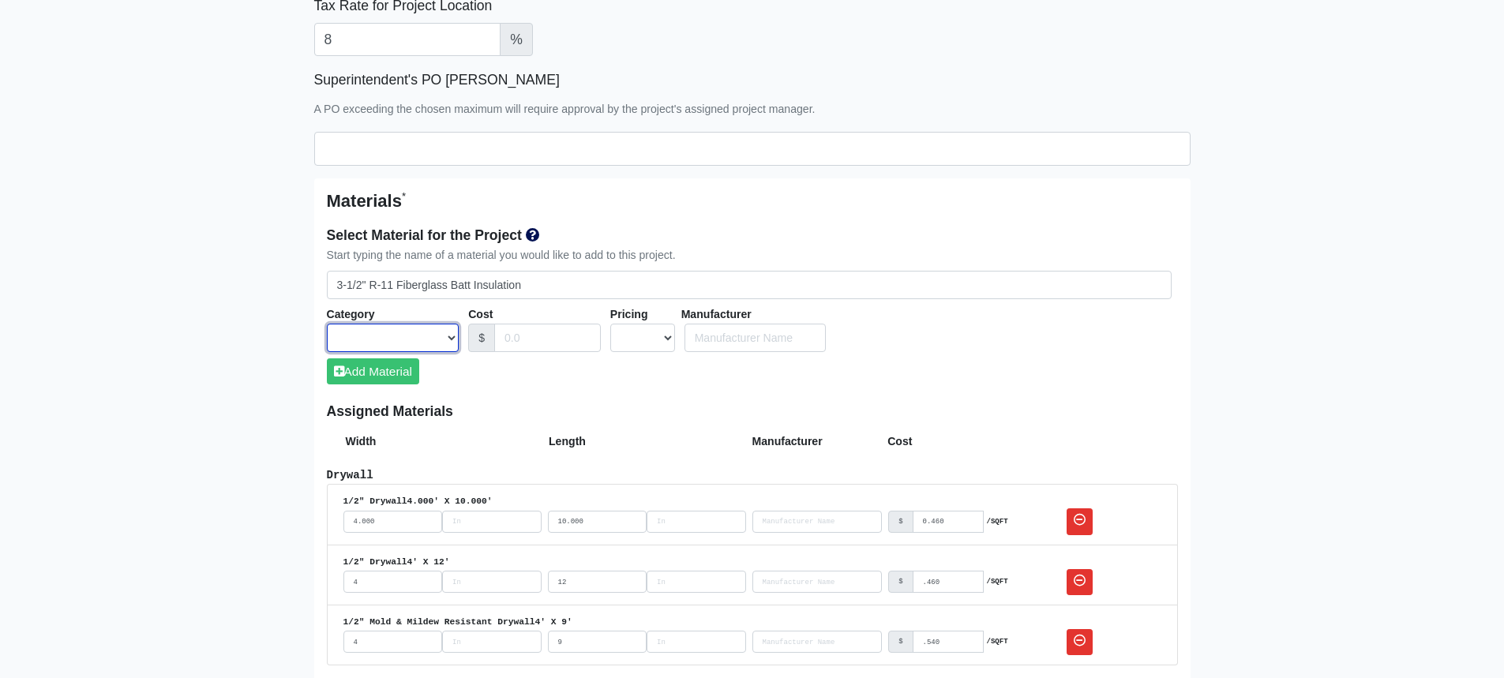
click at [441, 341] on select "Acoustical Ceilings Baffles and Blades Caulk Channel Clean Up Clouds & Canopies…" at bounding box center [393, 338] width 133 height 29
click at [327, 324] on select "Acoustical Ceilings Baffles and Blades Caulk Channel Clean Up Clouds & Canopies…" at bounding box center [393, 338] width 133 height 29
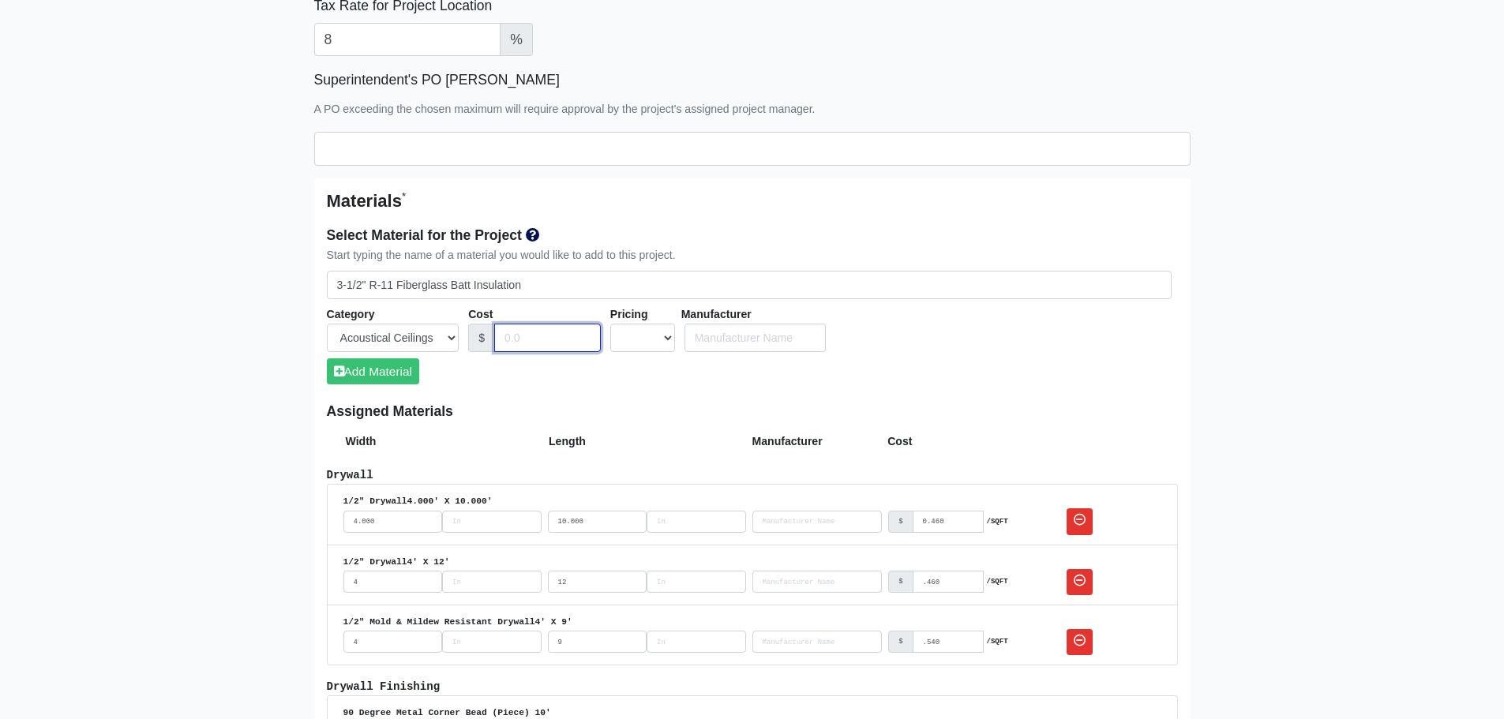
click at [532, 335] on input "Cost" at bounding box center [547, 338] width 107 height 29
click at [666, 336] on select "UNIT MLF LF MSQFT SQFT" at bounding box center [642, 338] width 65 height 29
click at [610, 324] on select "UNIT MLF LF MSQFT SQFT" at bounding box center [642, 338] width 65 height 29
click at [704, 346] on input "number" at bounding box center [715, 338] width 68 height 29
click at [347, 379] on button "Add Material" at bounding box center [373, 372] width 92 height 26
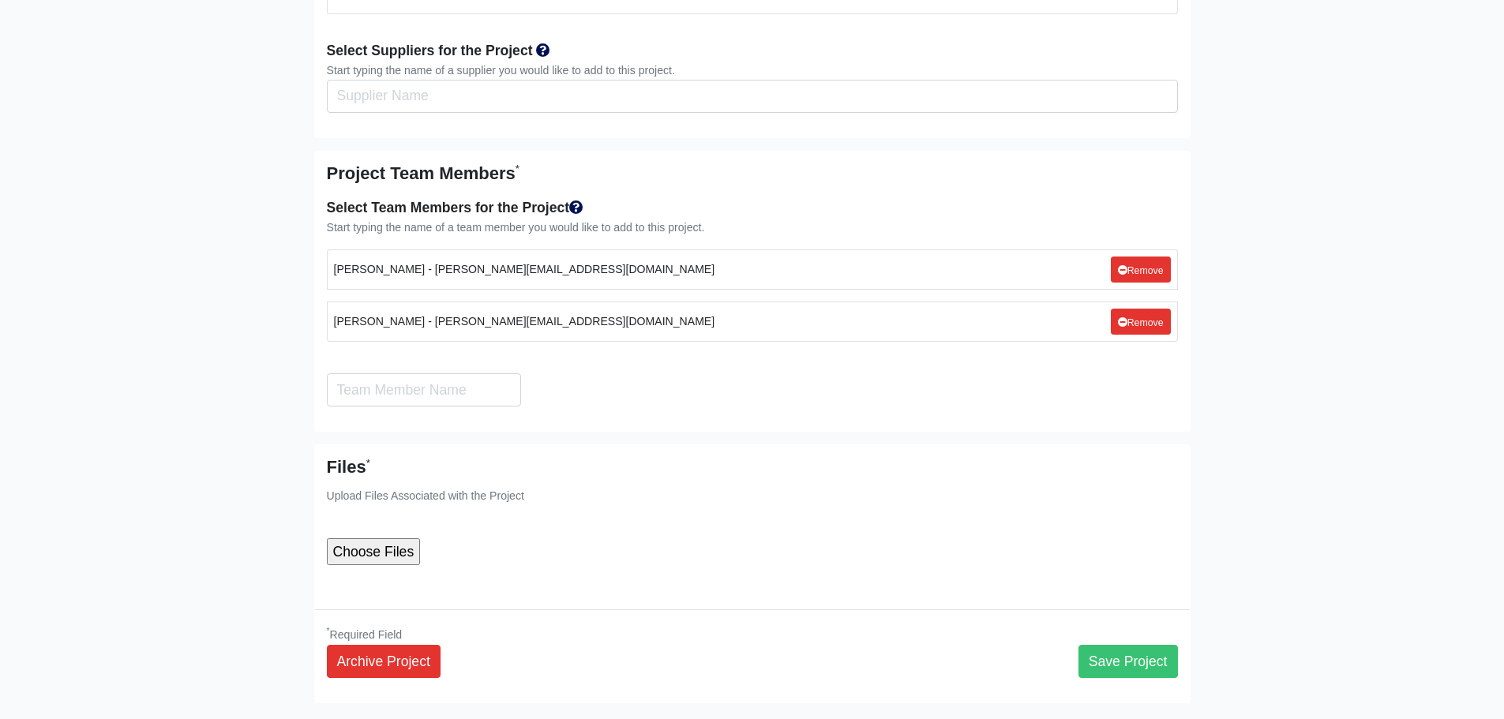
scroll to position [2710, 0]
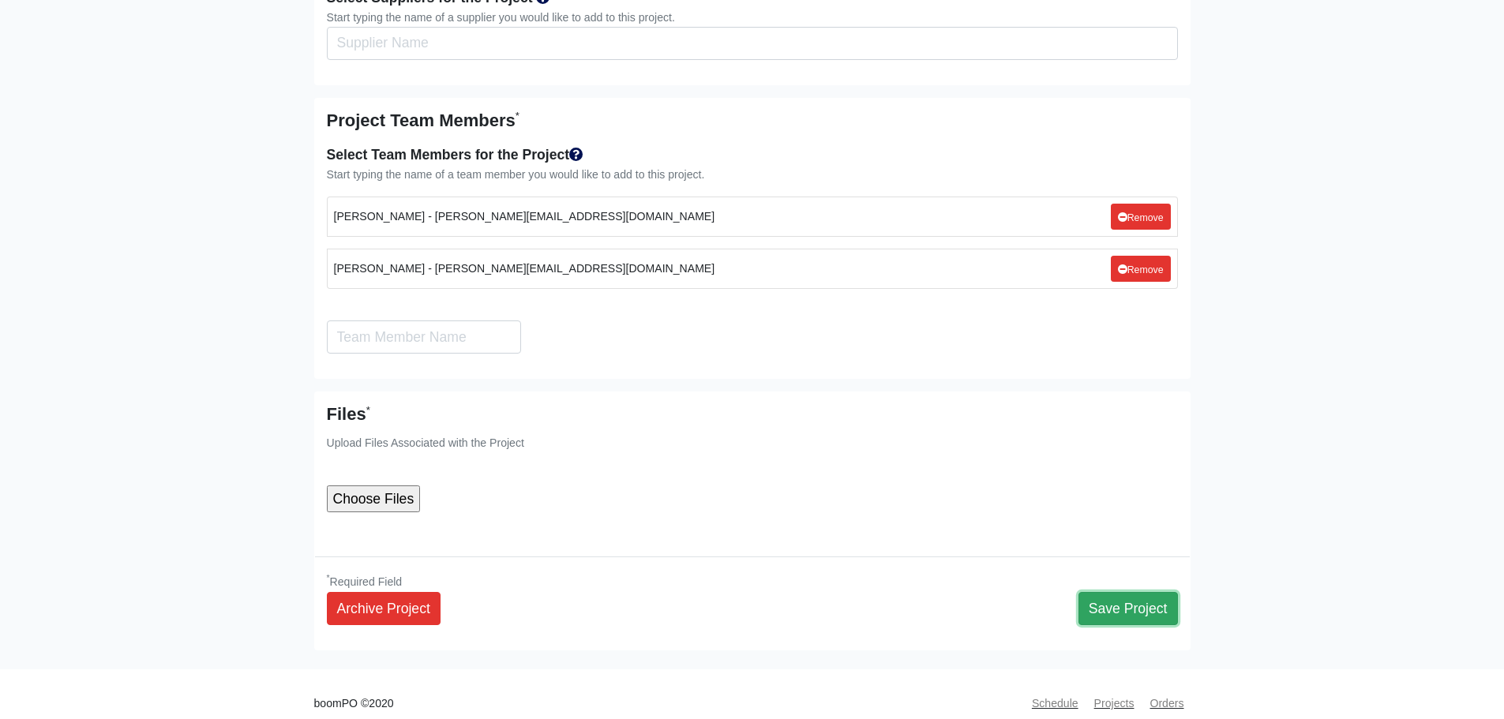
click at [1155, 596] on button "Save Project" at bounding box center [1128, 608] width 99 height 33
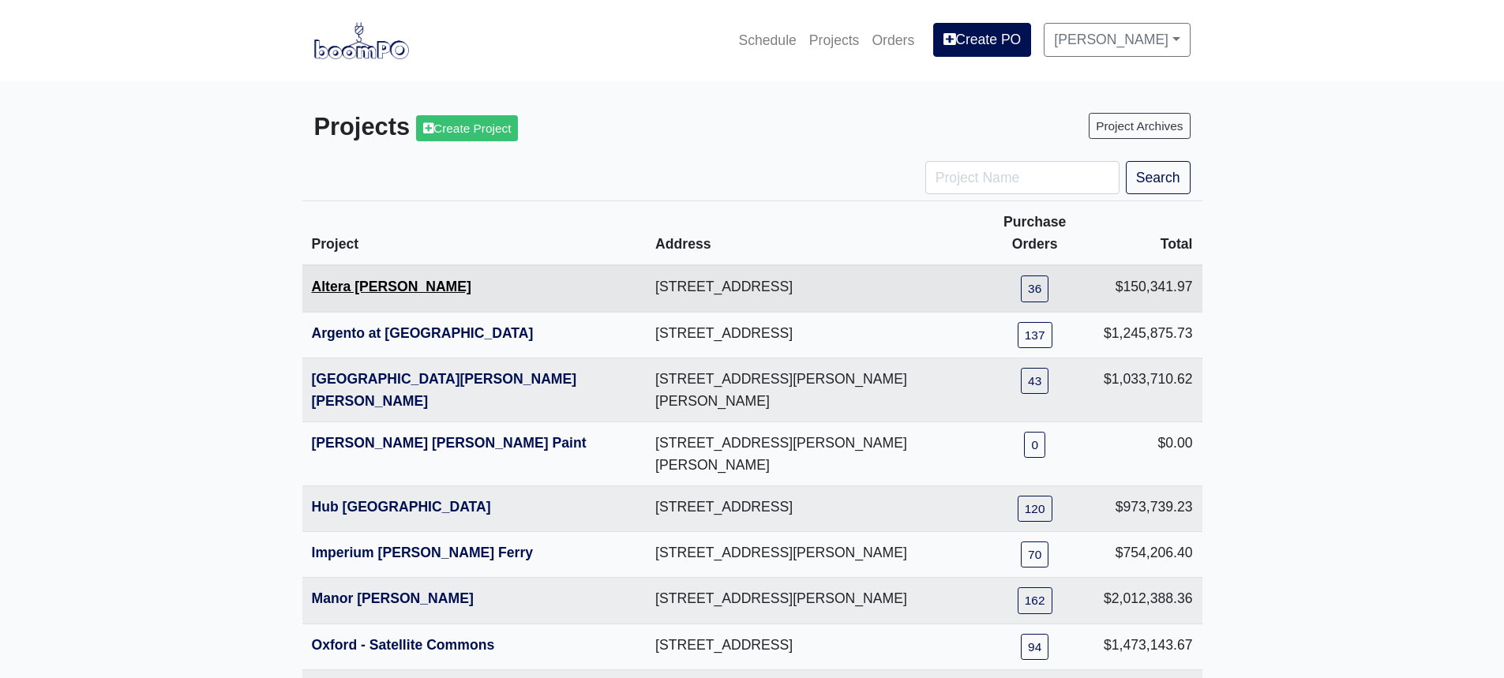
click at [395, 279] on link "Altera [PERSON_NAME]" at bounding box center [392, 287] width 160 height 16
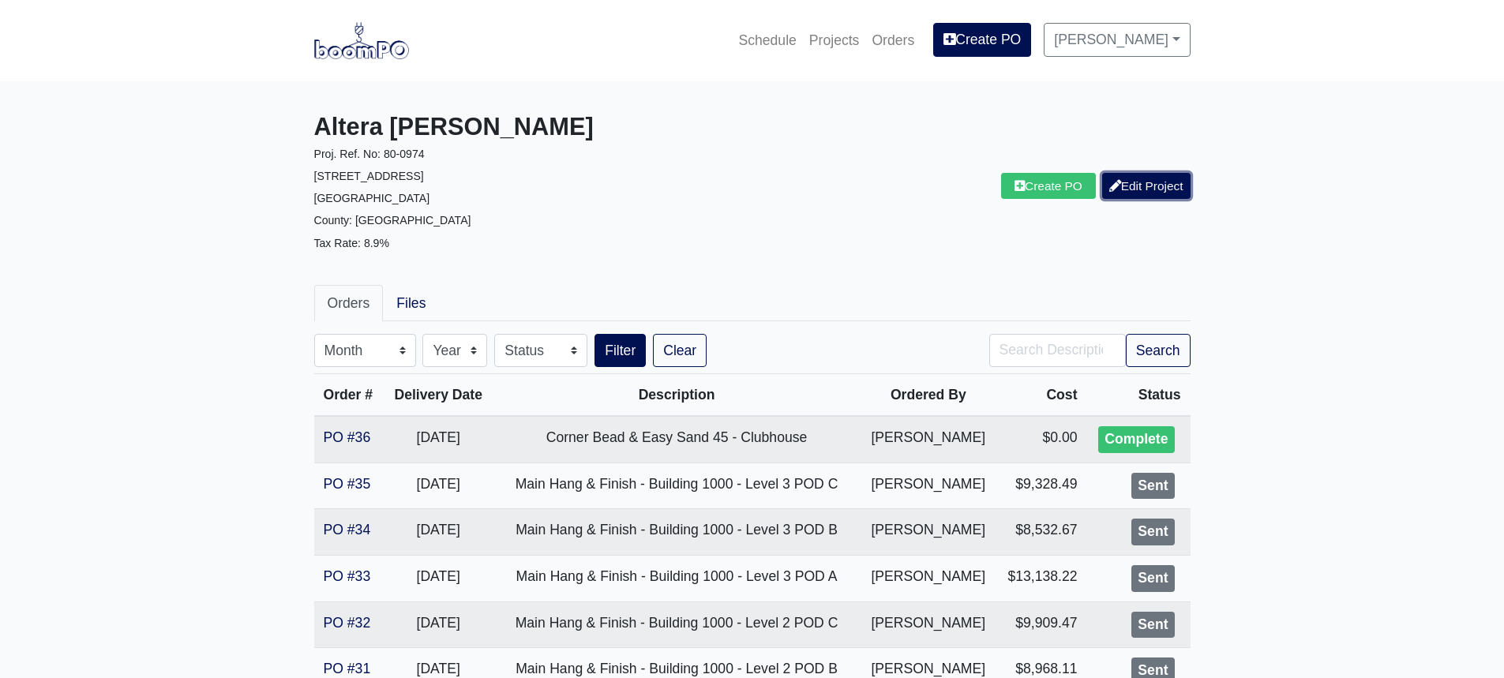
click at [1133, 178] on link "Edit Project" at bounding box center [1146, 186] width 88 height 26
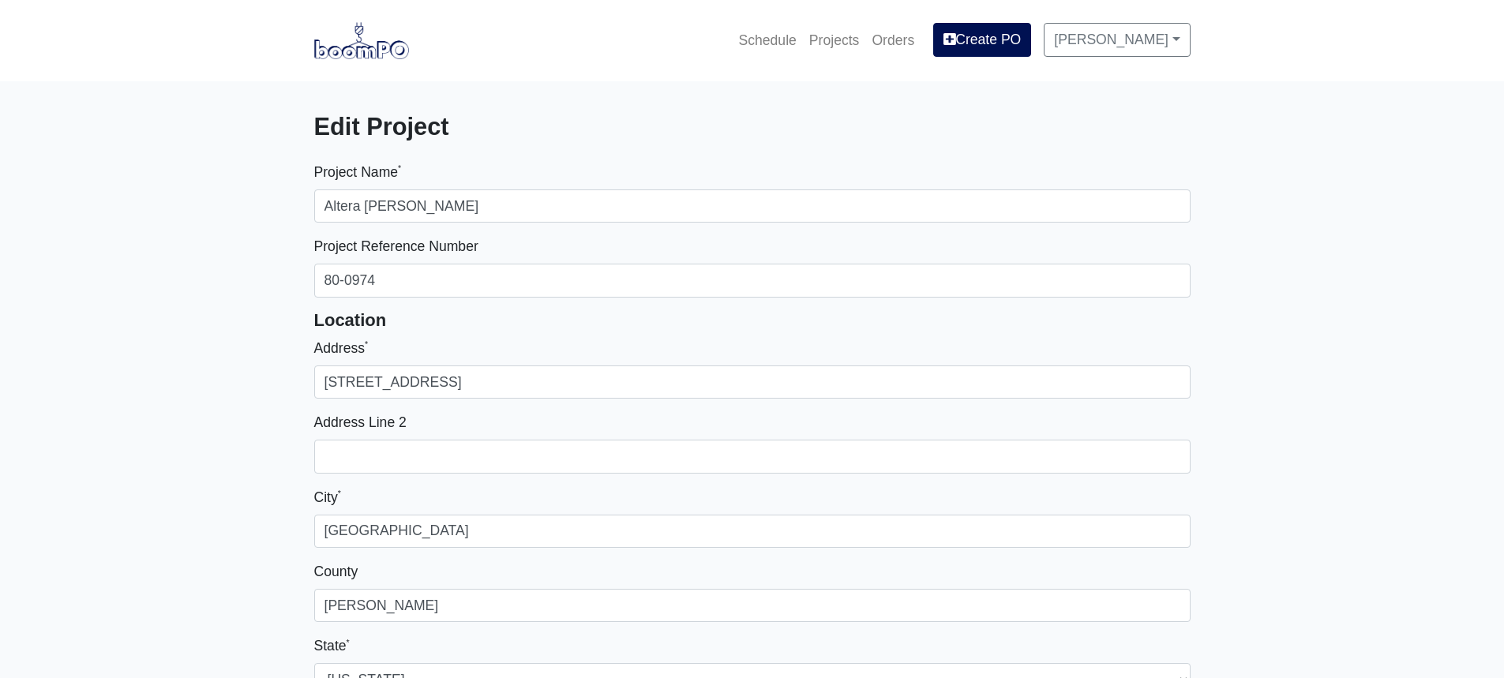
select select
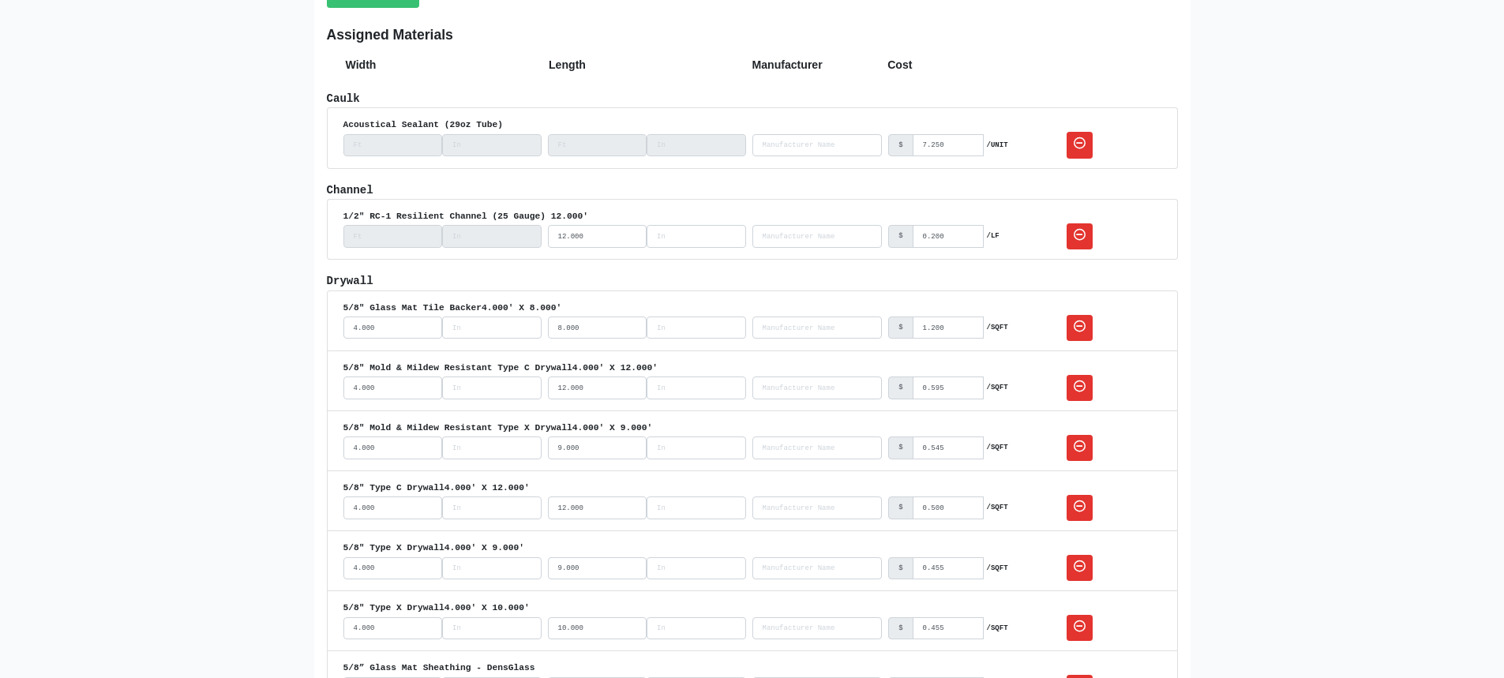
scroll to position [1184, 0]
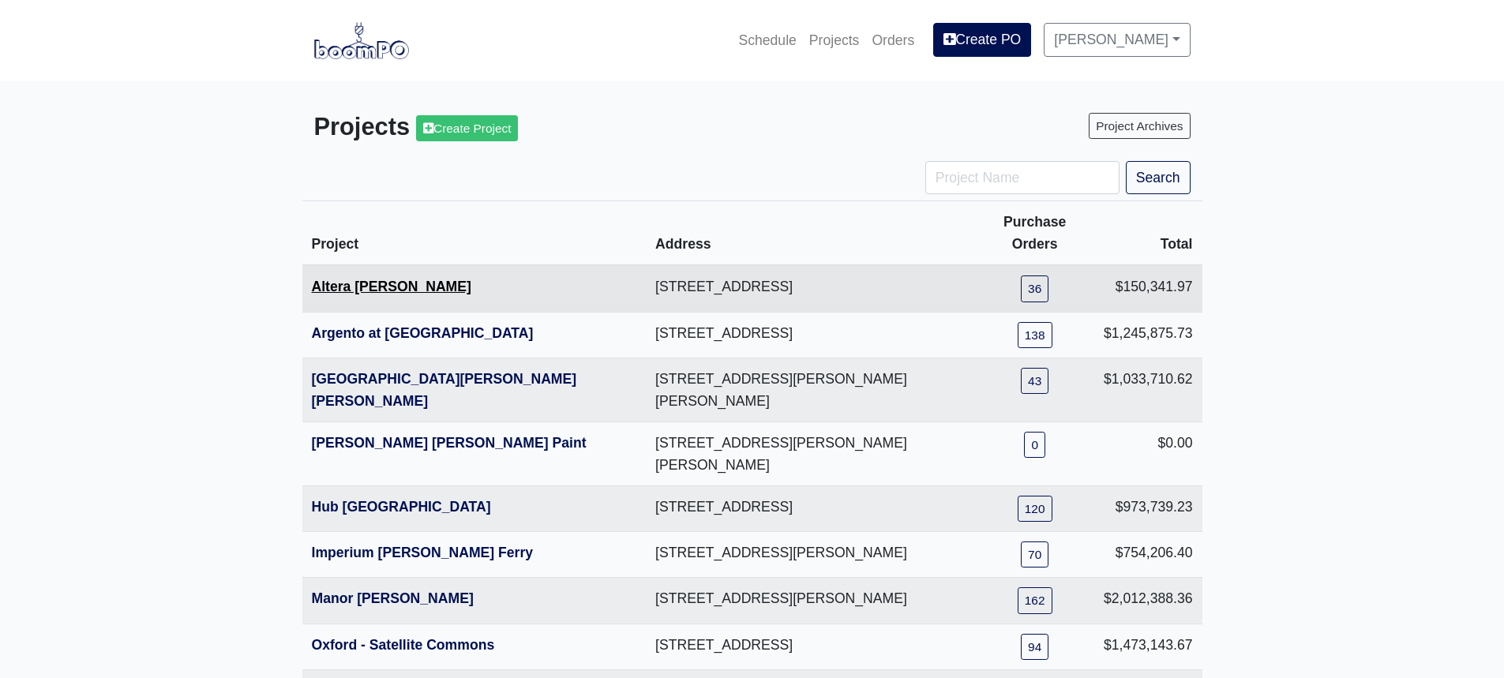
click at [377, 279] on link "Altera [PERSON_NAME]" at bounding box center [392, 287] width 160 height 16
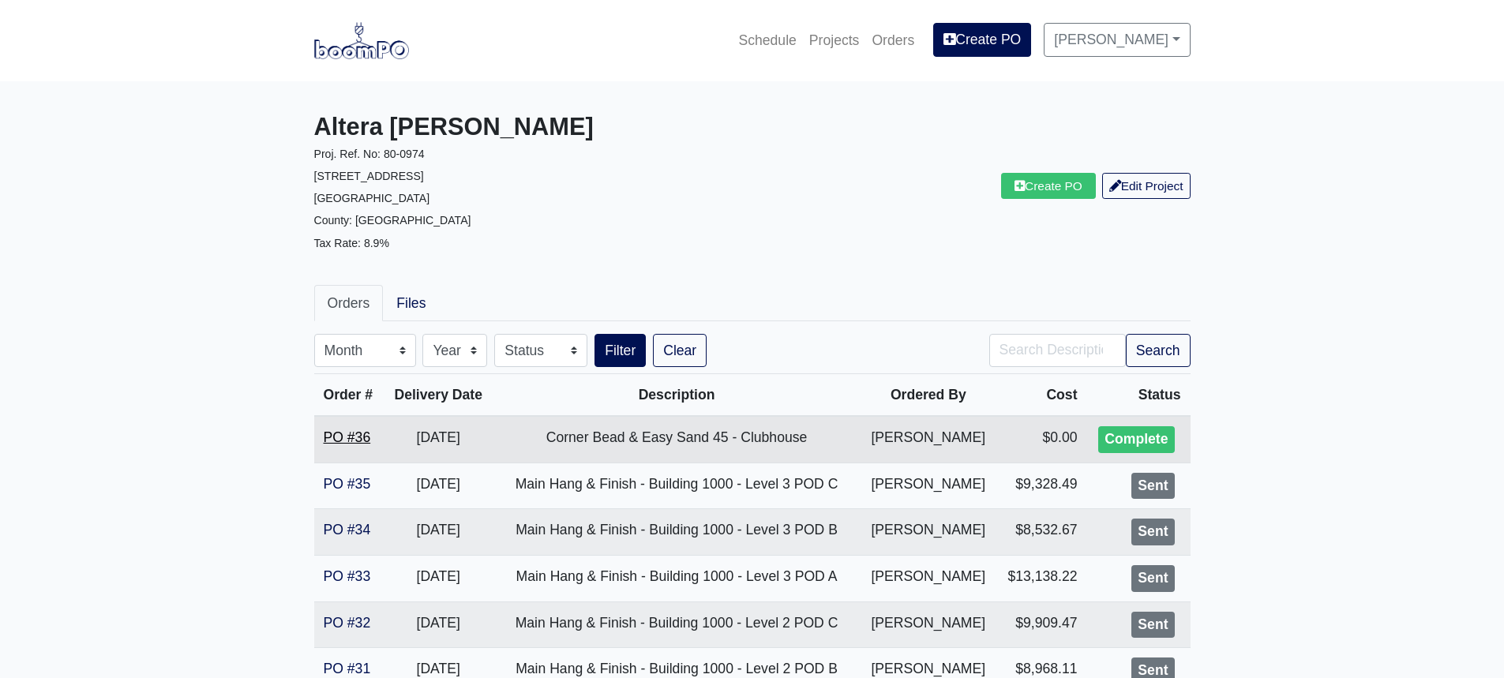
click at [364, 434] on link "PO #36" at bounding box center [347, 438] width 47 height 16
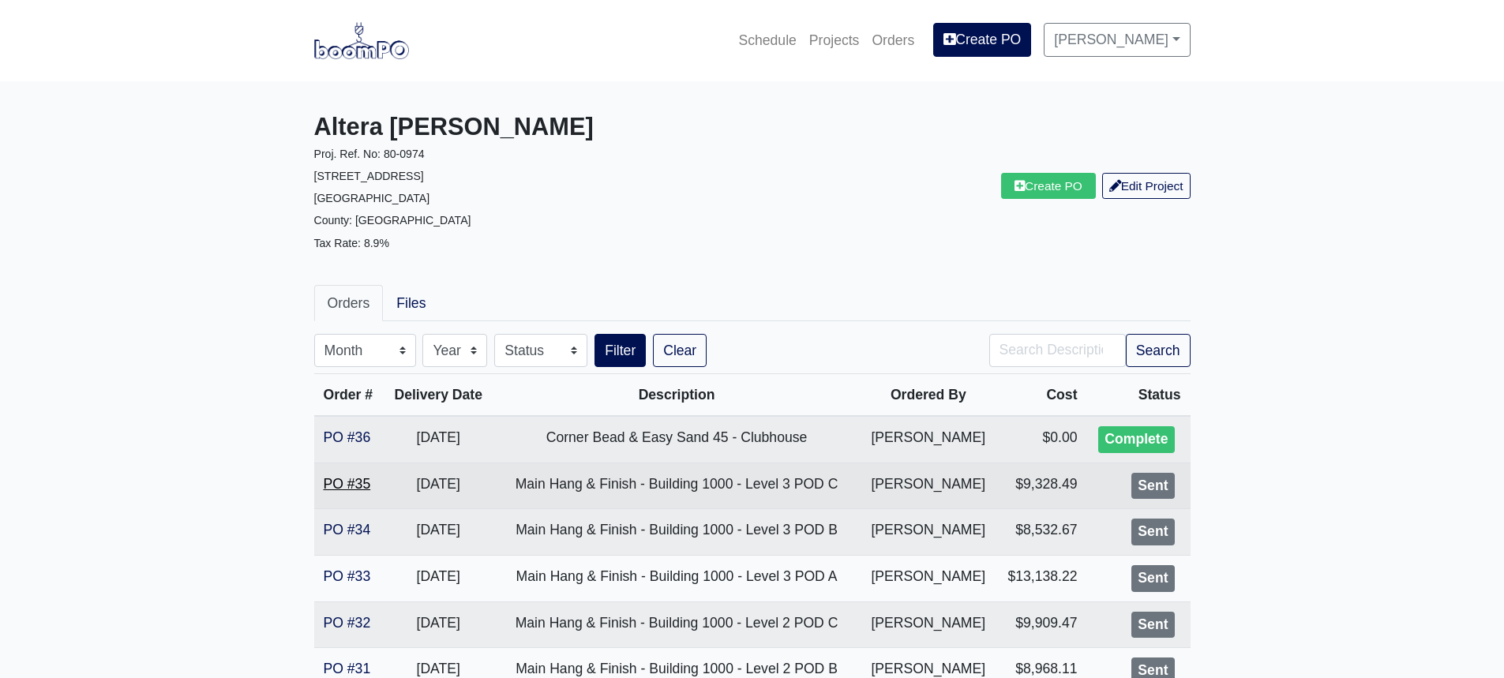
click at [347, 482] on link "PO #35" at bounding box center [347, 484] width 47 height 16
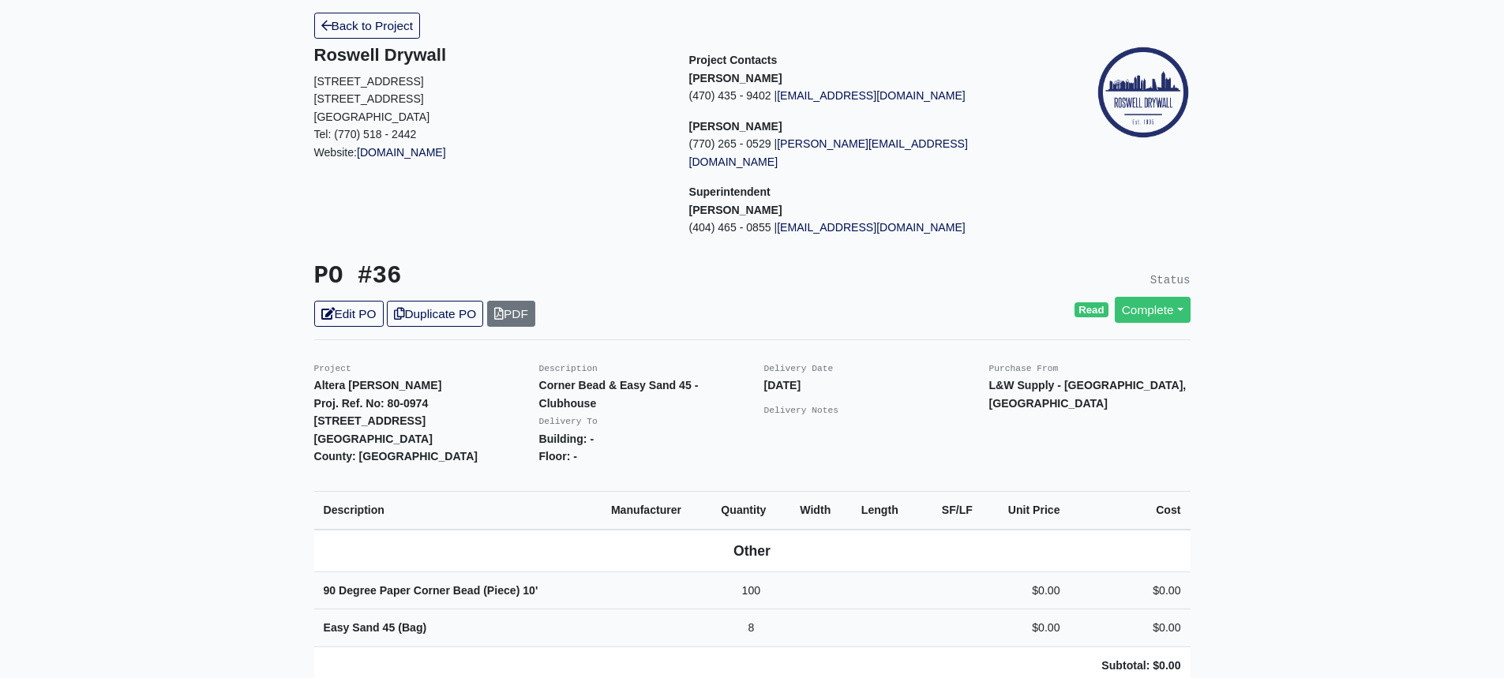
scroll to position [158, 0]
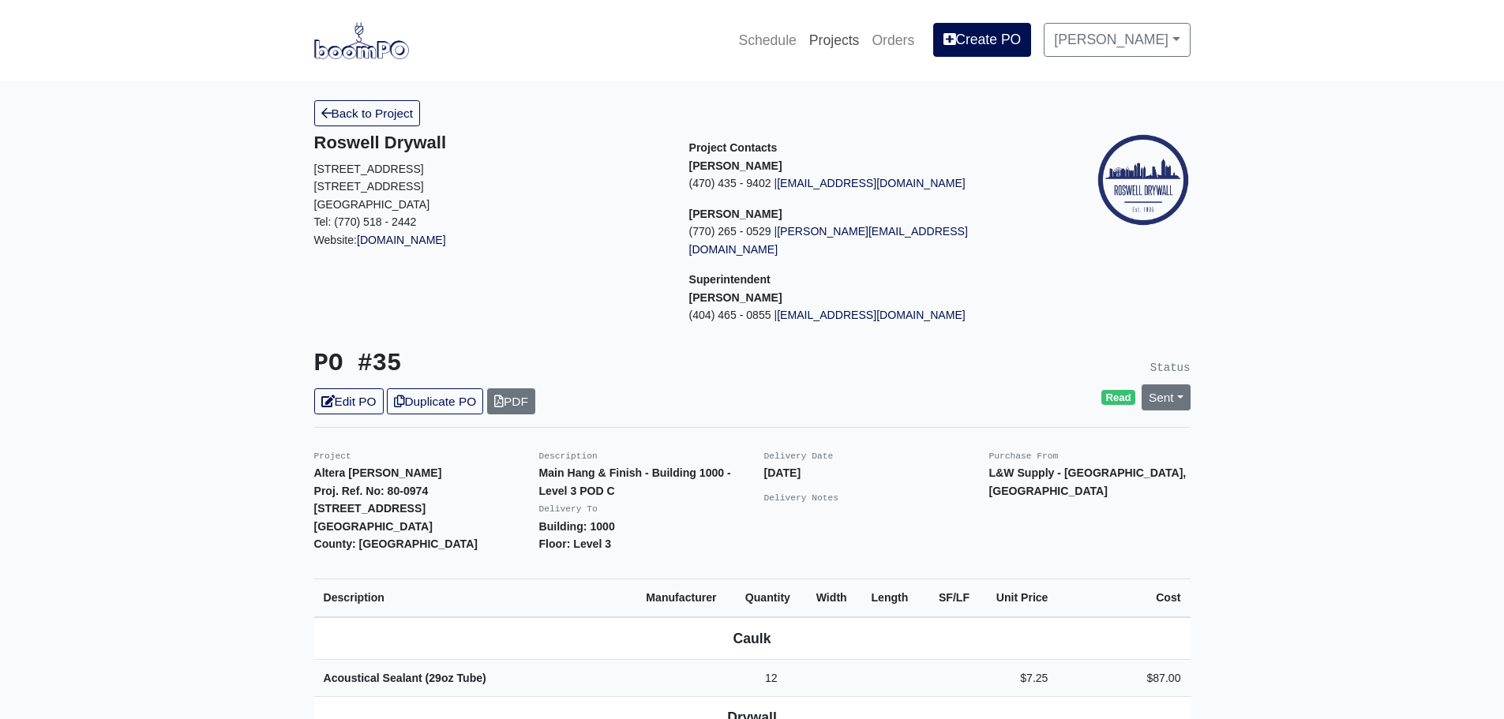
click at [809, 43] on link "Projects" at bounding box center [834, 40] width 63 height 35
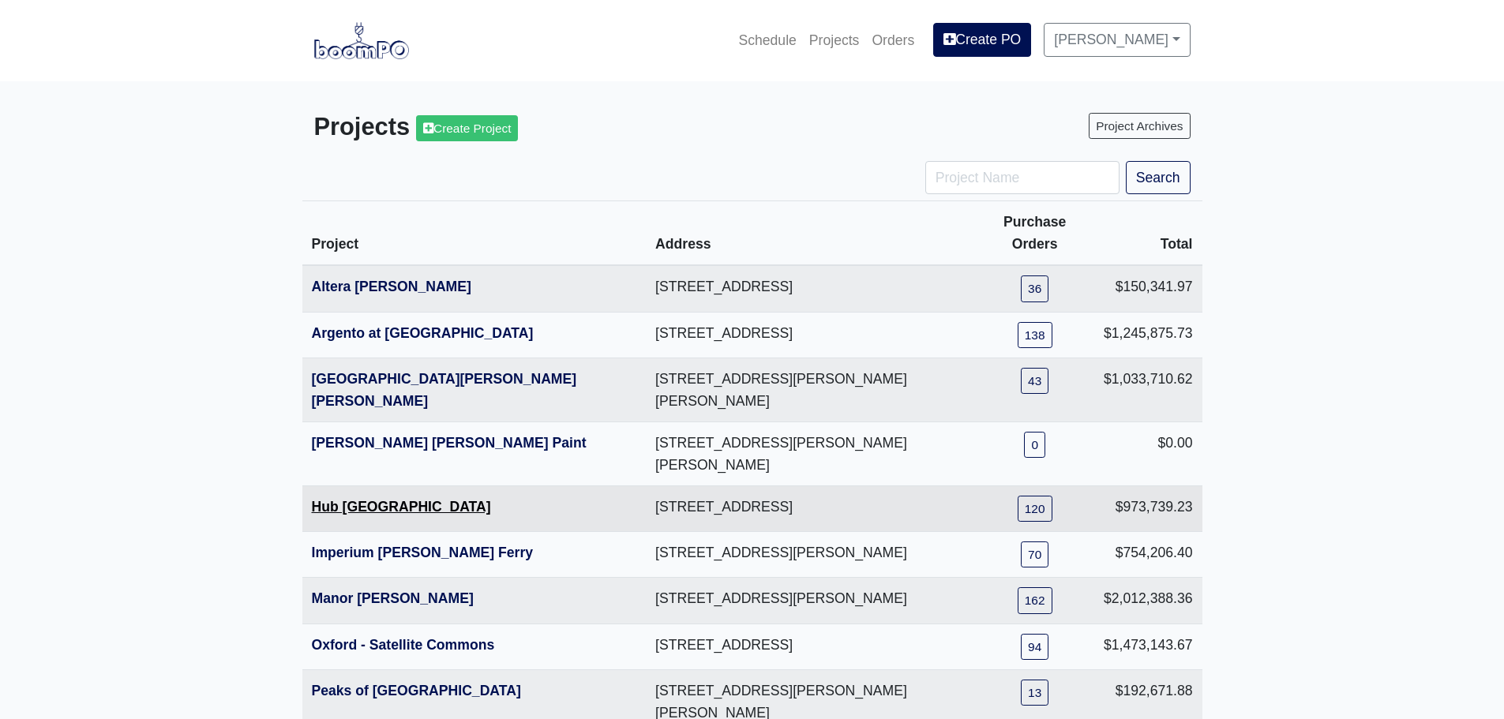
click at [371, 499] on link "Hub [GEOGRAPHIC_DATA]" at bounding box center [401, 507] width 179 height 16
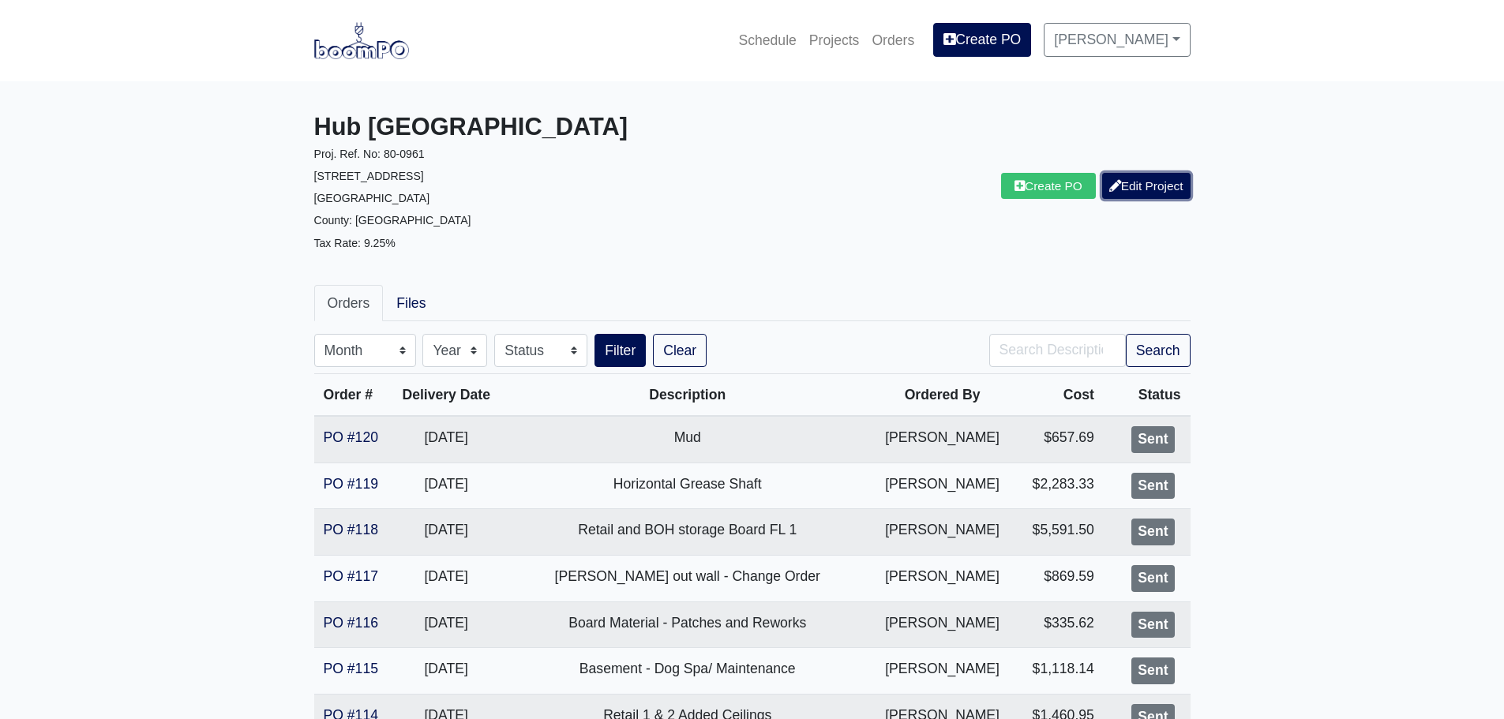
click at [1160, 186] on link "Edit Project" at bounding box center [1146, 186] width 88 height 26
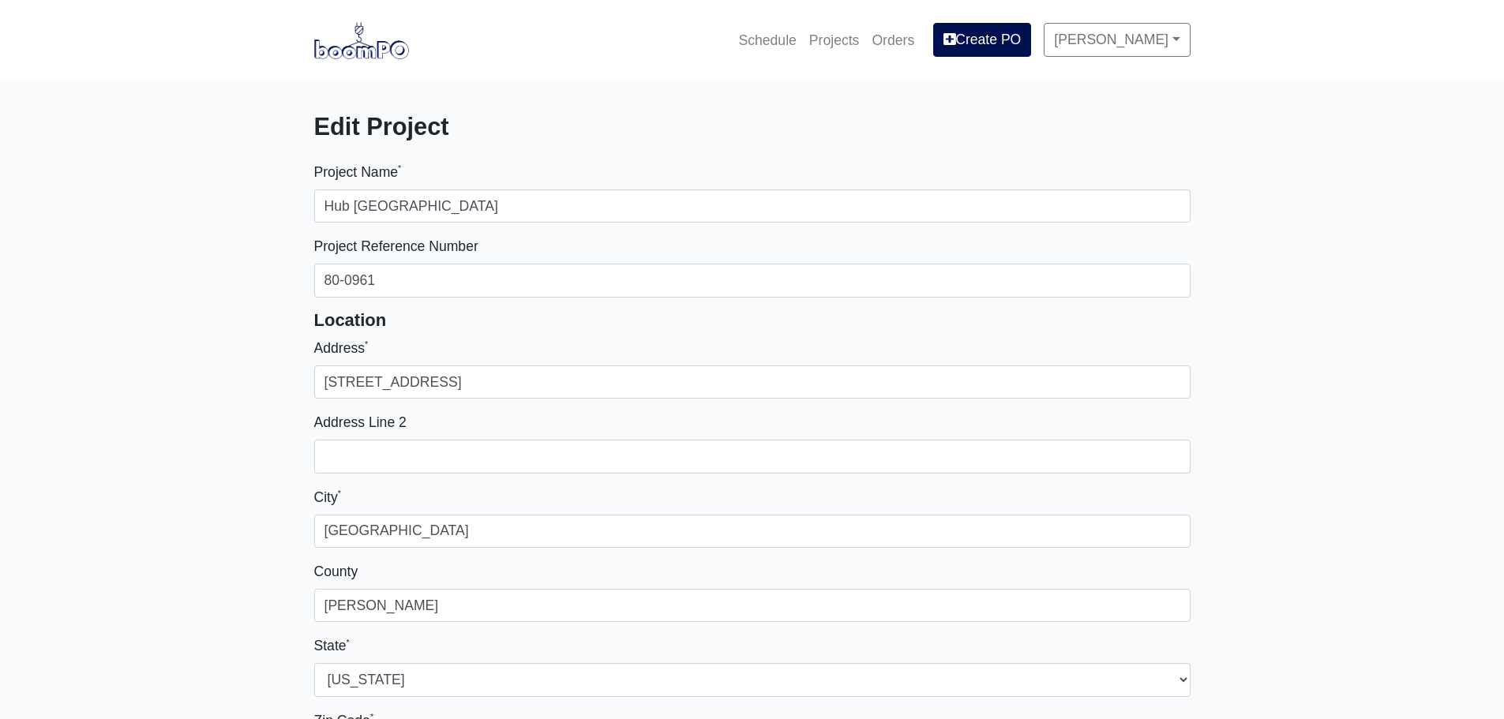
select select
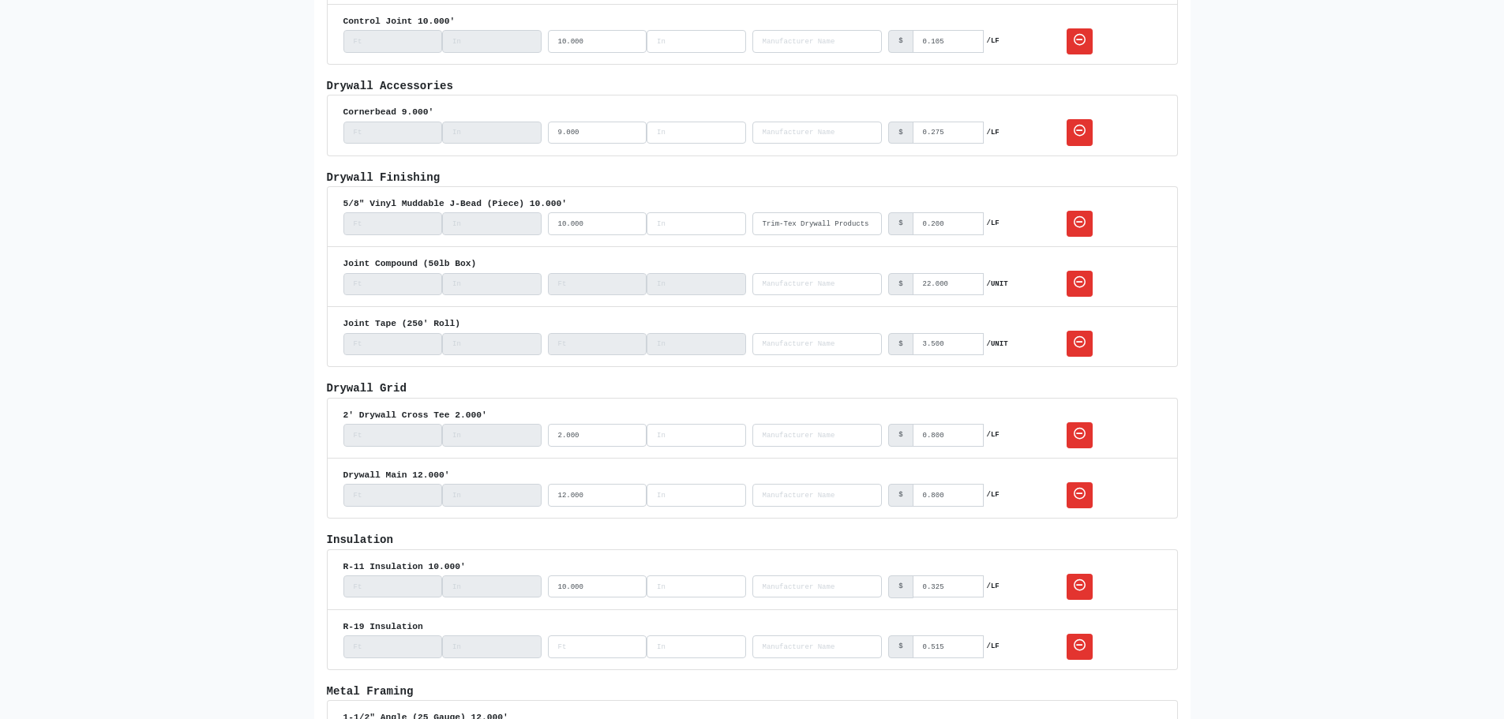
scroll to position [2053, 0]
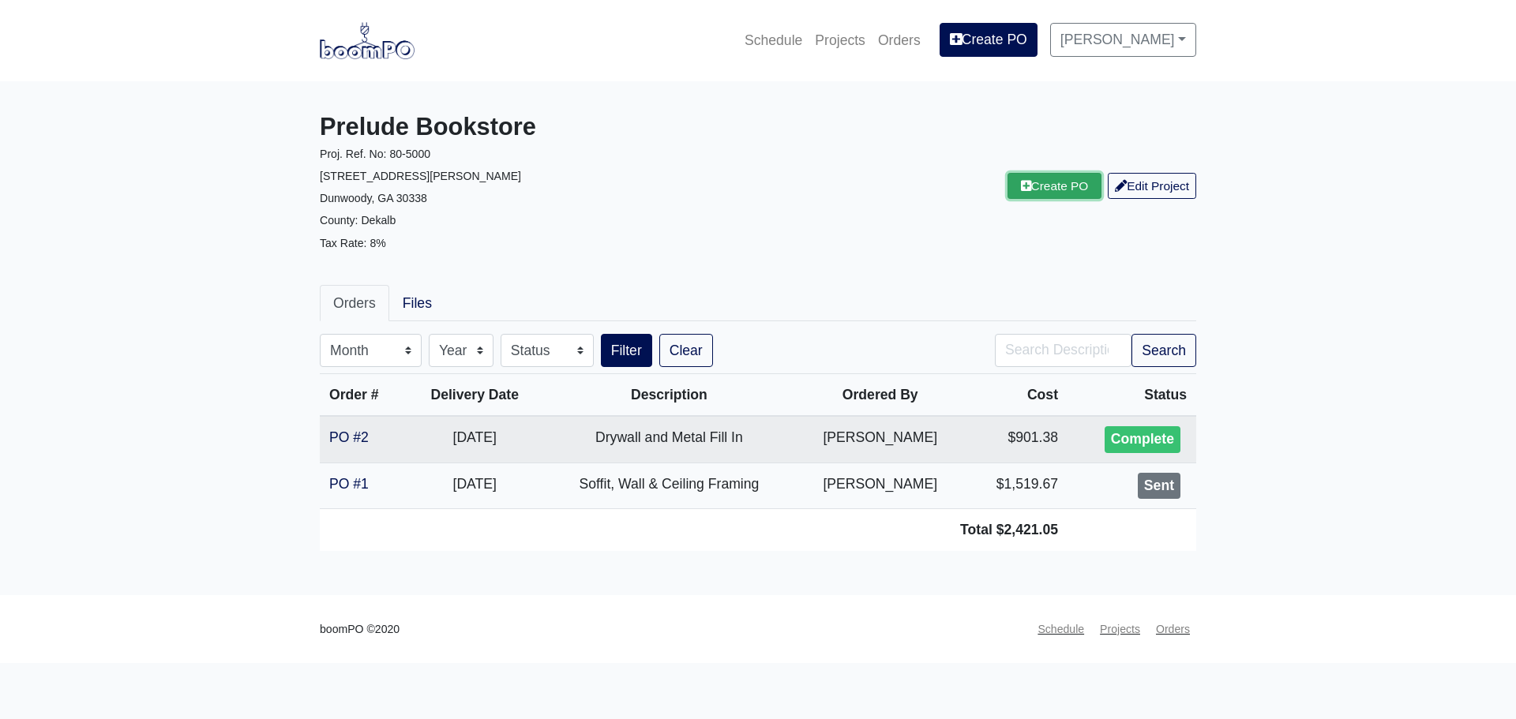
click at [1064, 181] on link "Create PO" at bounding box center [1055, 186] width 95 height 26
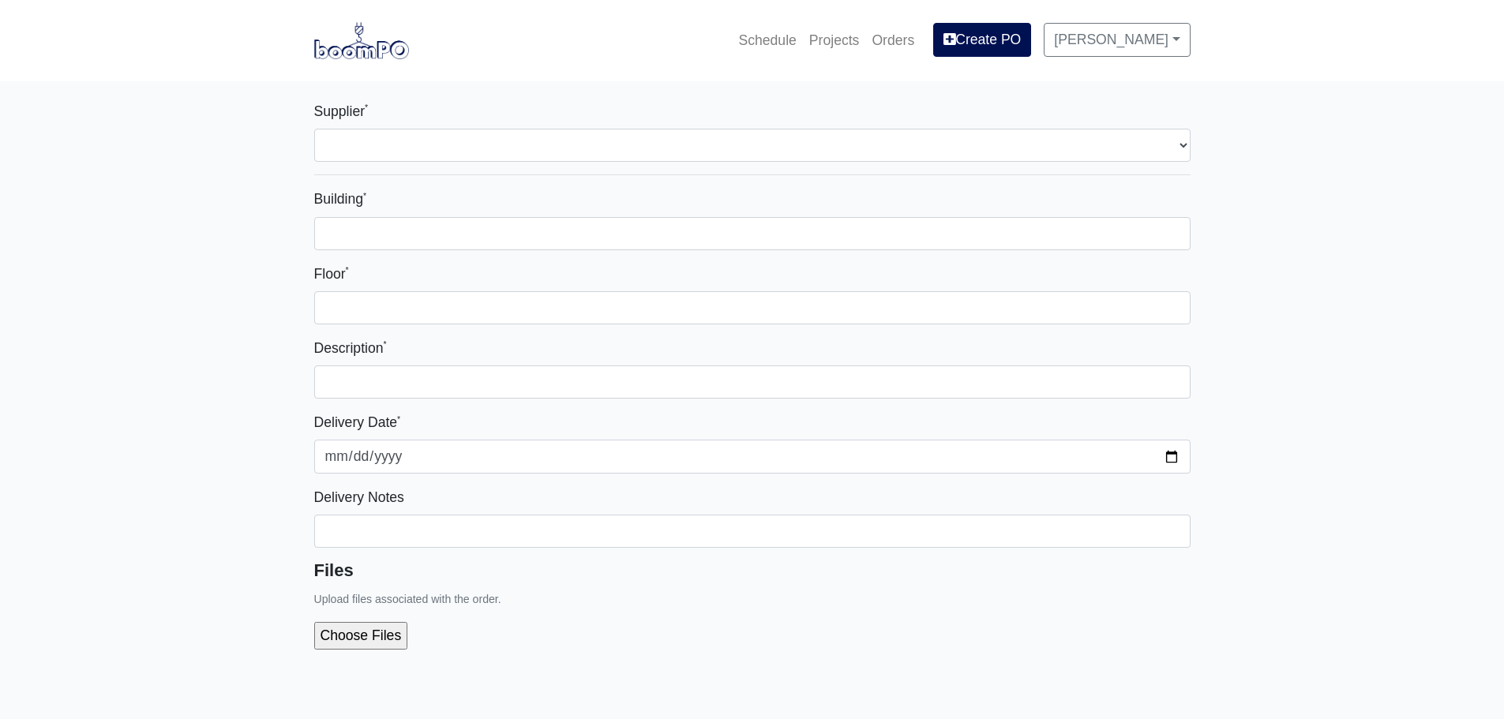
select select
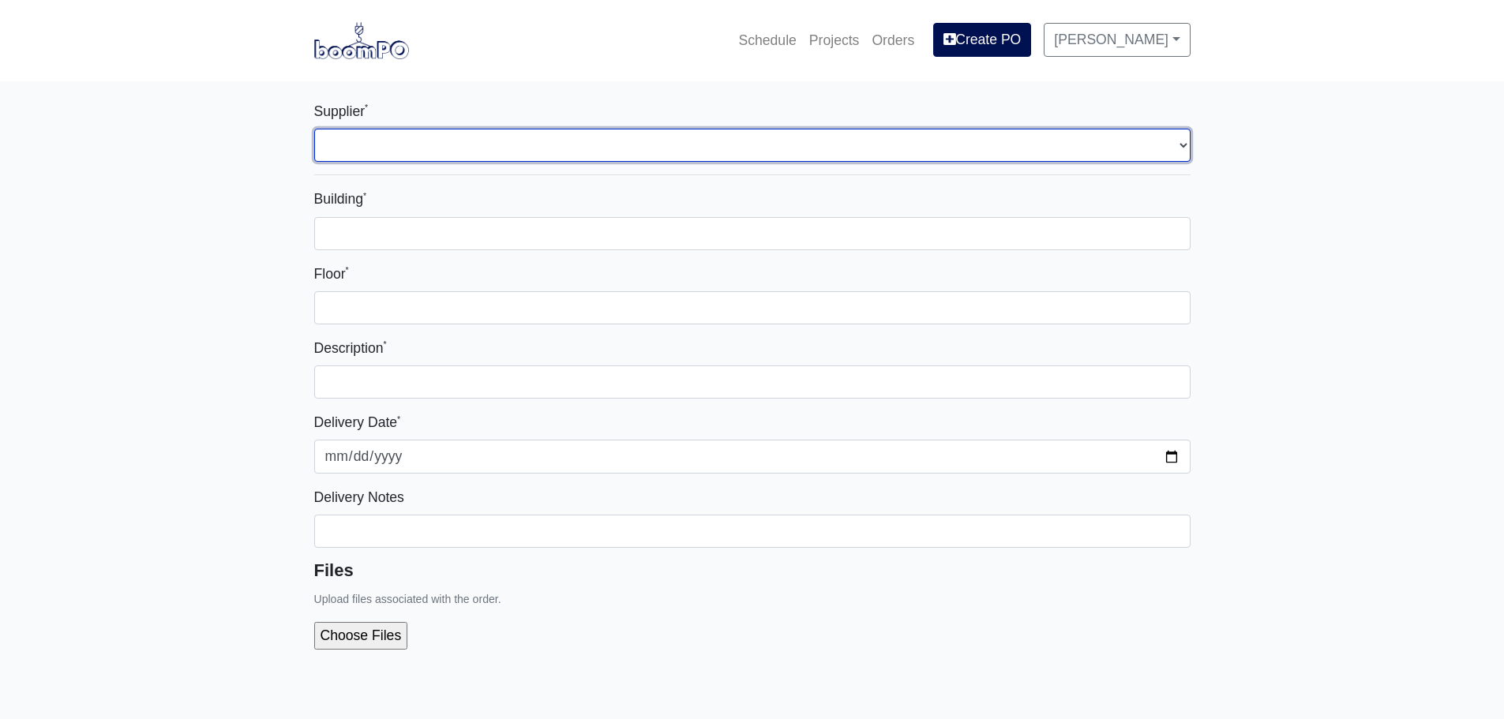
click at [562, 137] on select "Select one... L&W Supply - Mableton, GA" at bounding box center [752, 145] width 877 height 33
select select "1"
click at [314, 129] on select "Select one... L&W Supply - Mableton, GA" at bounding box center [752, 145] width 877 height 33
select select
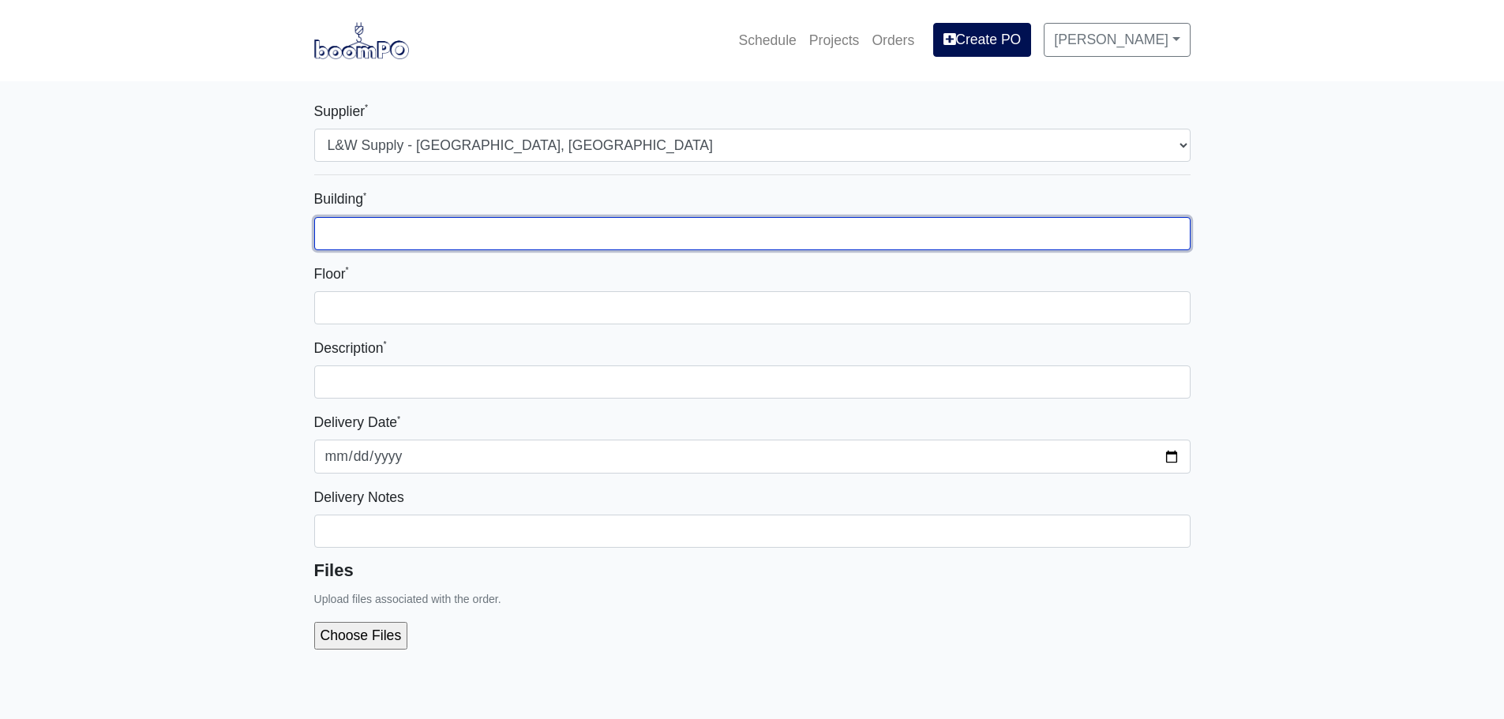
click at [521, 224] on input "Building *" at bounding box center [752, 233] width 877 height 33
type input "Prelude Bookstore"
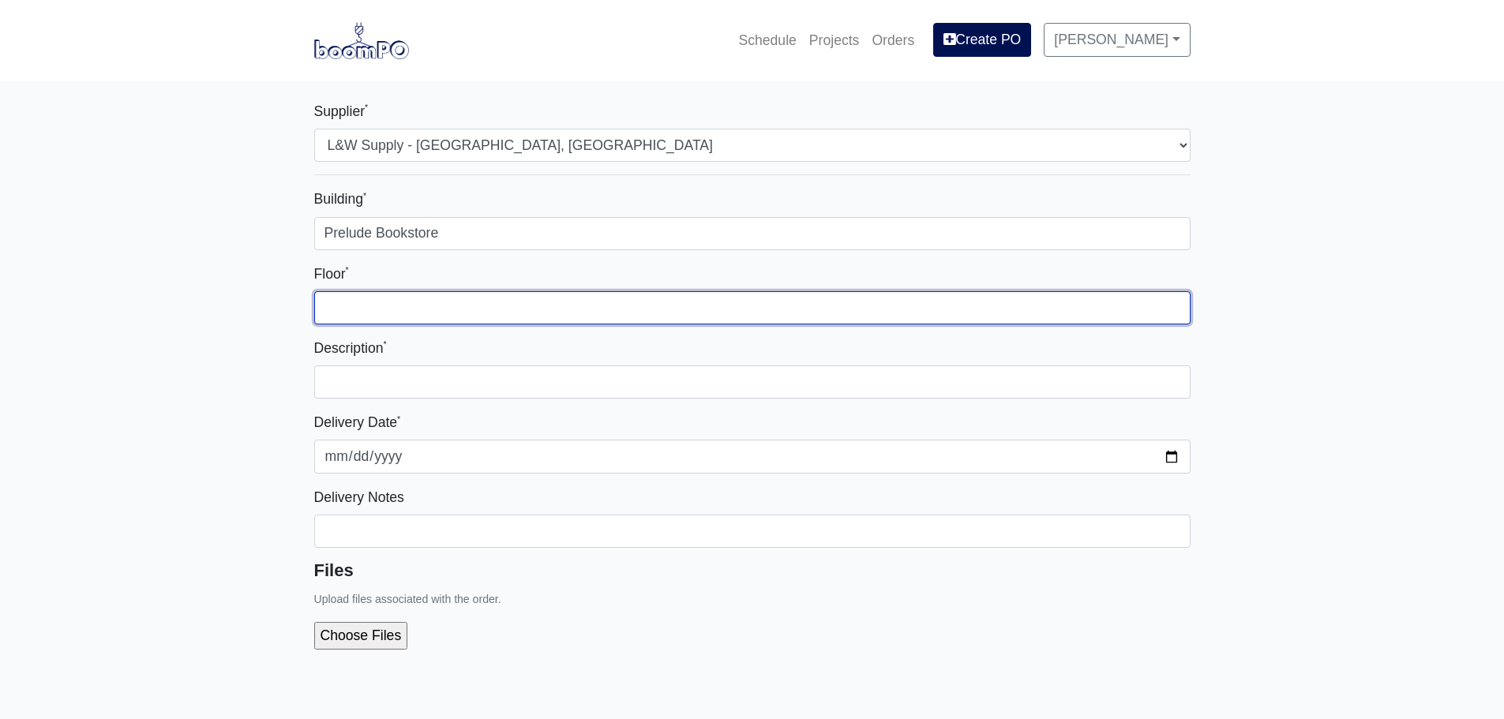
click at [433, 307] on input "Floor *" at bounding box center [752, 307] width 877 height 33
type input "1"
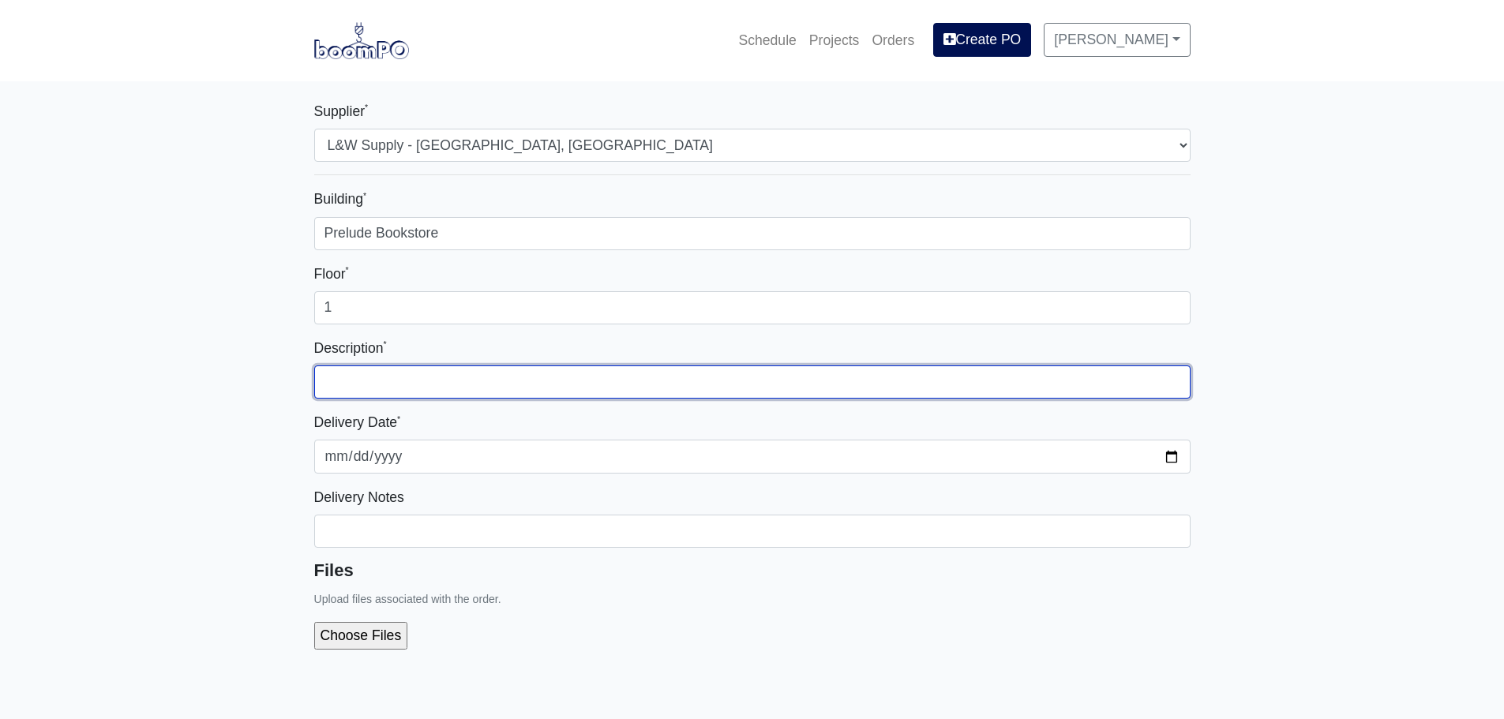
click at [419, 381] on input "text" at bounding box center [752, 382] width 877 height 33
type input "Drywall & Insulation"
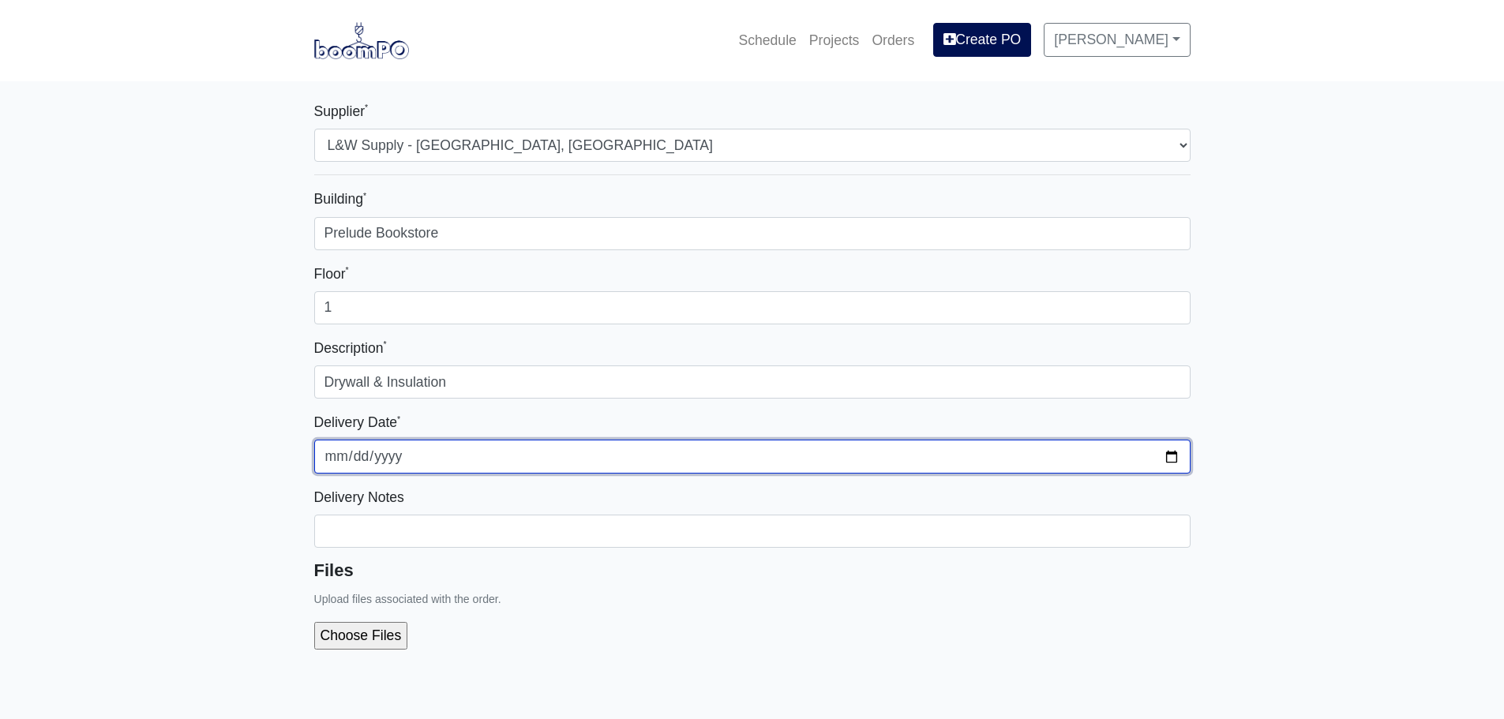
click at [1173, 461] on input "2025-09-05" at bounding box center [752, 456] width 877 height 33
type input "2025-09-10"
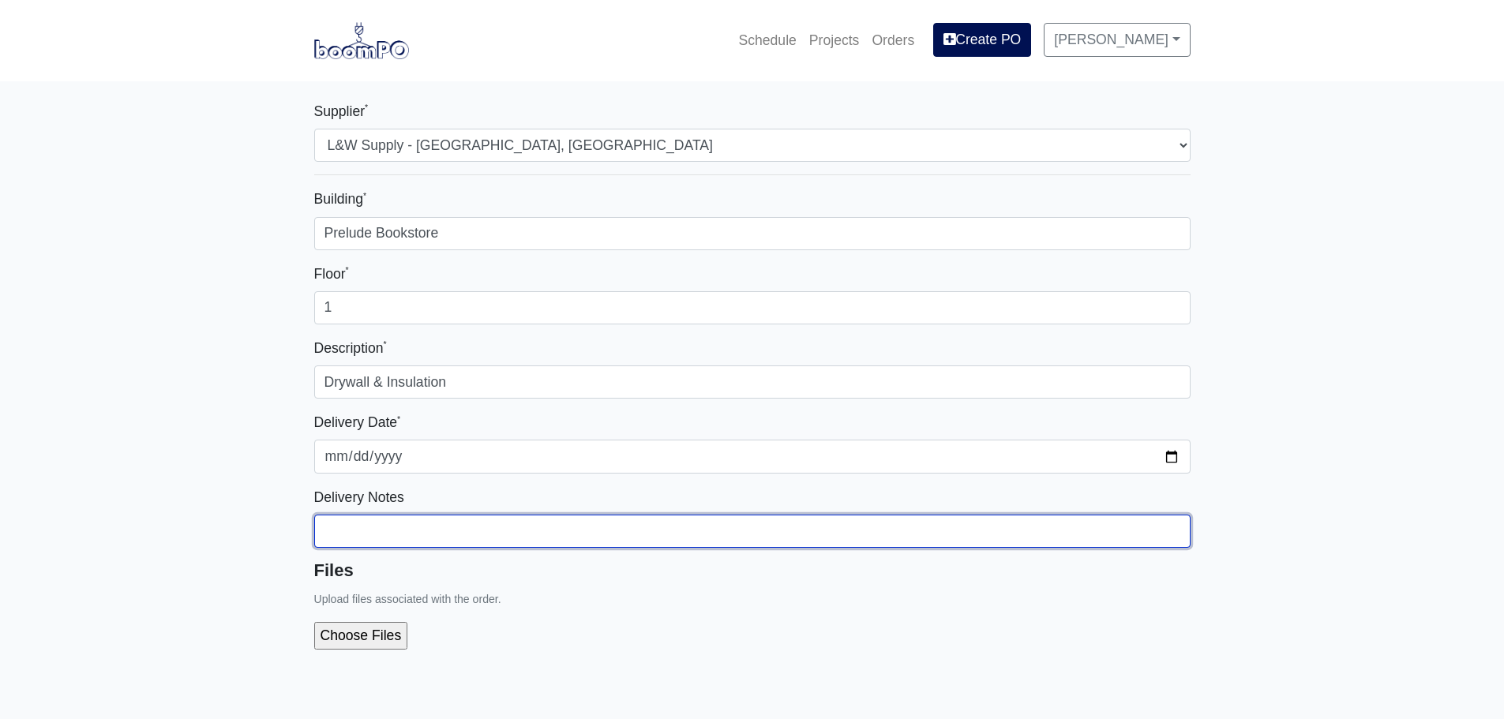
click at [528, 520] on input "Building *" at bounding box center [752, 531] width 877 height 33
type input "Please contact Jose for delivery instructions (770) 906-3049"
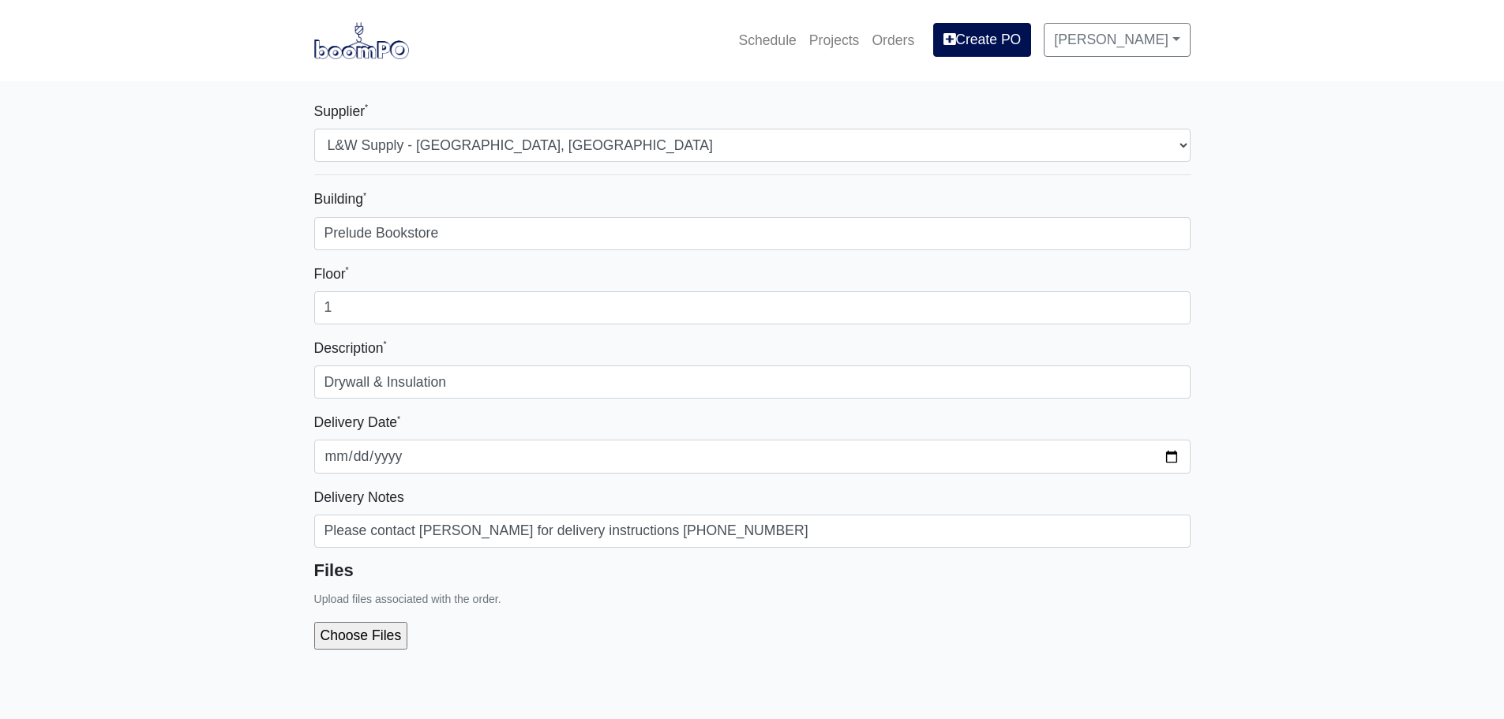
click at [513, 552] on div "Building * Prelude Bookstore Floor * 1 Description * Drywall & Insulation Deliv…" at bounding box center [752, 425] width 877 height 474
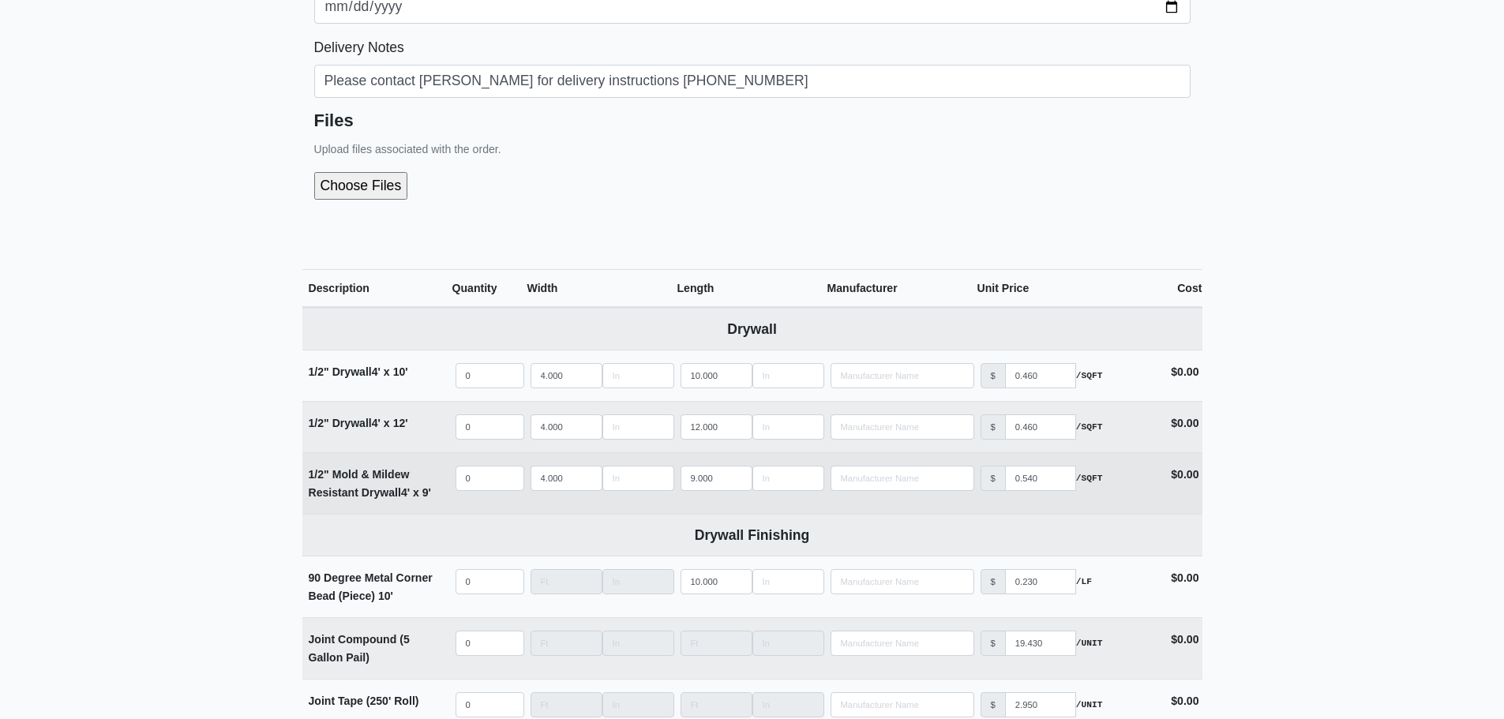
scroll to position [553, 0]
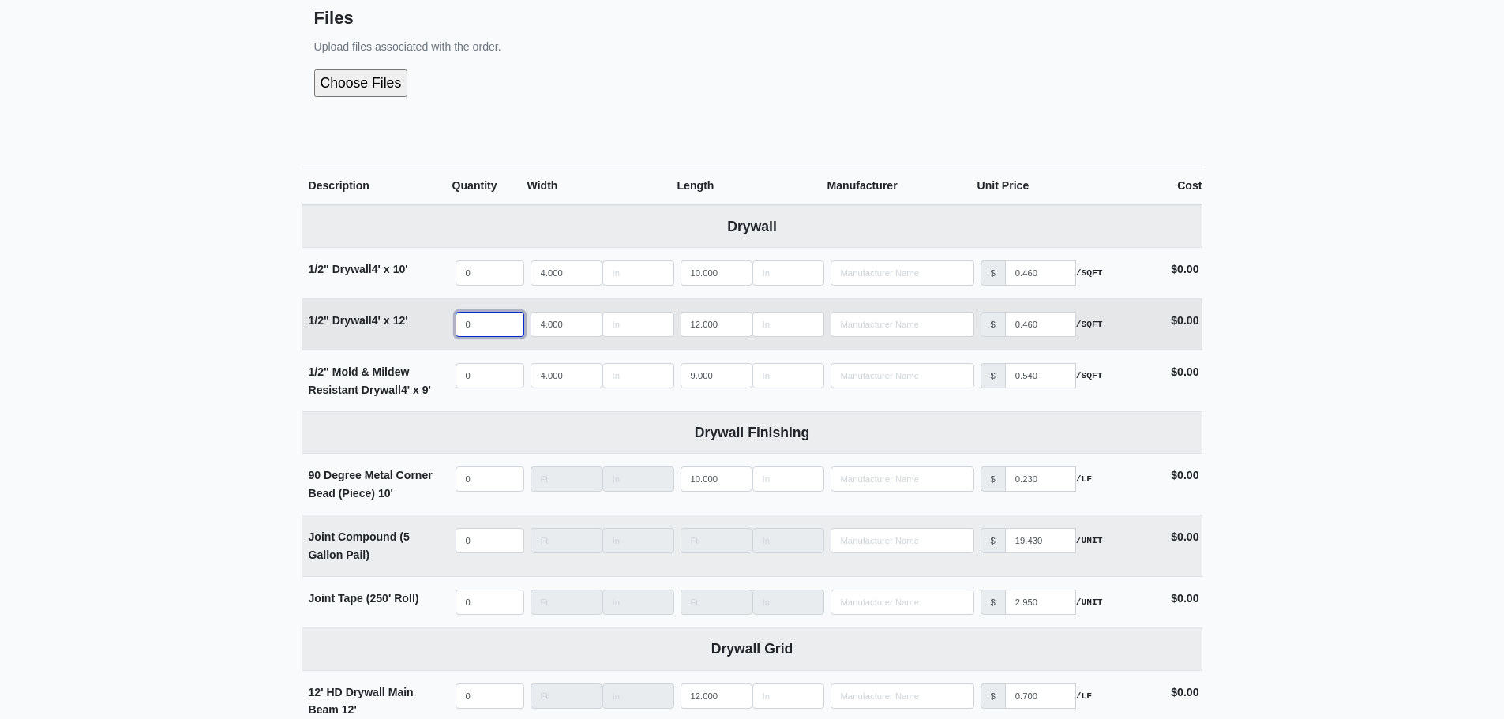
select select
click at [479, 323] on input "quantity" at bounding box center [490, 324] width 69 height 25
type input "4"
select select
type input "42"
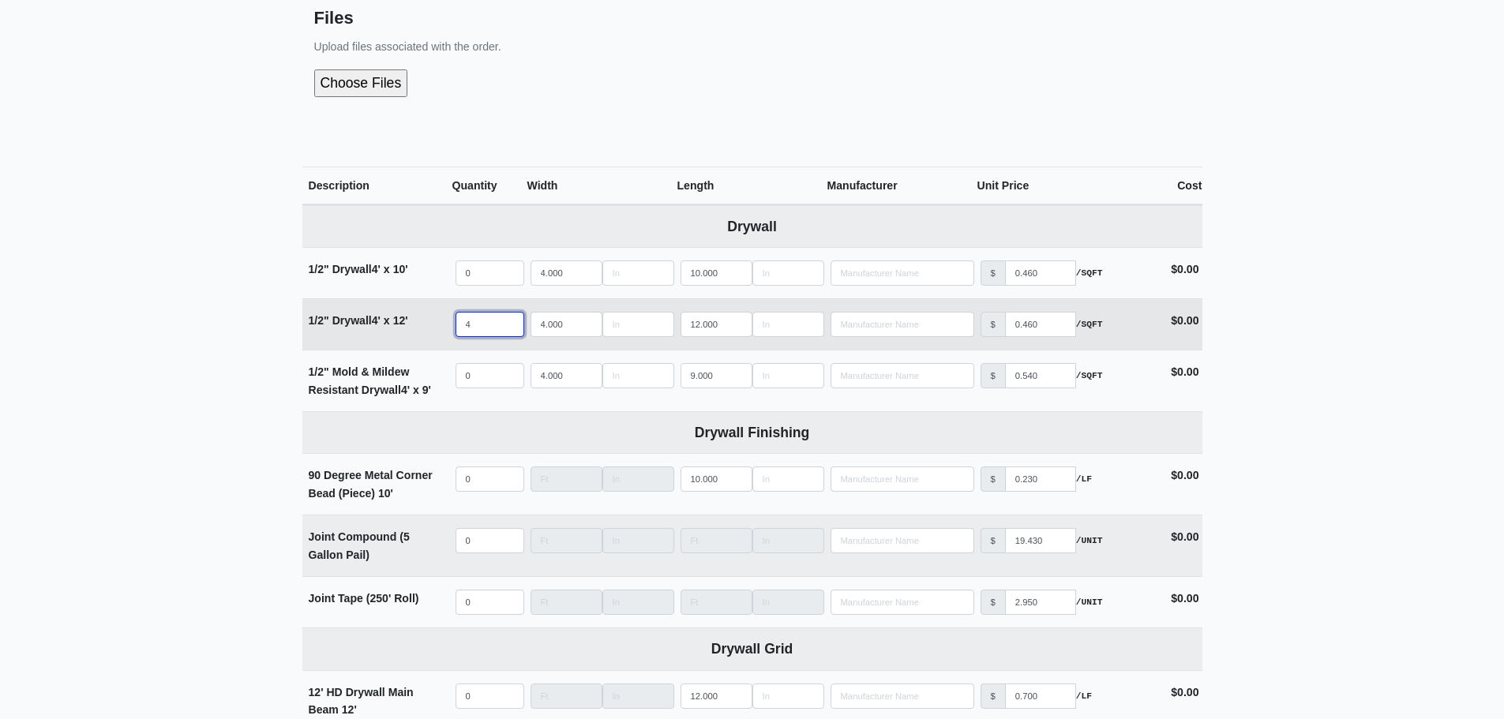
select select
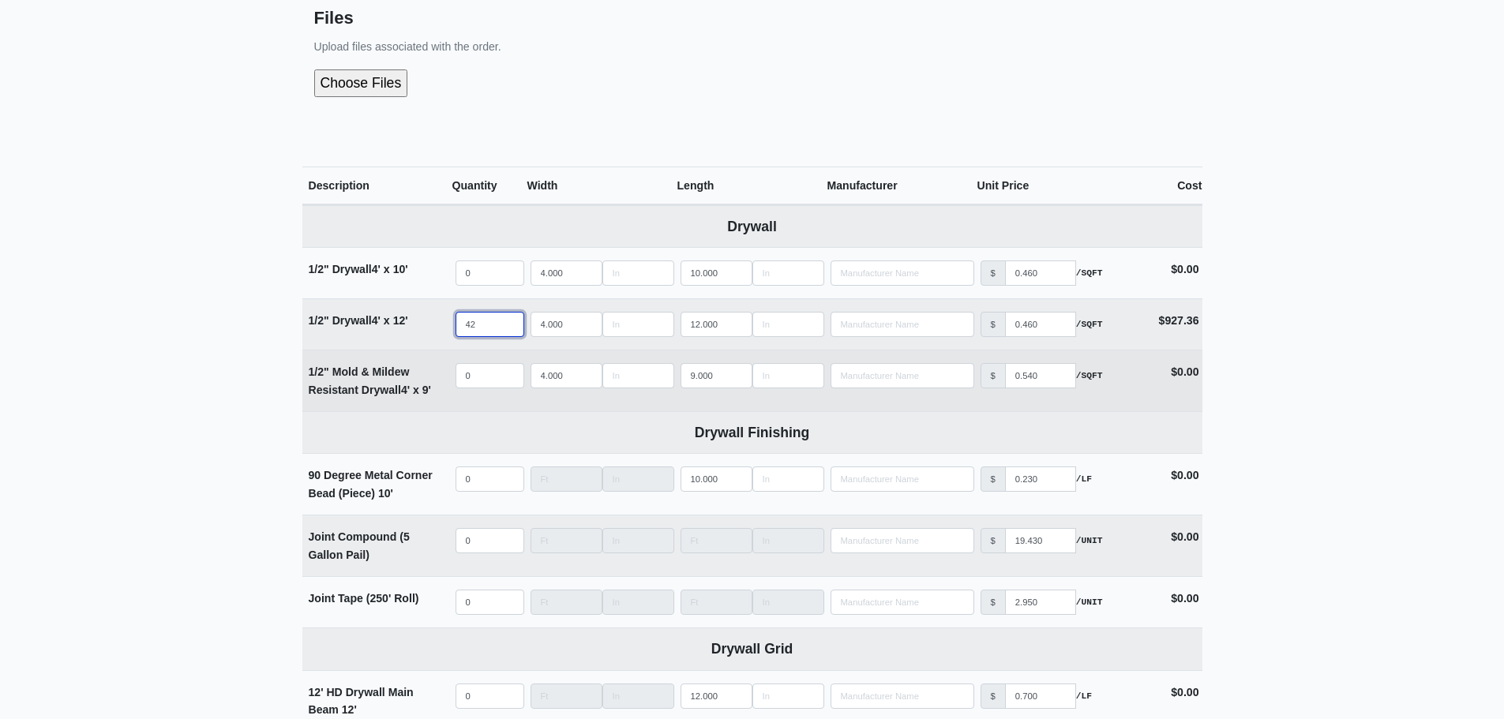
type input "42"
select select
click at [491, 377] on input "quantity" at bounding box center [490, 375] width 69 height 25
type input "8"
select select
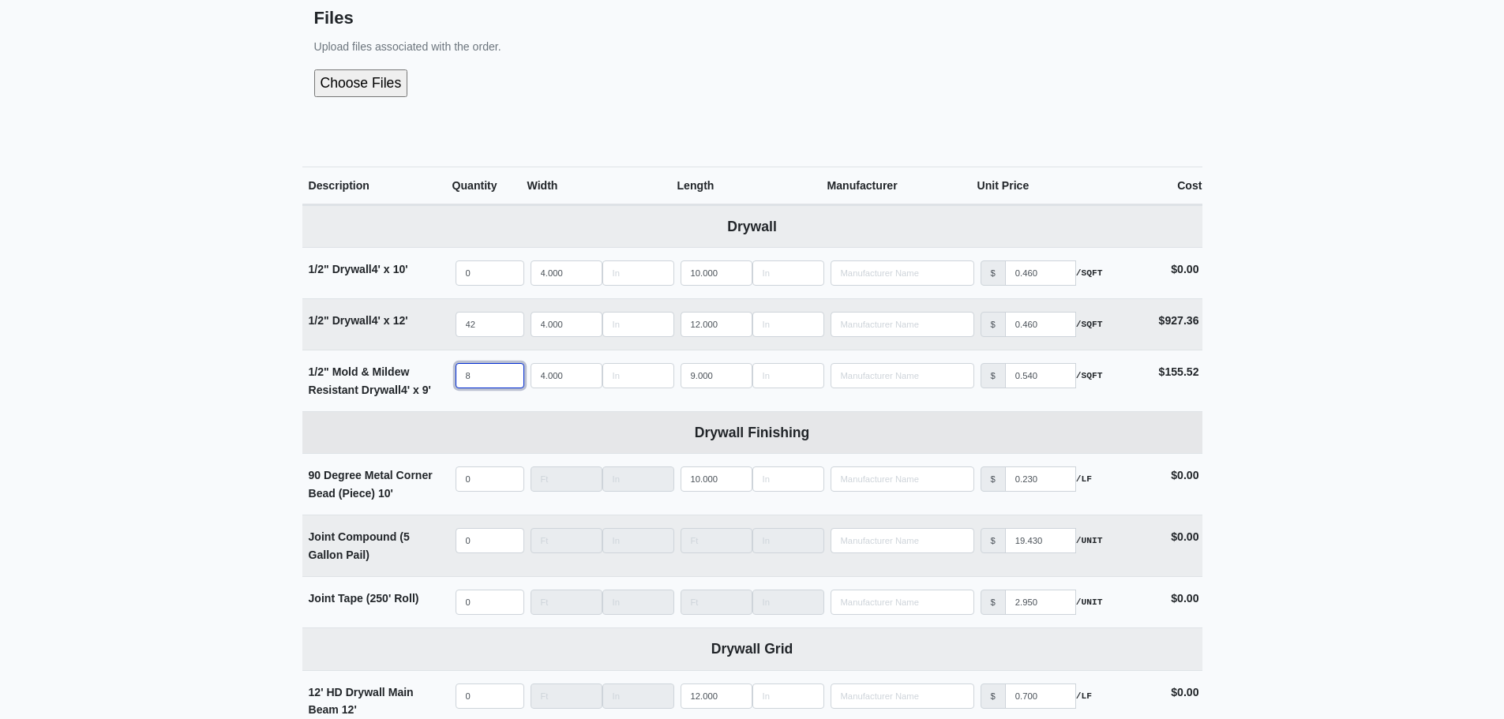
type input "8"
click at [446, 452] on th "Drywall Finishing" at bounding box center [752, 433] width 900 height 42
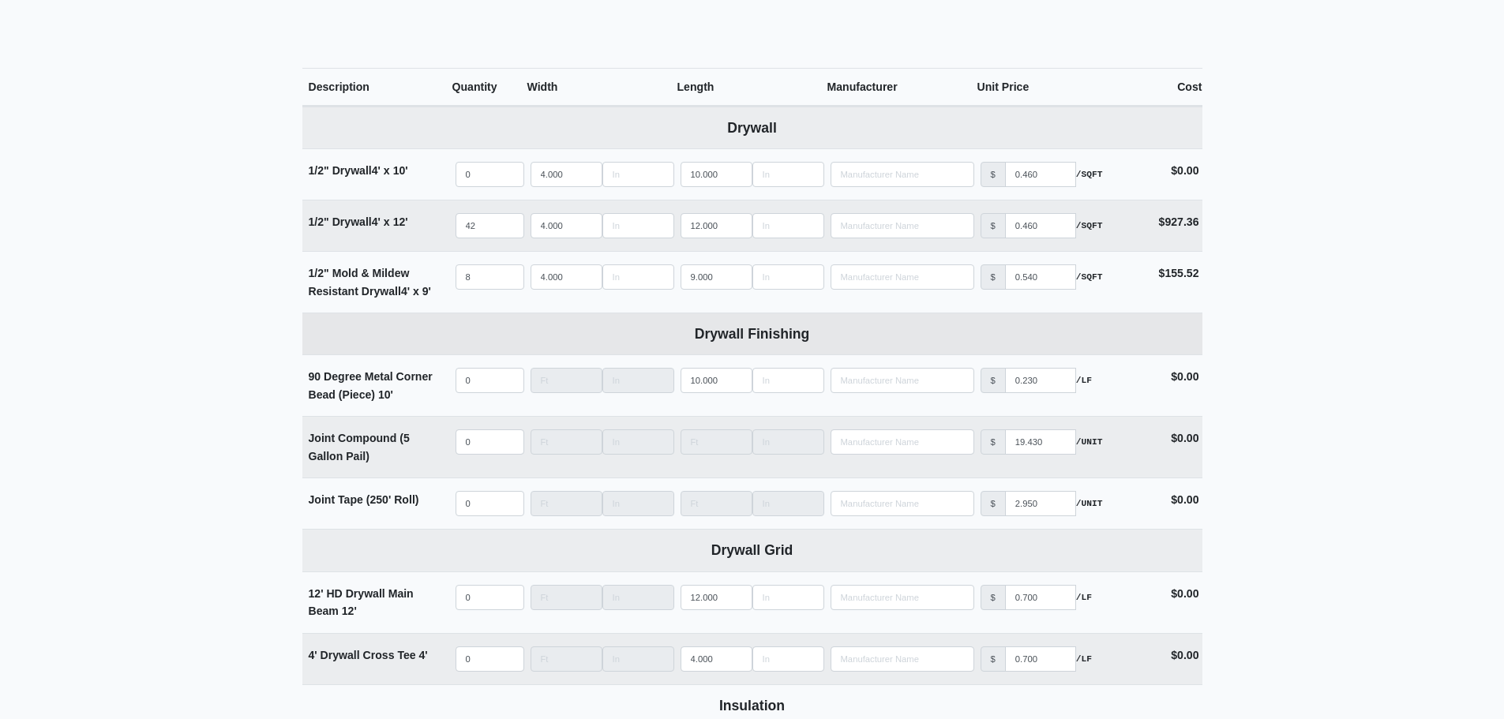
scroll to position [632, 0]
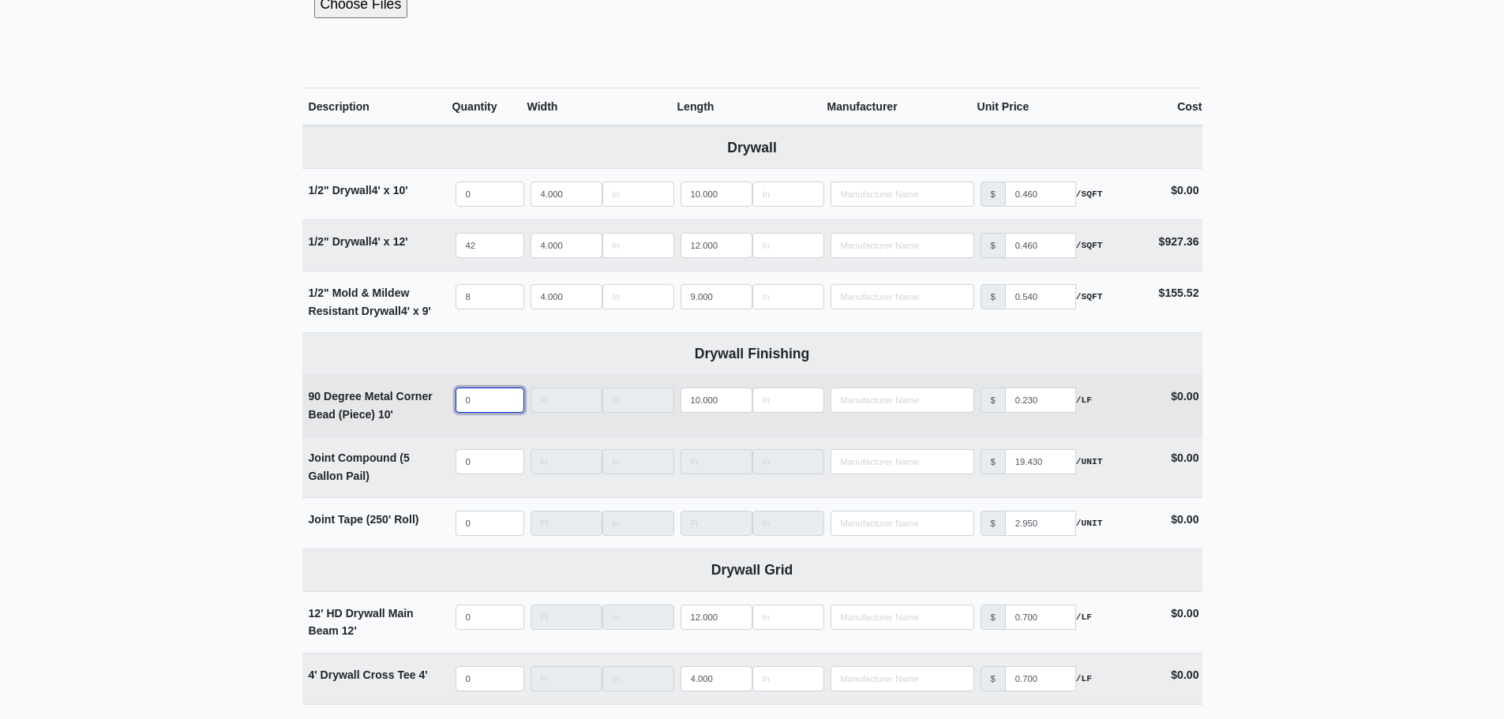
select select
click at [486, 405] on input "quantity" at bounding box center [490, 400] width 69 height 25
type input "2"
select select
type input "20"
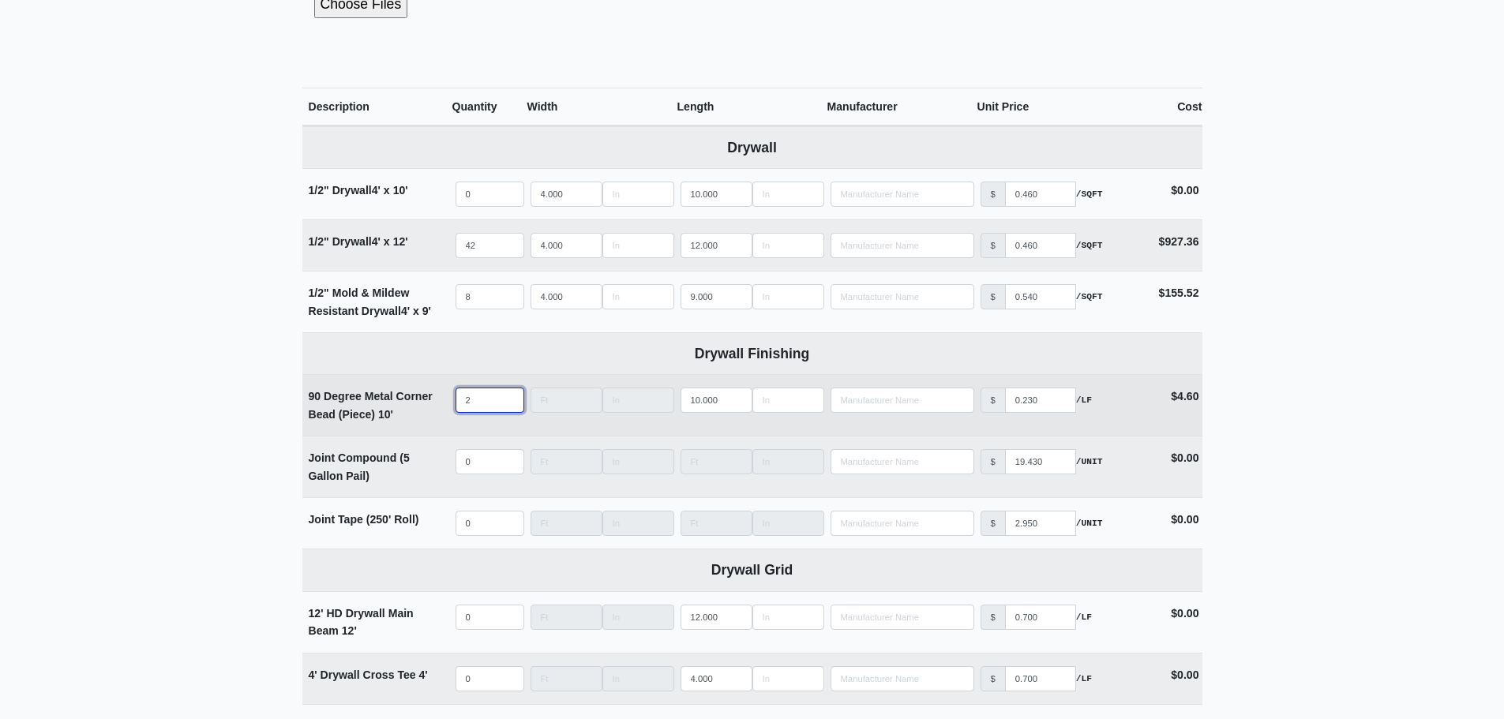
select select
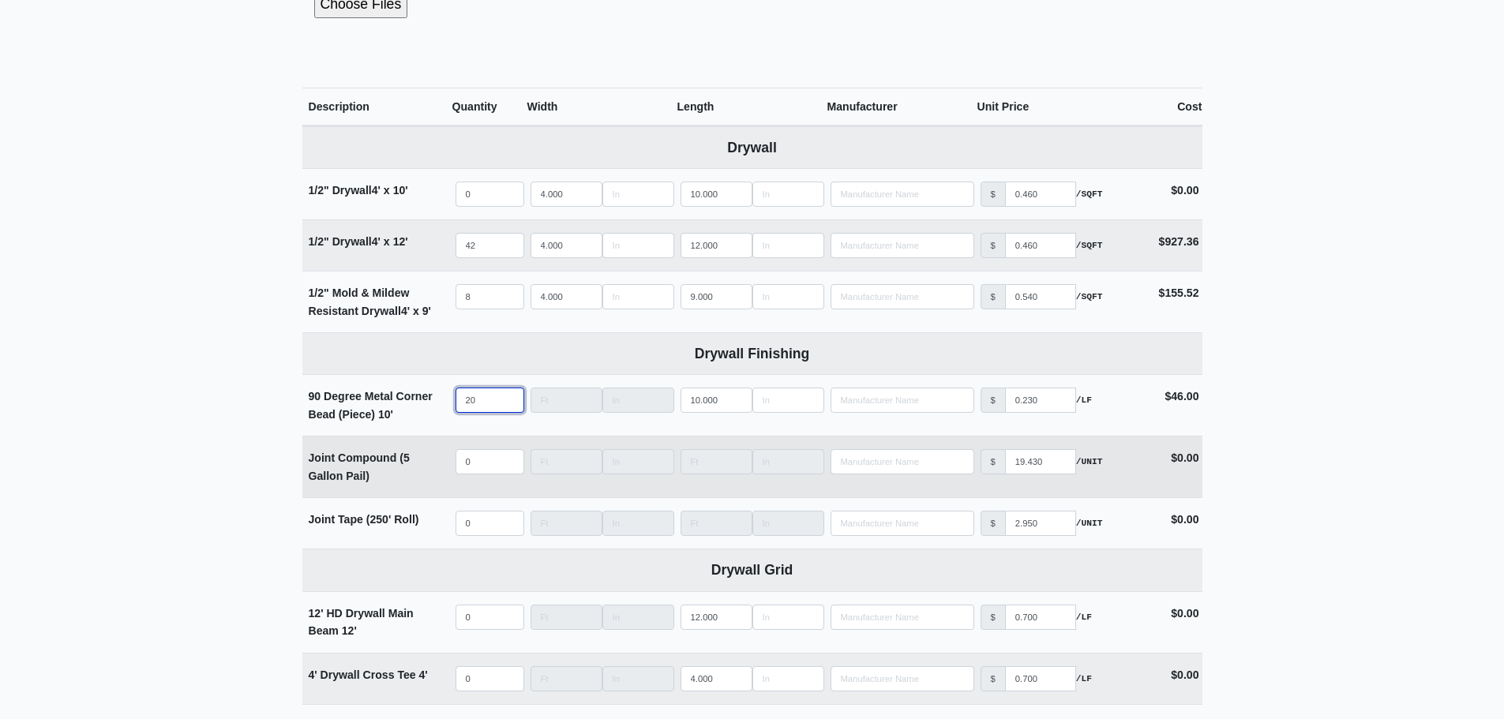
type input "20"
select select
click at [489, 462] on input "quantity" at bounding box center [490, 461] width 69 height 25
type input "1"
select select
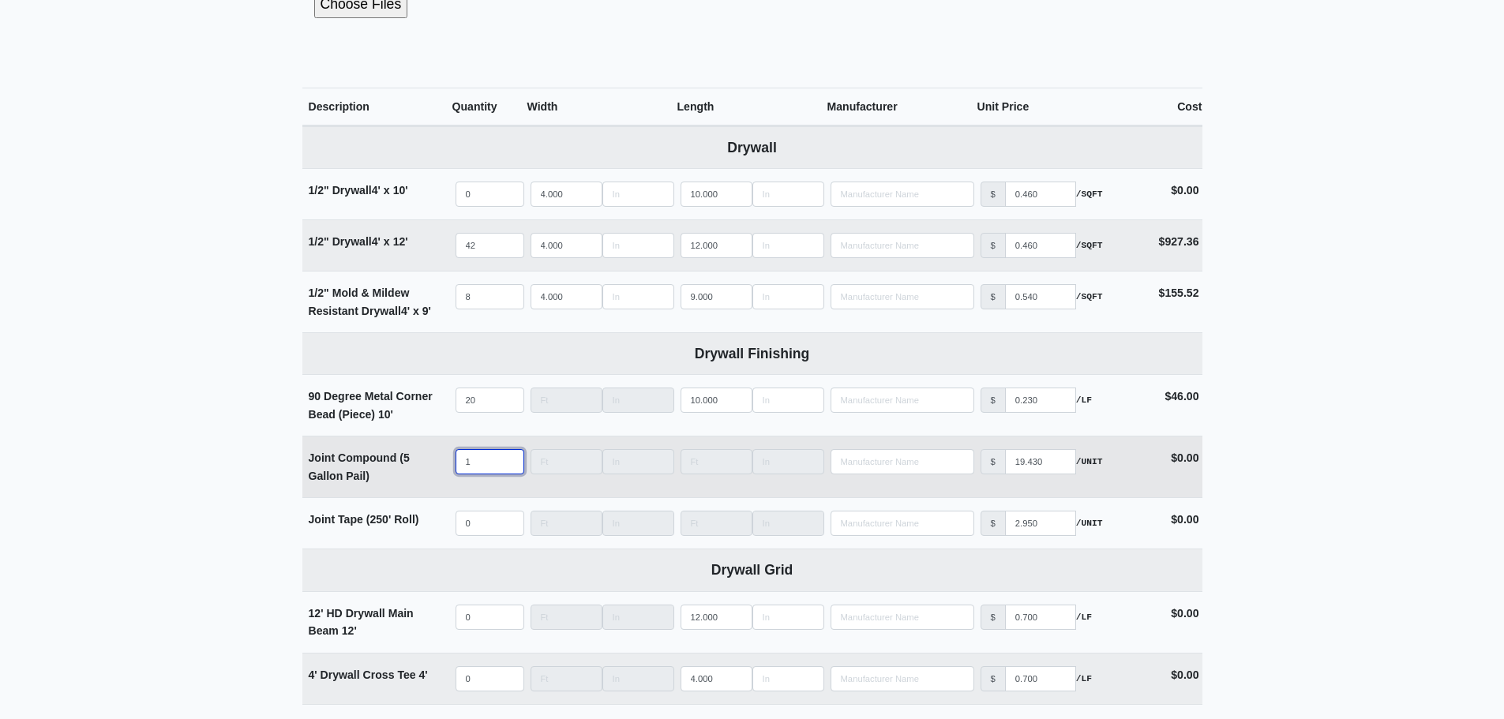
type input "12"
select select
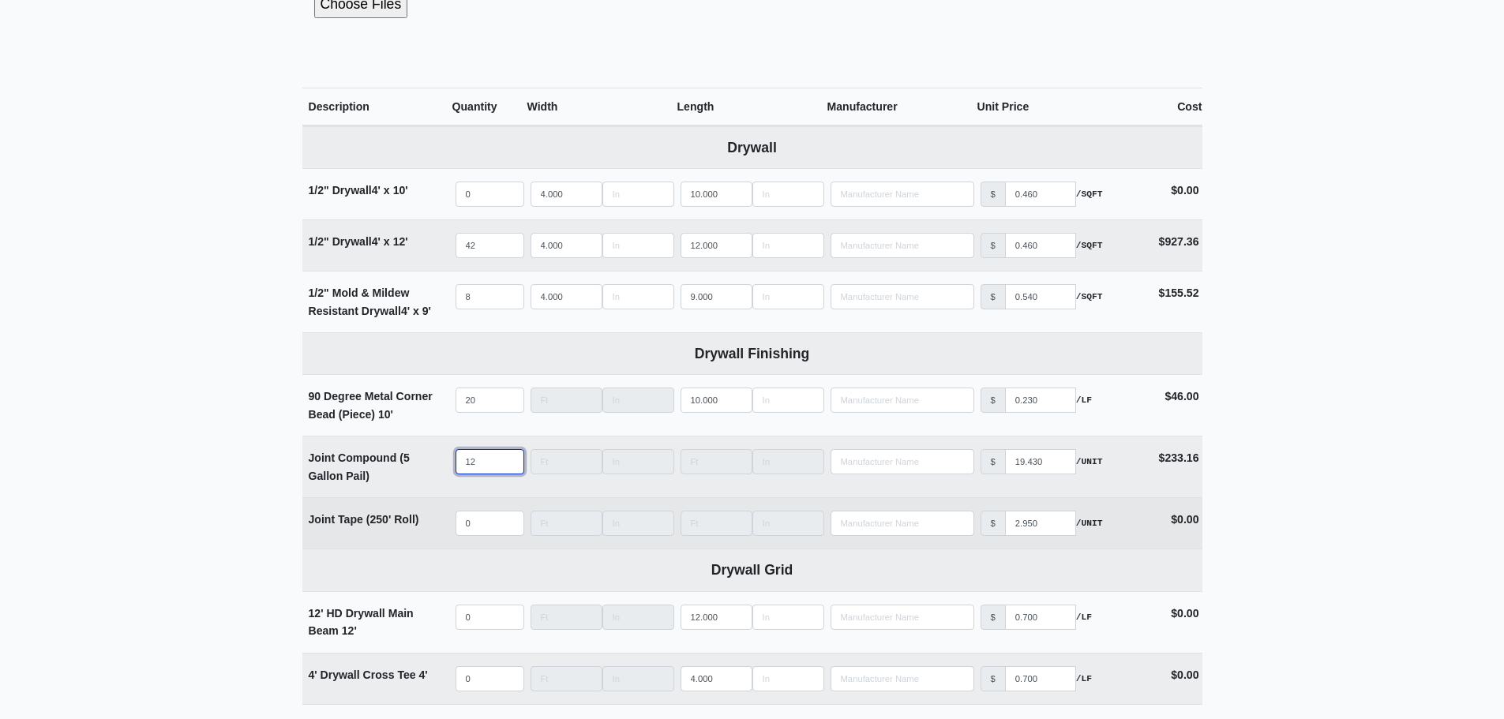
type input "12"
select select
click at [478, 522] on input "quantity" at bounding box center [490, 523] width 69 height 25
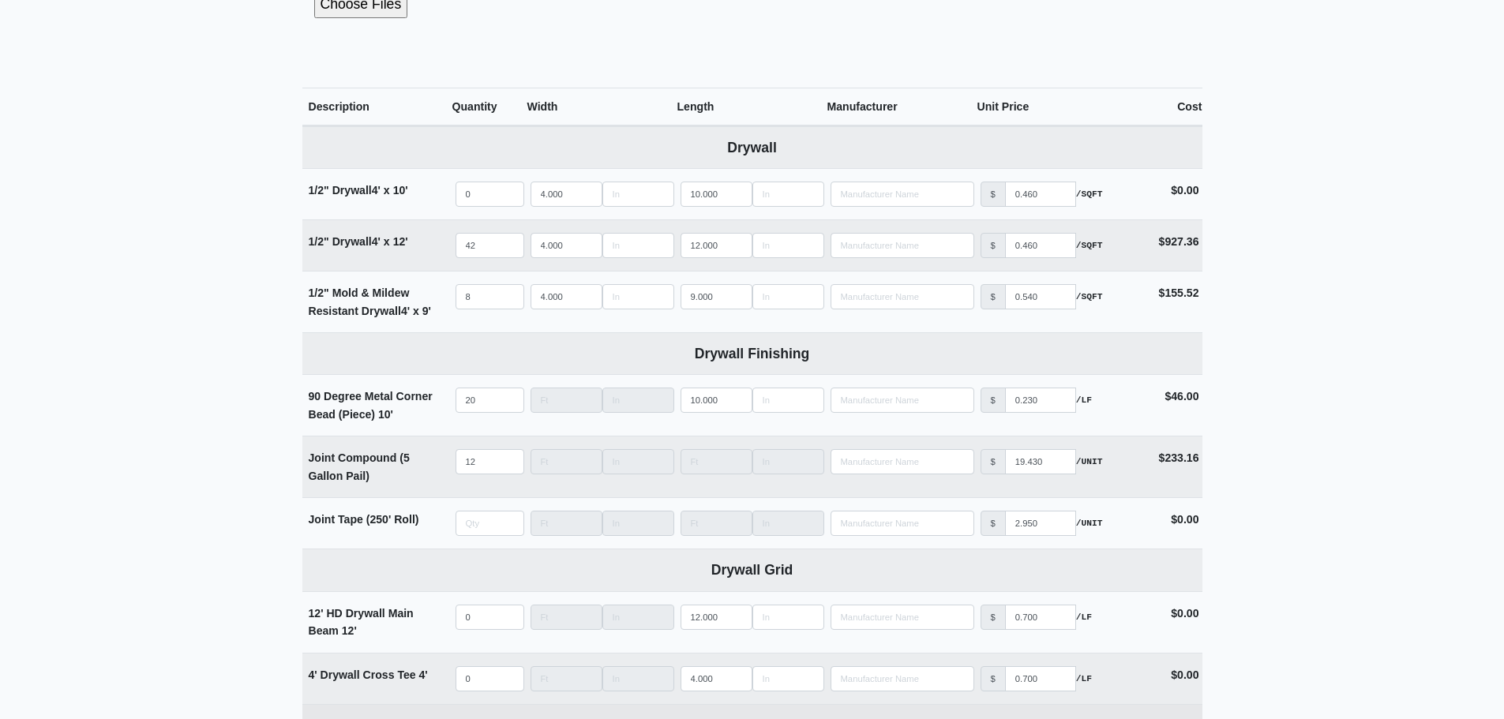
type input "0"
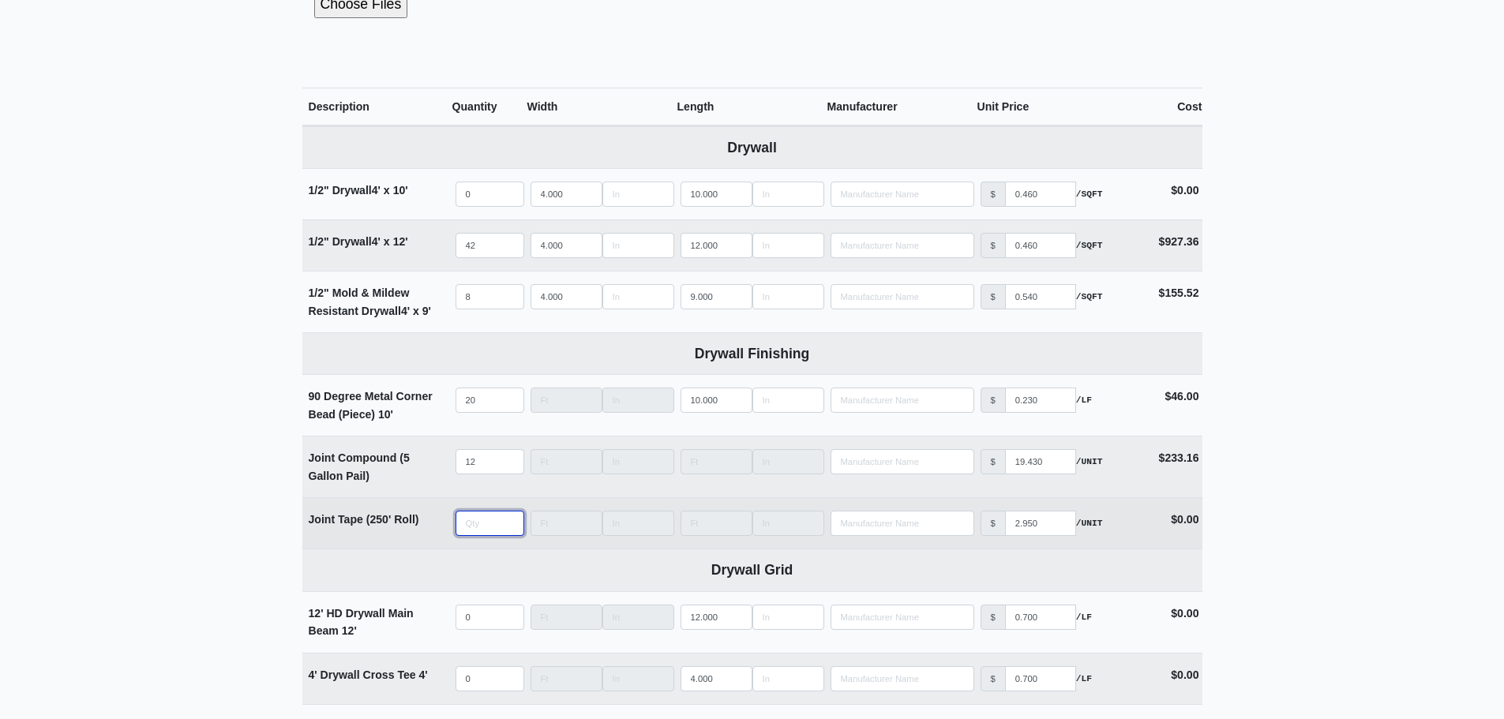
click at [479, 521] on input "quantity" at bounding box center [490, 523] width 69 height 25
type input "5"
select select
type input "5"
click at [381, 539] on td "Joint Tape (250' Roll)" at bounding box center [377, 523] width 150 height 51
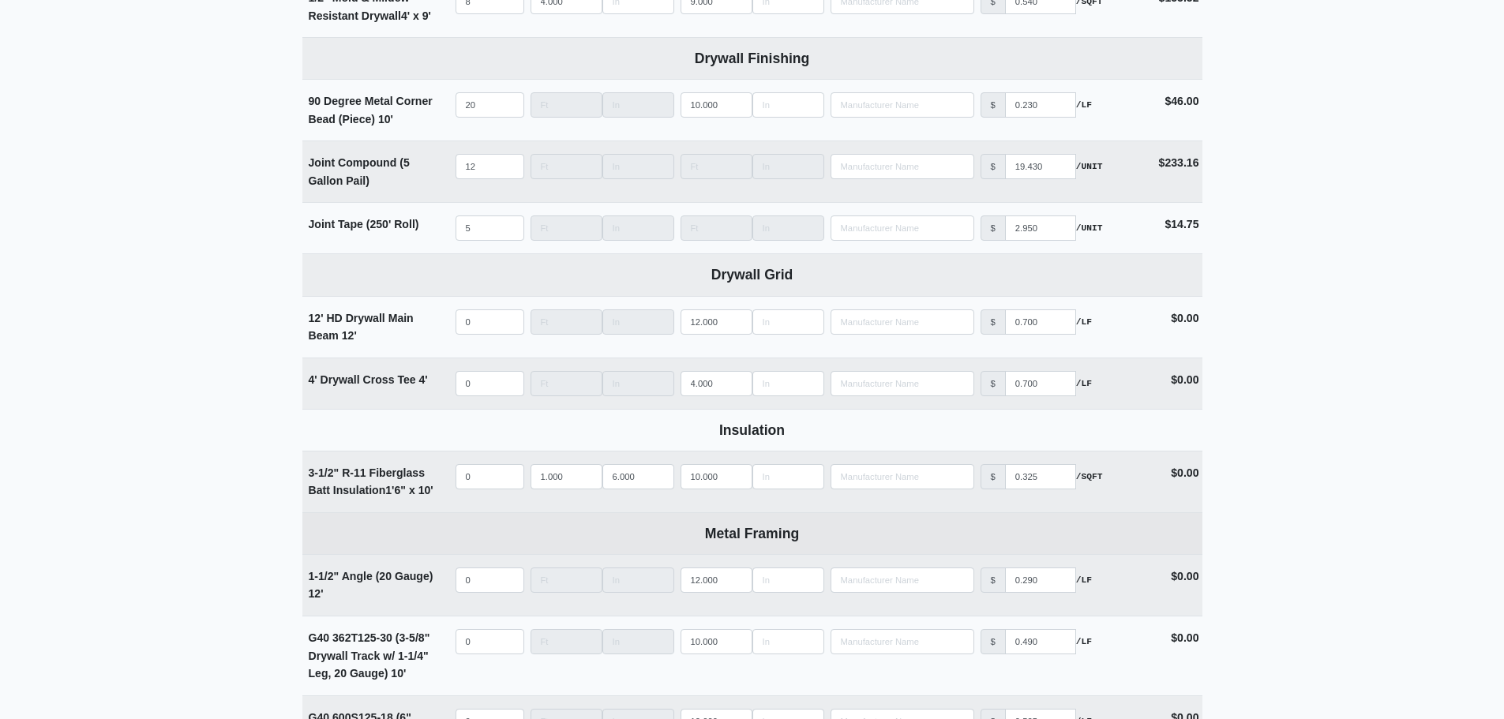
scroll to position [948, 0]
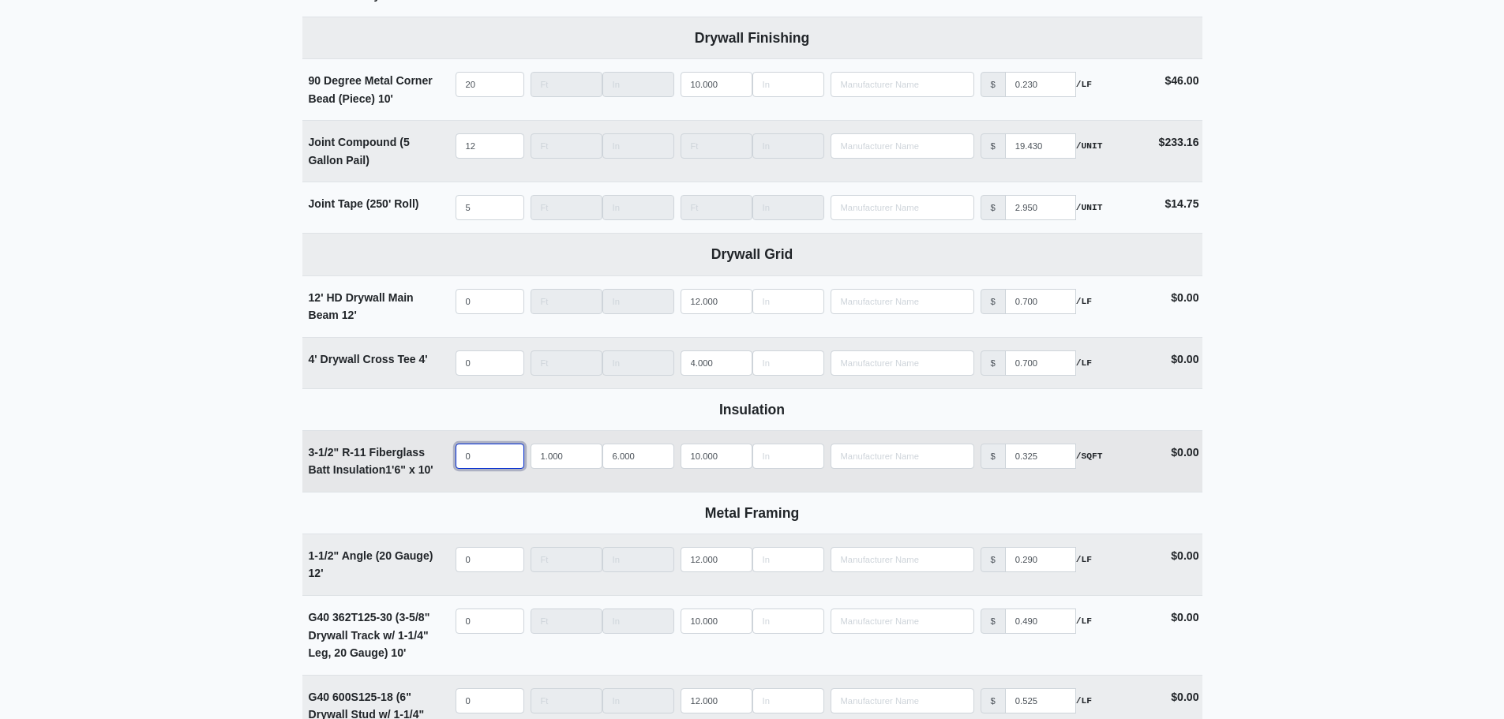
select select
click at [475, 462] on input "quantity" at bounding box center [490, 456] width 69 height 25
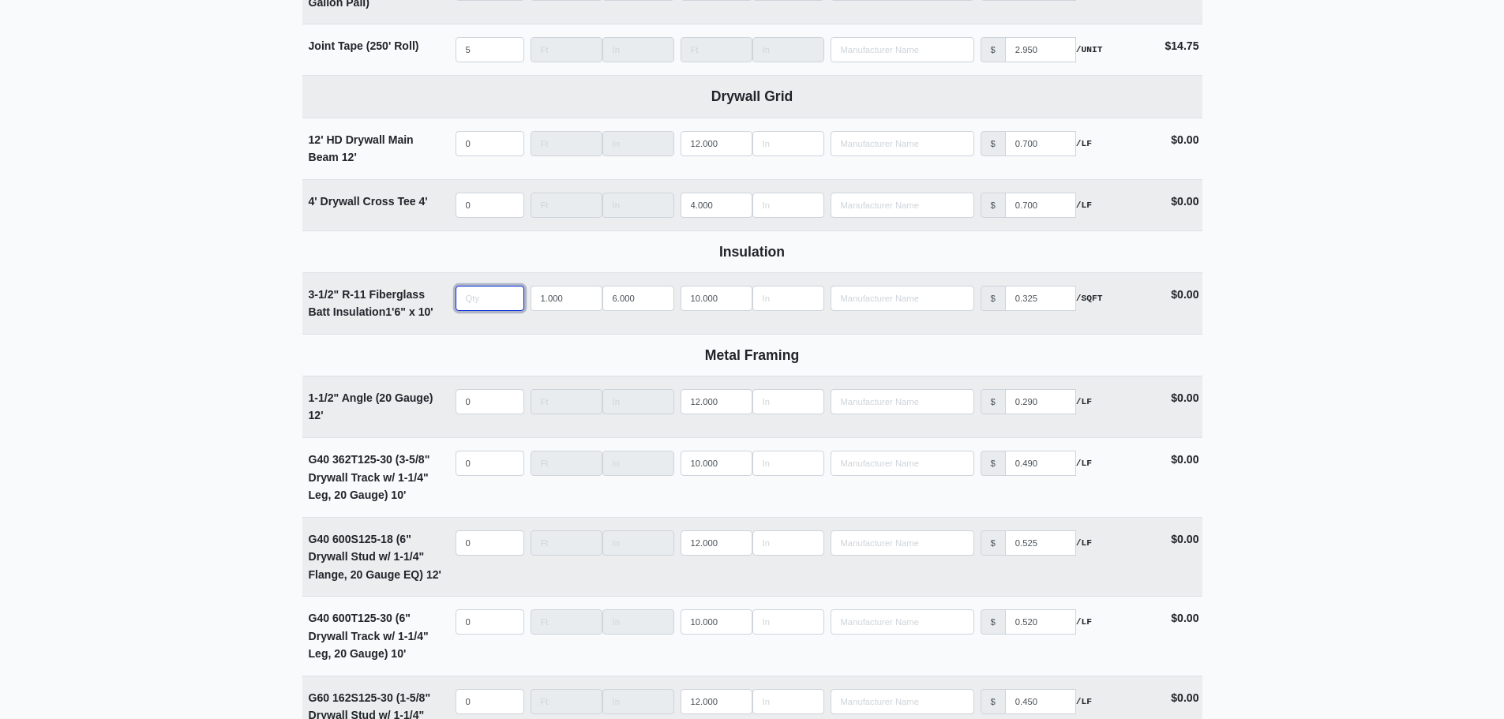
scroll to position [1027, 0]
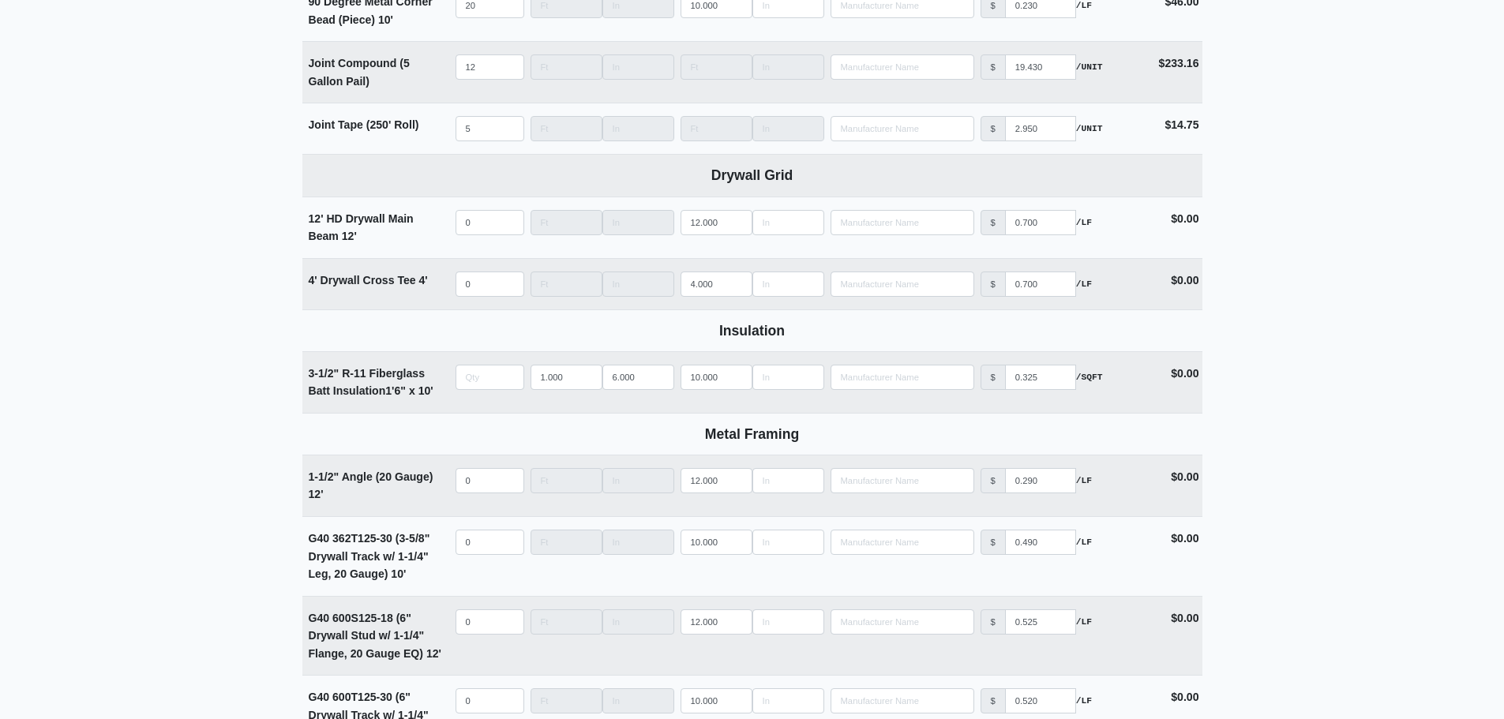
type input "0"
click at [480, 379] on input "quantity" at bounding box center [490, 377] width 69 height 25
type input "0"
drag, startPoint x: 636, startPoint y: 378, endPoint x: 605, endPoint y: 378, distance: 30.8
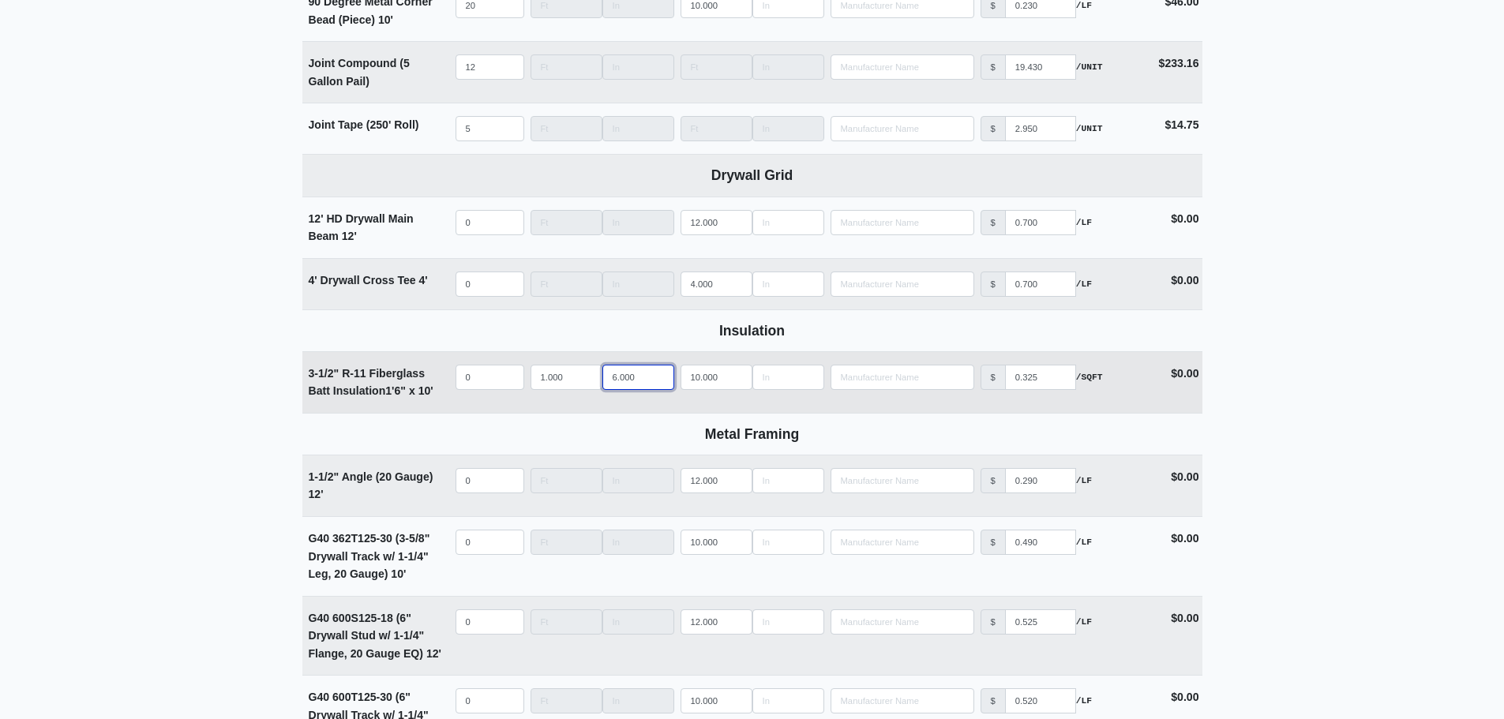
click at [605, 378] on input "6.000" at bounding box center [639, 377] width 72 height 25
type input "4"
click at [612, 407] on td "Width 1.000 4" at bounding box center [602, 382] width 150 height 61
click at [486, 383] on input "quantity" at bounding box center [490, 377] width 69 height 25
type input "1"
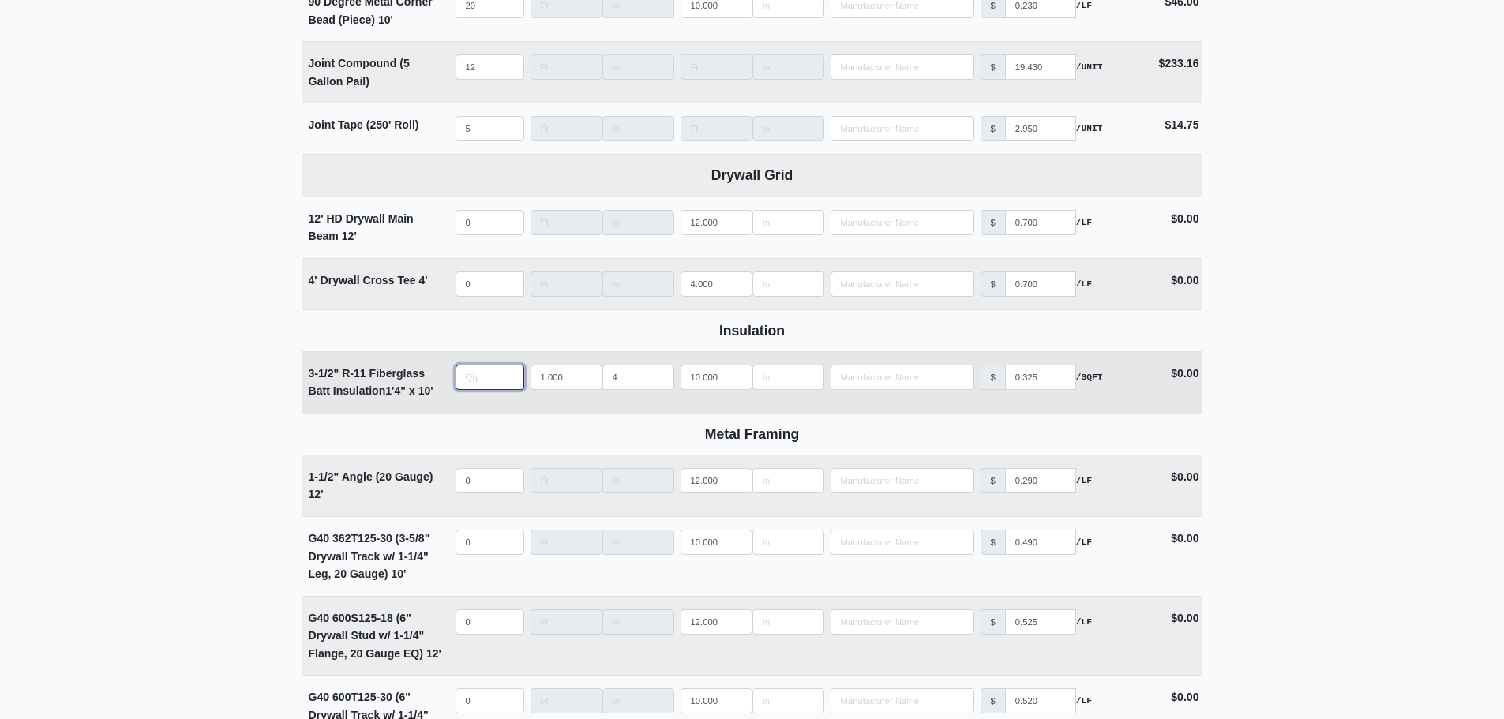
select select
type input "12"
select select
type input "120"
select select
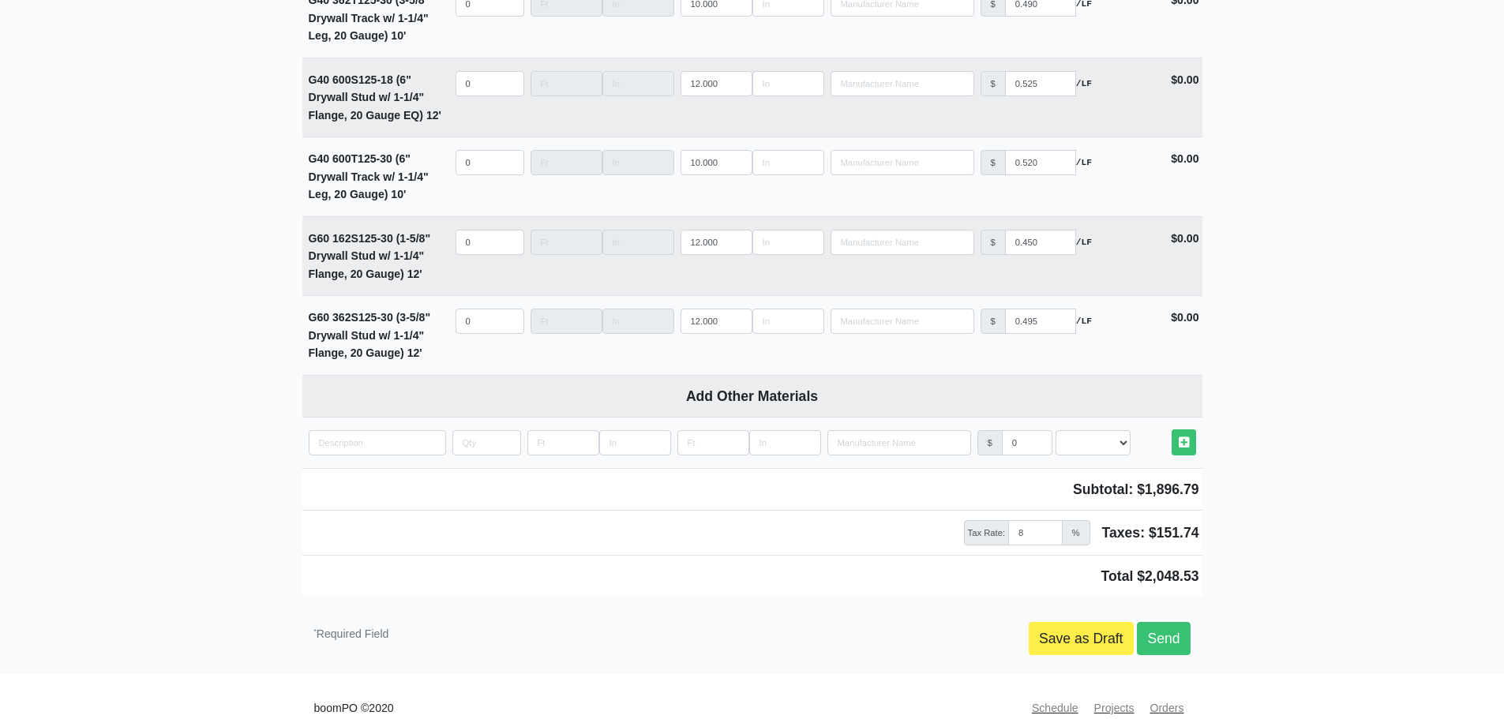
scroll to position [1594, 0]
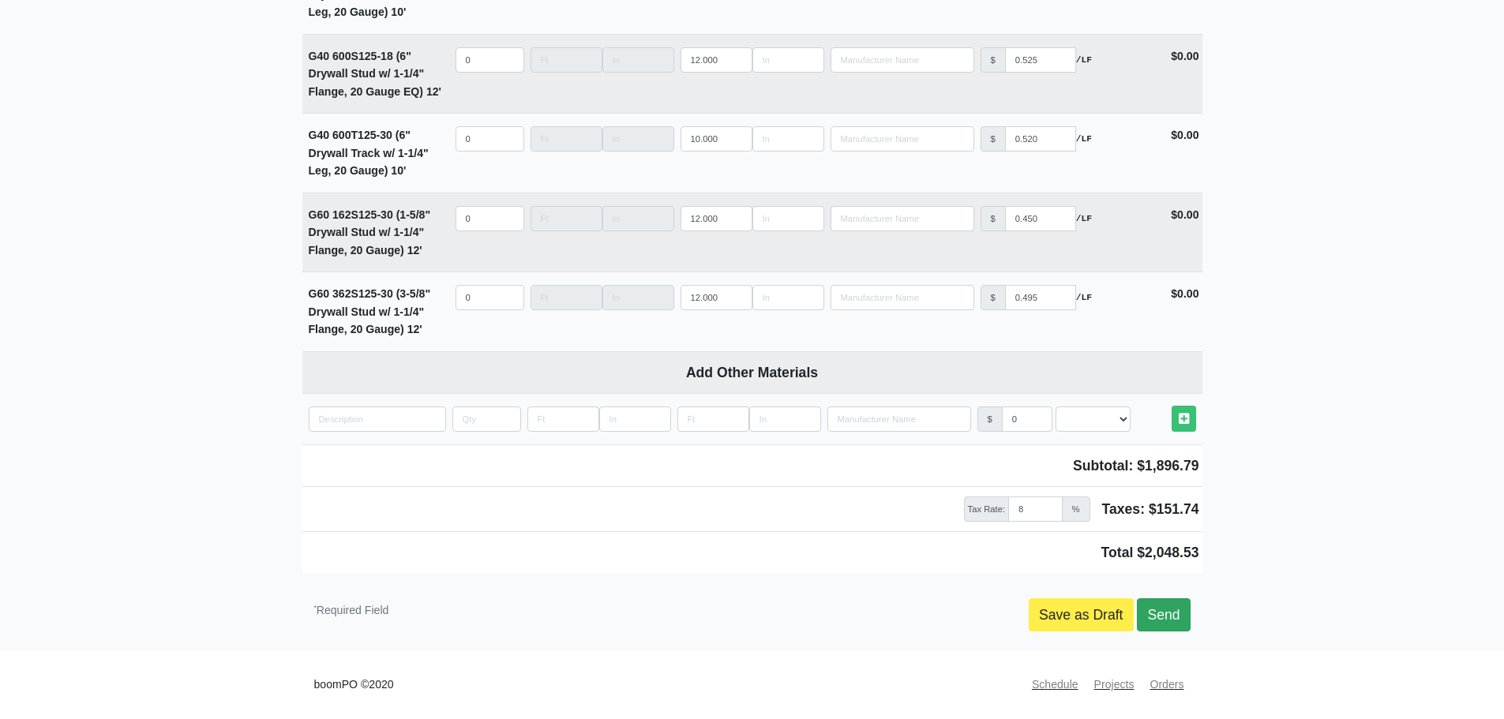
type input "120"
click at [1166, 615] on link "Send" at bounding box center [1163, 615] width 53 height 33
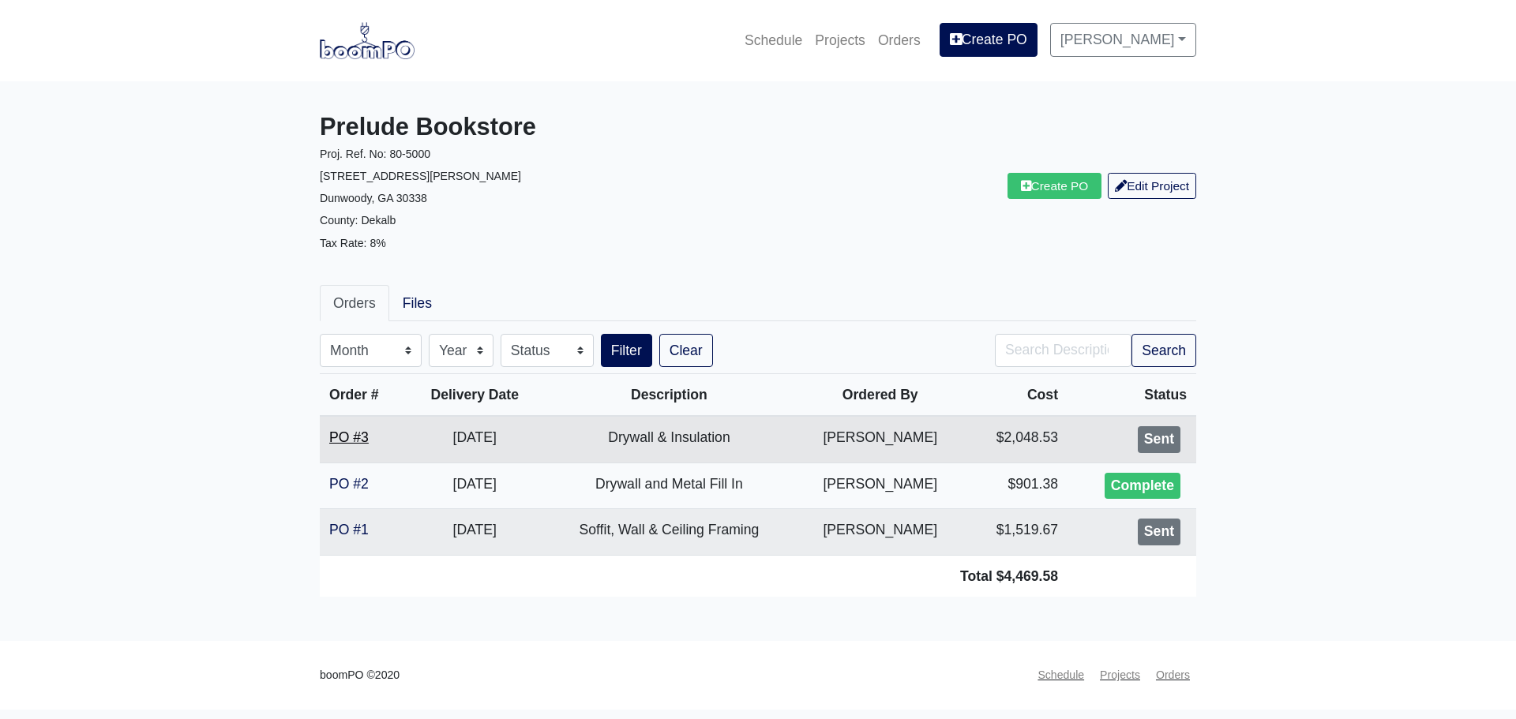
click at [355, 435] on link "PO #3" at bounding box center [348, 438] width 39 height 16
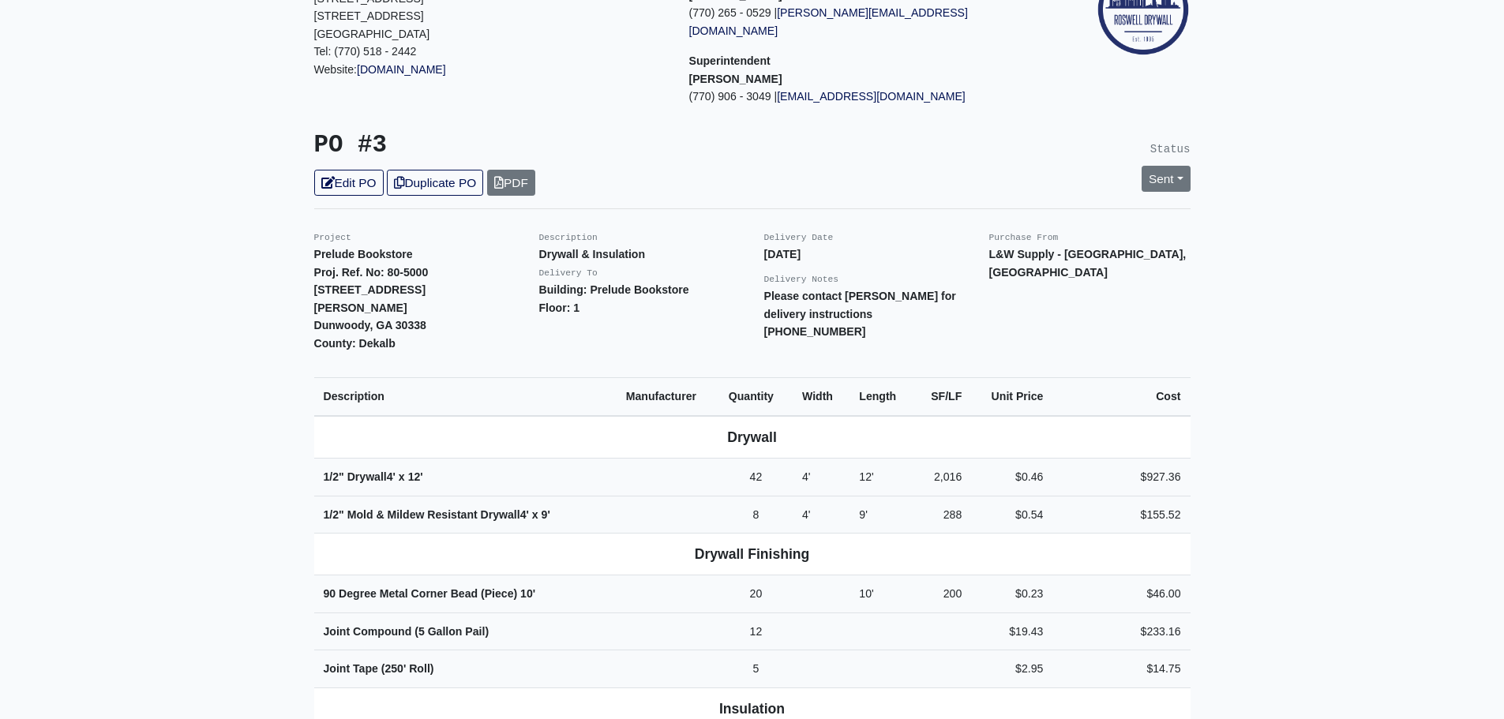
scroll to position [158, 0]
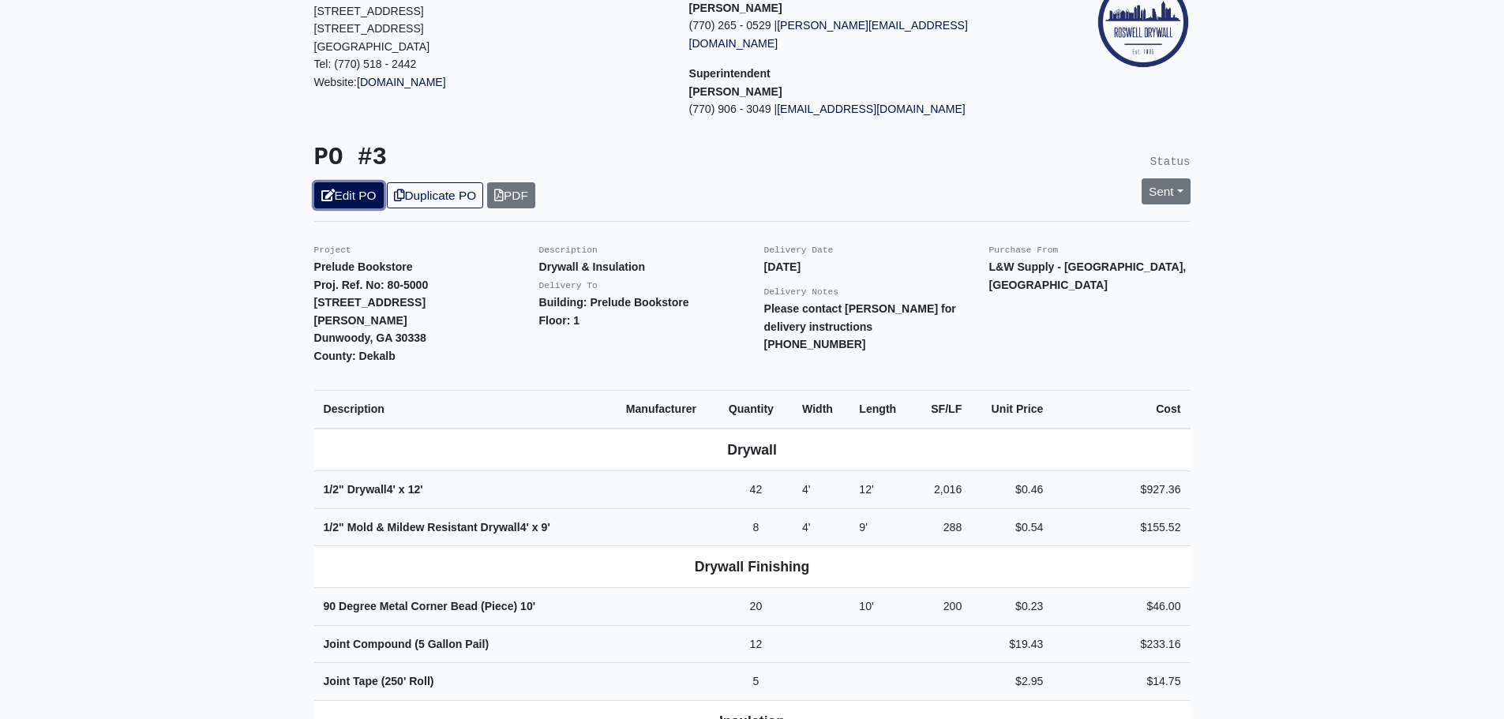
click at [366, 182] on link "Edit PO" at bounding box center [348, 195] width 69 height 26
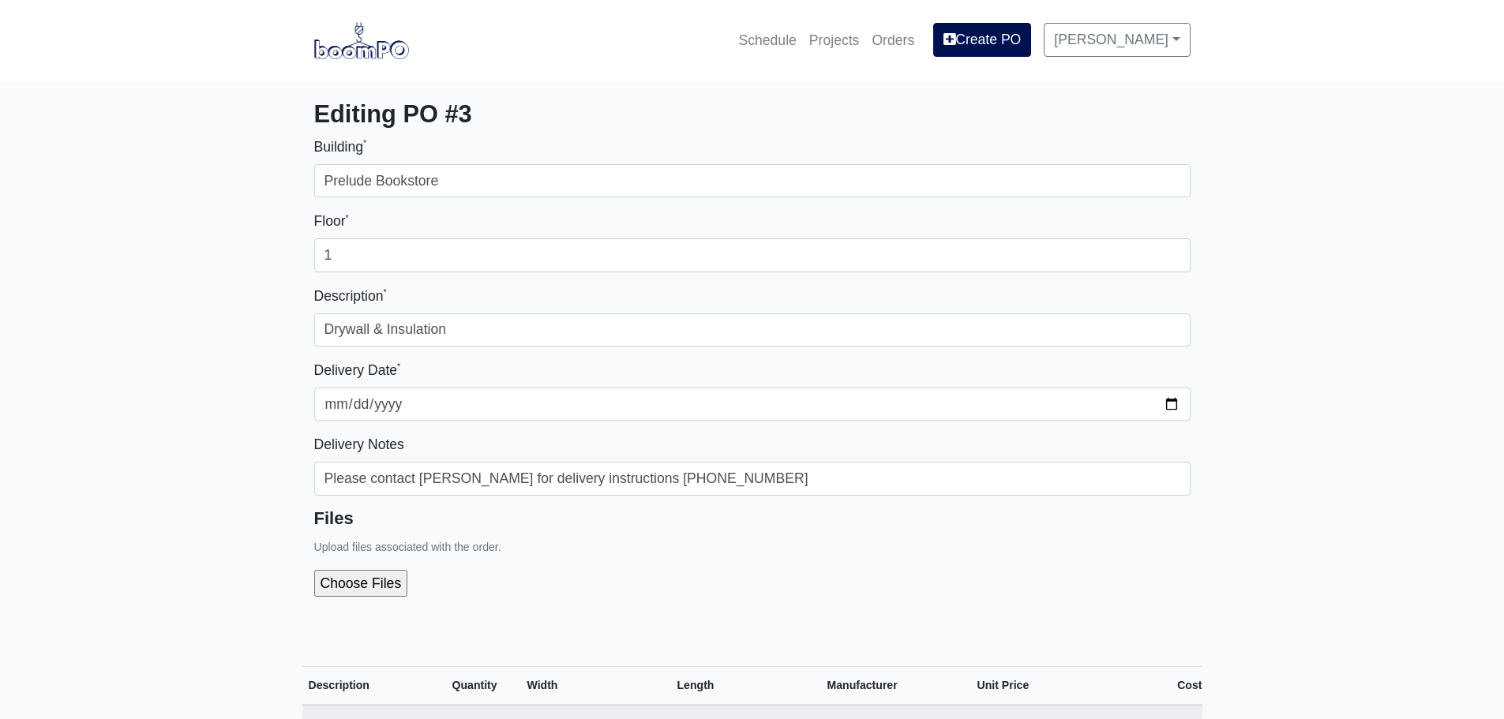
select select
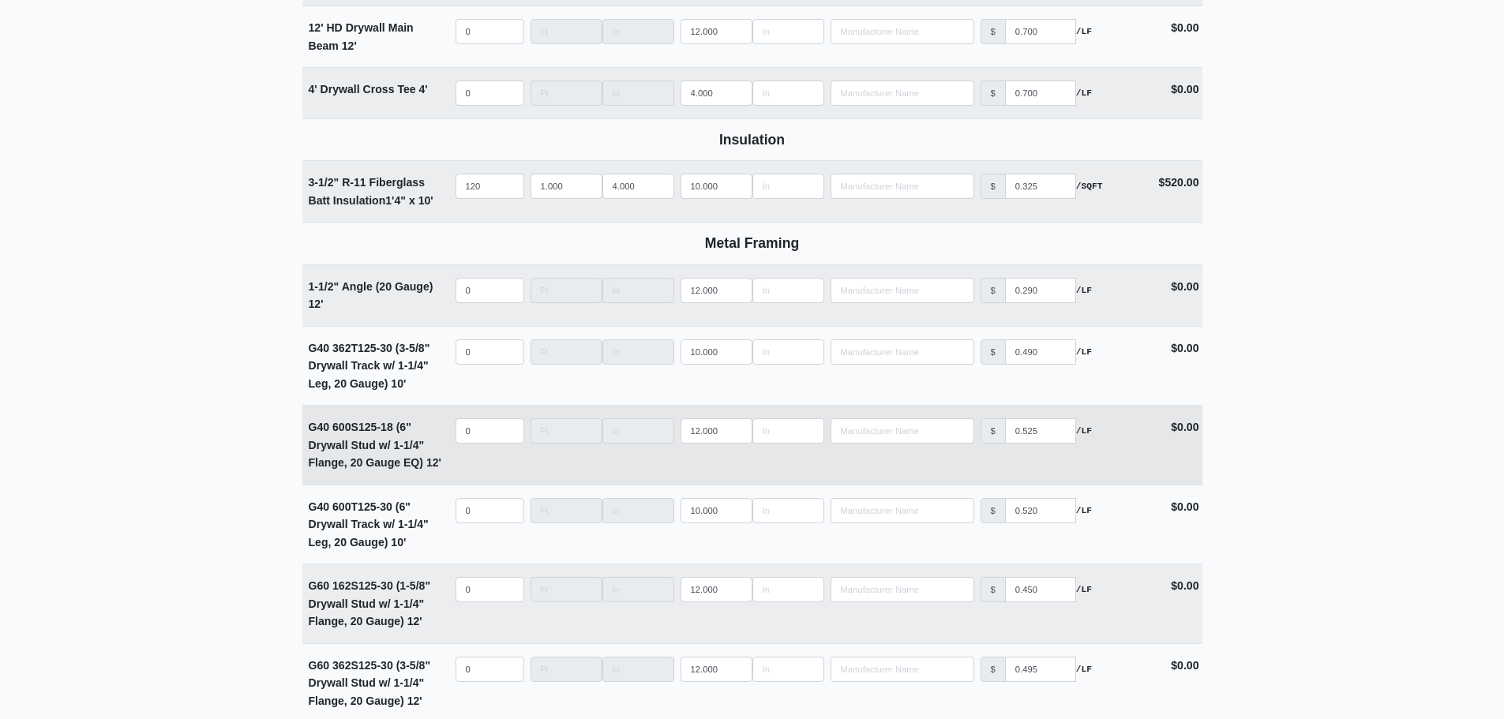
scroll to position [1147, 0]
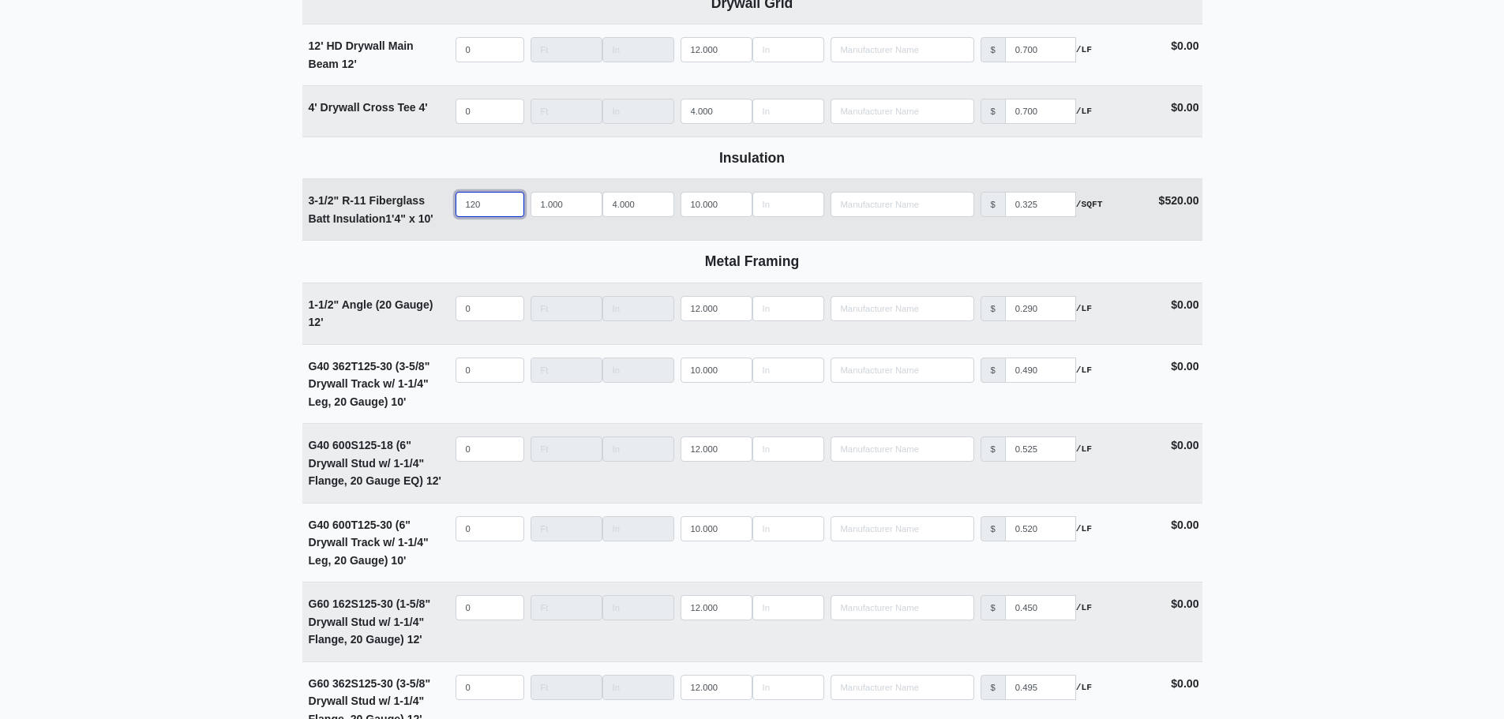
click at [475, 205] on input "120" at bounding box center [490, 204] width 69 height 25
type input "10"
select select
type input "140"
select select
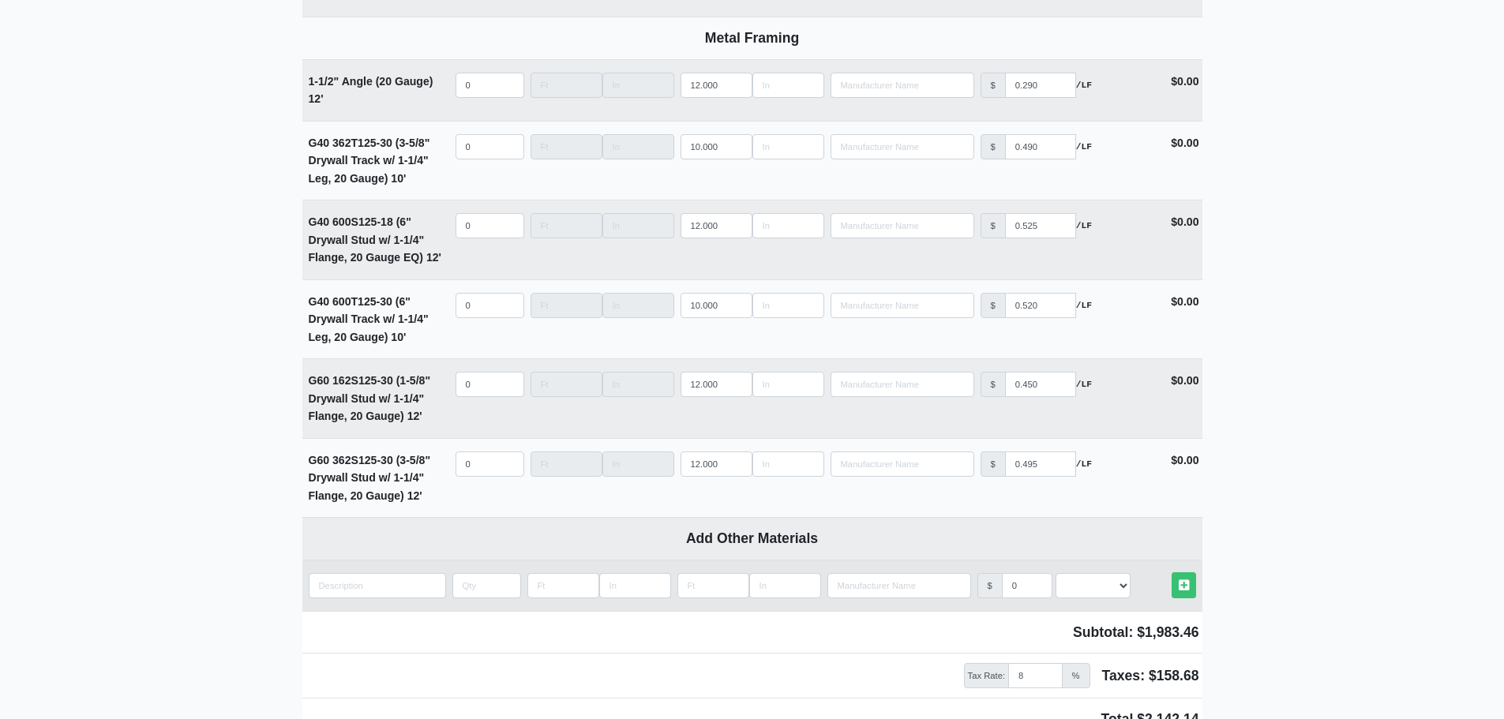
scroll to position [1541, 0]
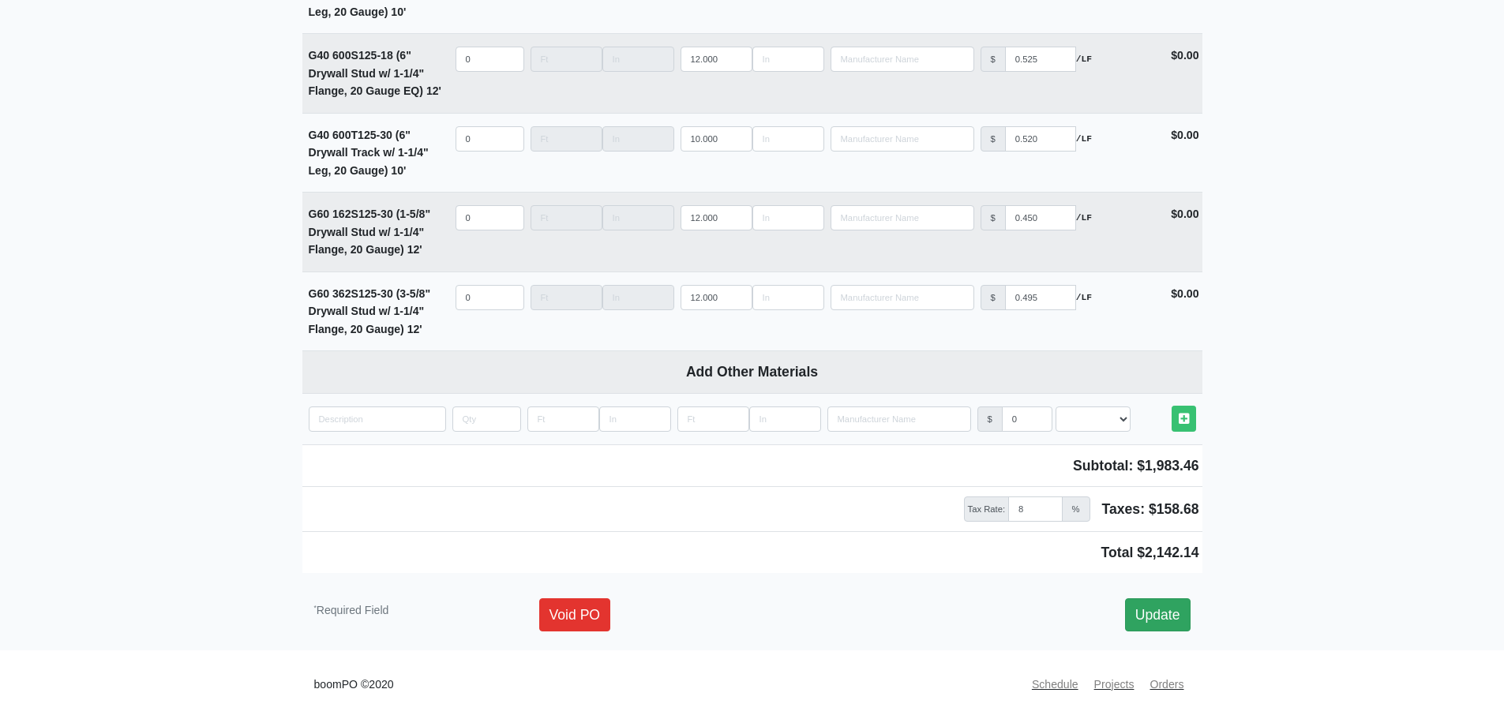
type input "140"
click at [1166, 615] on link "Update" at bounding box center [1158, 615] width 66 height 33
